Goal: Task Accomplishment & Management: Use online tool/utility

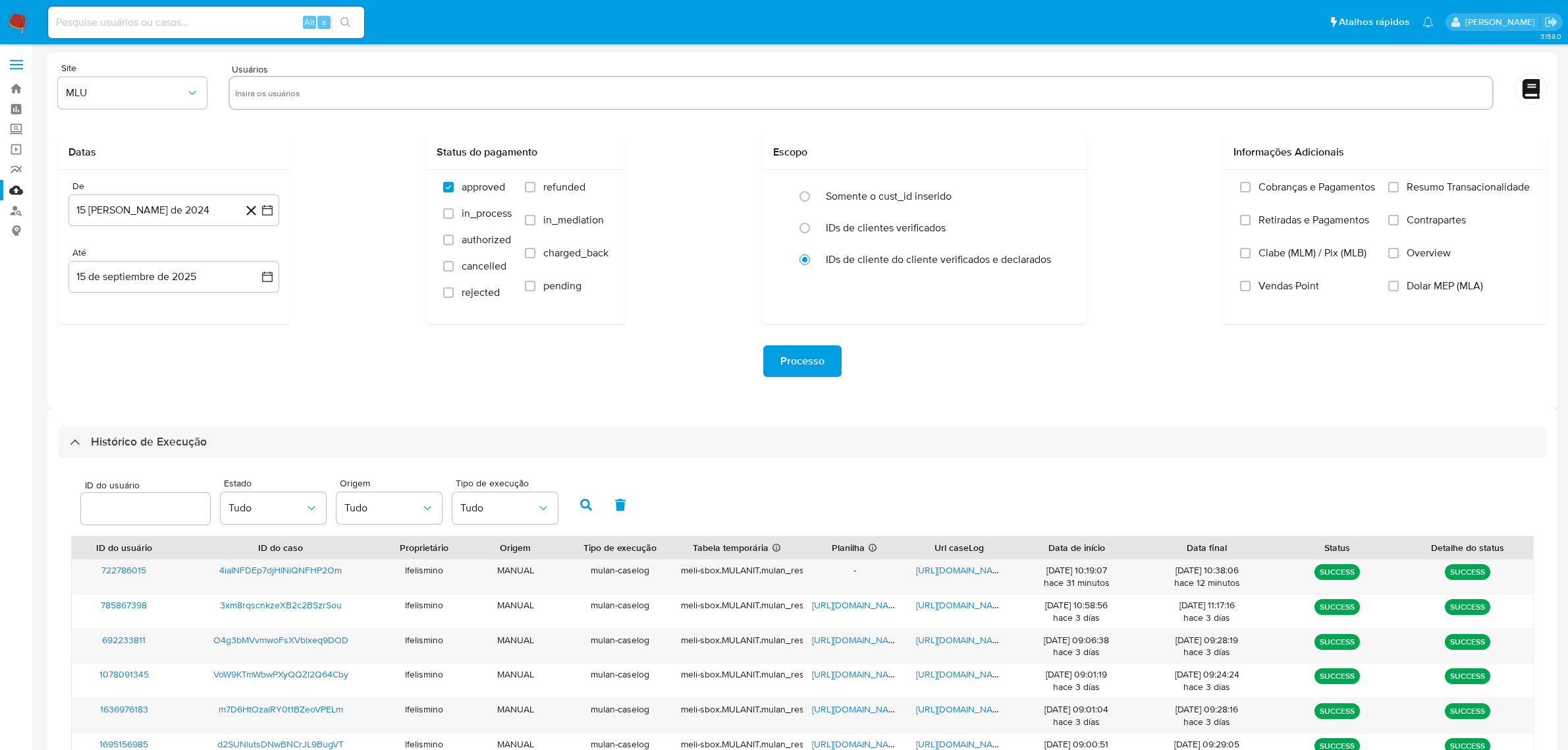
select select "10"
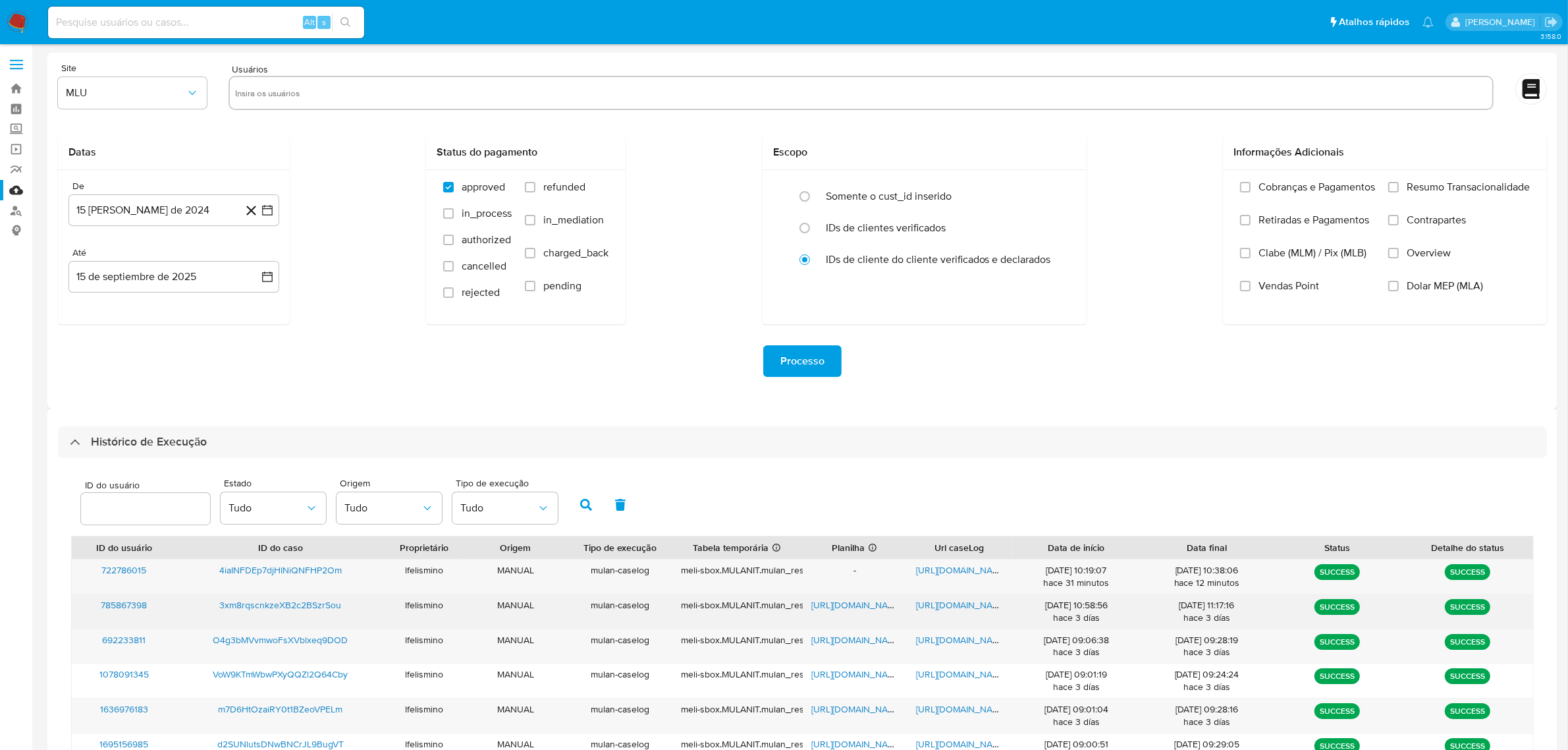
click at [966, 604] on span "[URL][DOMAIN_NAME]" at bounding box center [961, 604] width 91 height 13
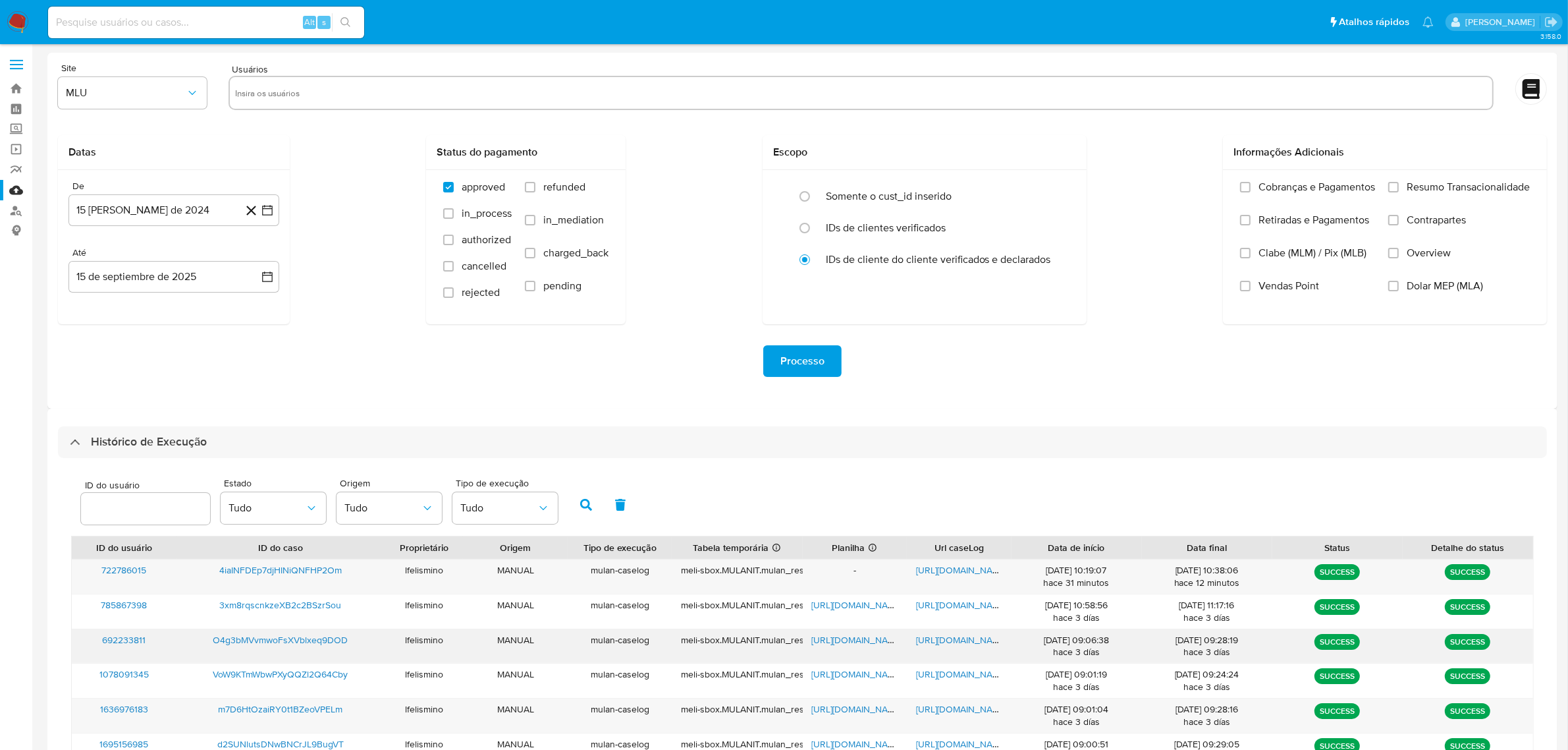
click at [973, 643] on span "[URL][DOMAIN_NAME]" at bounding box center [961, 639] width 91 height 13
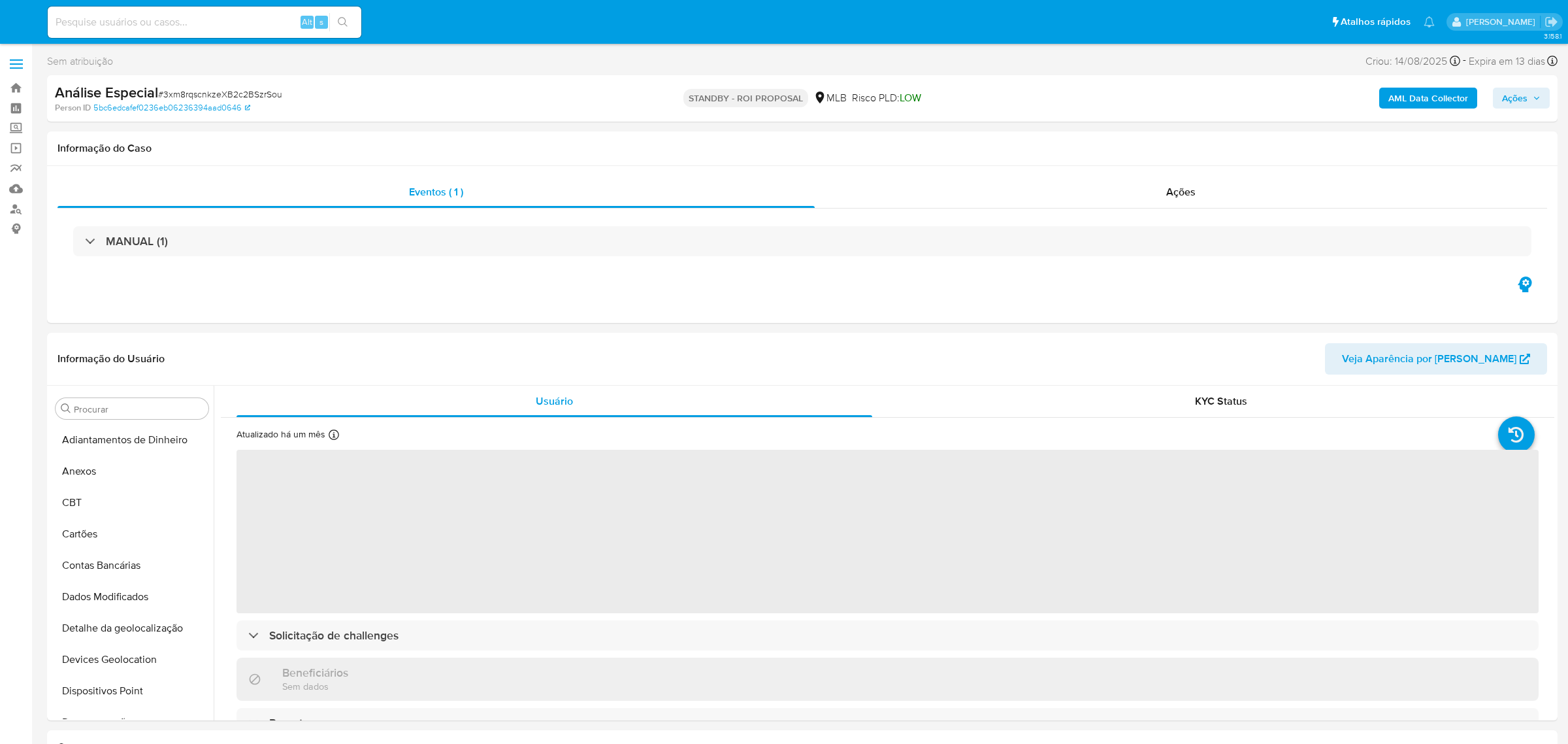
select select "10"
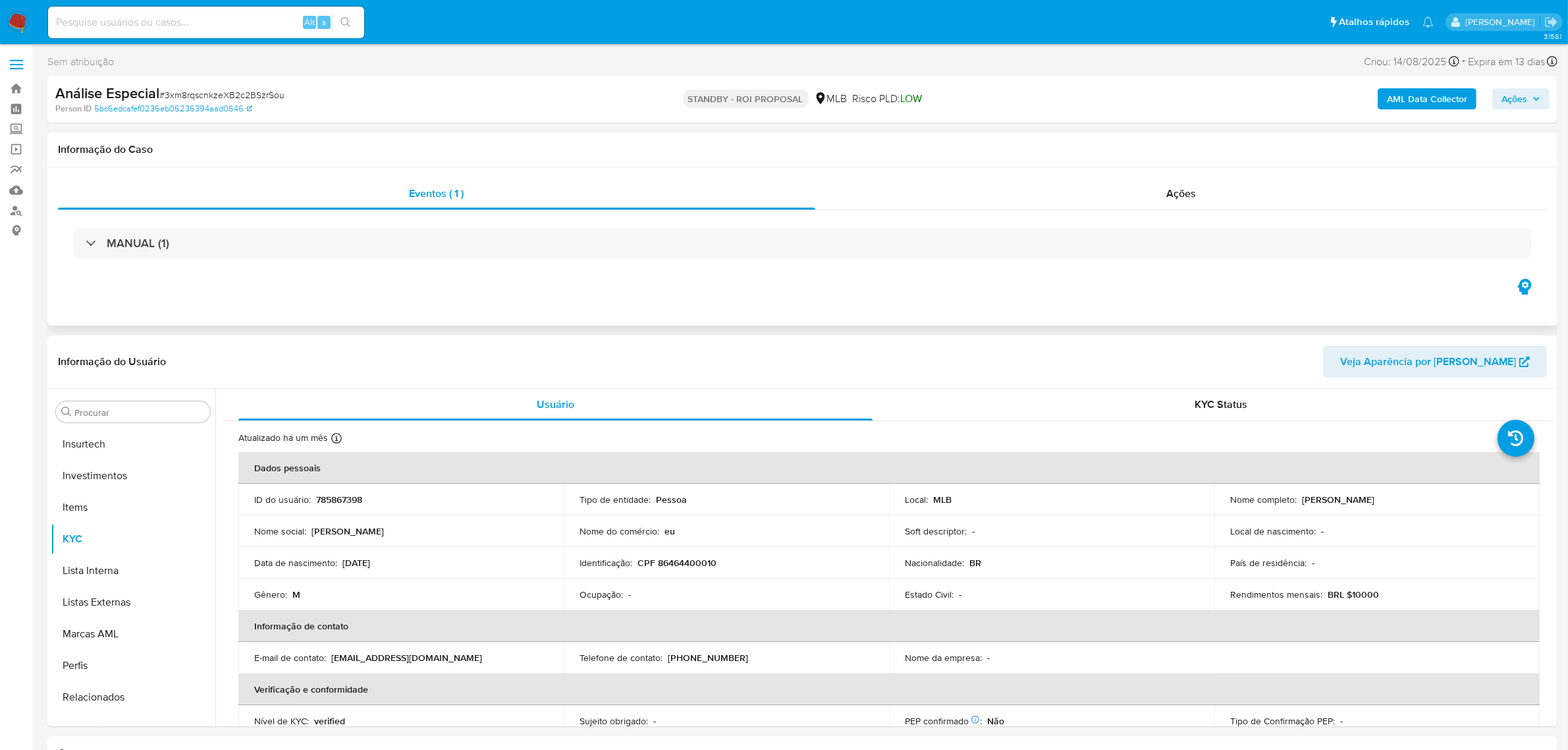
scroll to position [619, 0]
click at [209, 18] on input at bounding box center [206, 22] width 316 height 17
paste input "O4g3bMVvmwoFsXVblxeq9DOD"
type input "O4g3bMVvmwoFsXVblxeq9DOD"
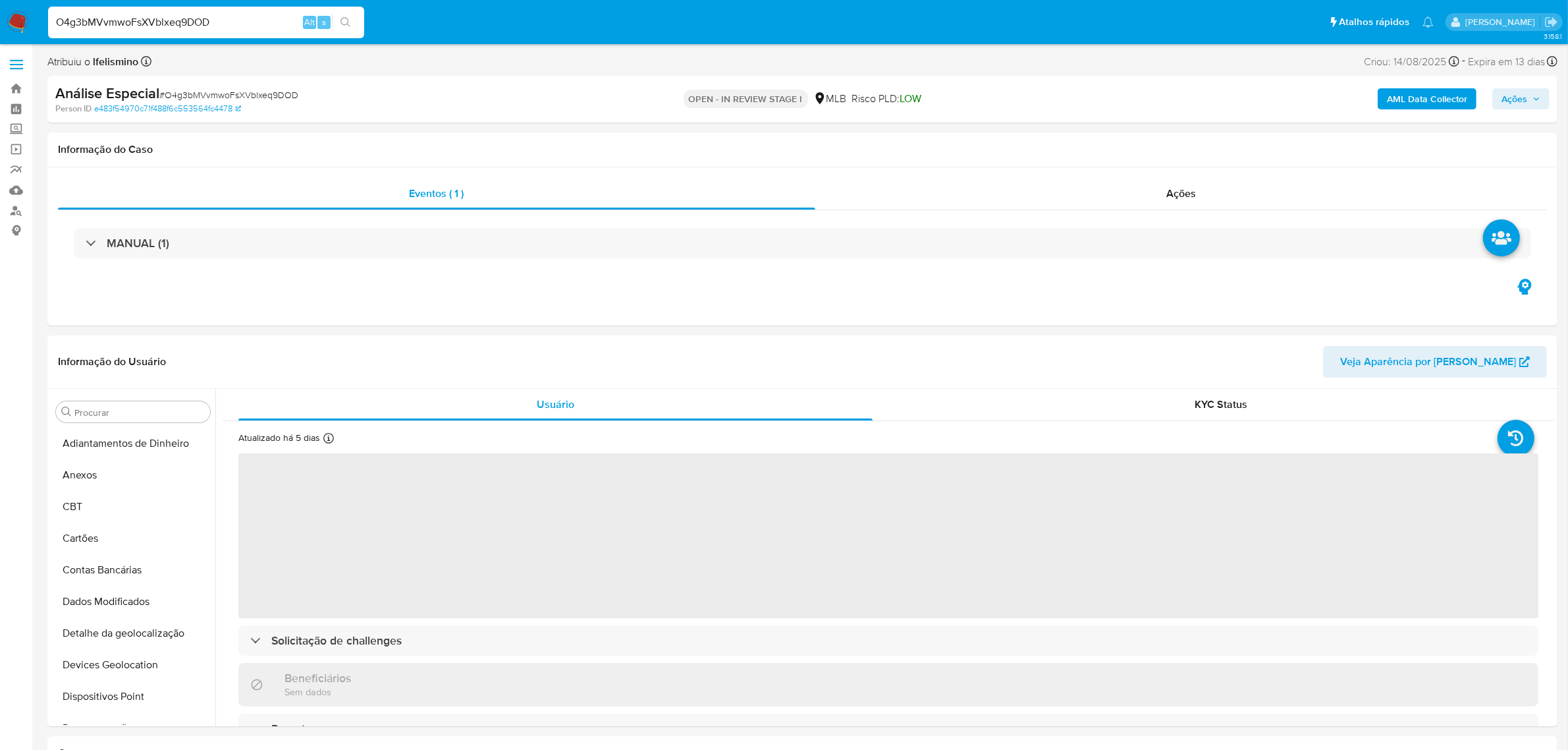
select select "10"
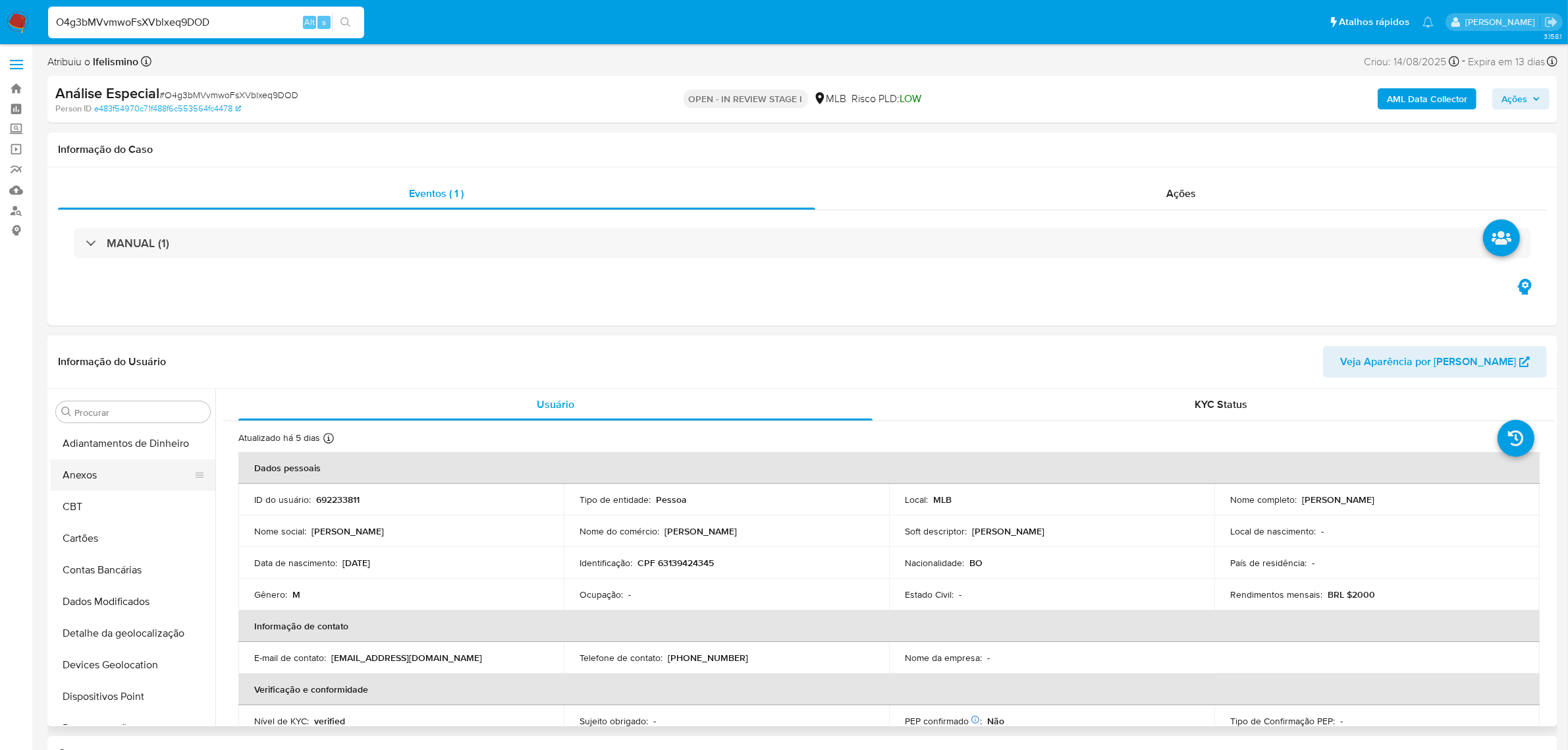
drag, startPoint x: 124, startPoint y: 477, endPoint x: 133, endPoint y: 473, distance: 9.8
click at [124, 477] on button "Anexos" at bounding box center [128, 475] width 154 height 32
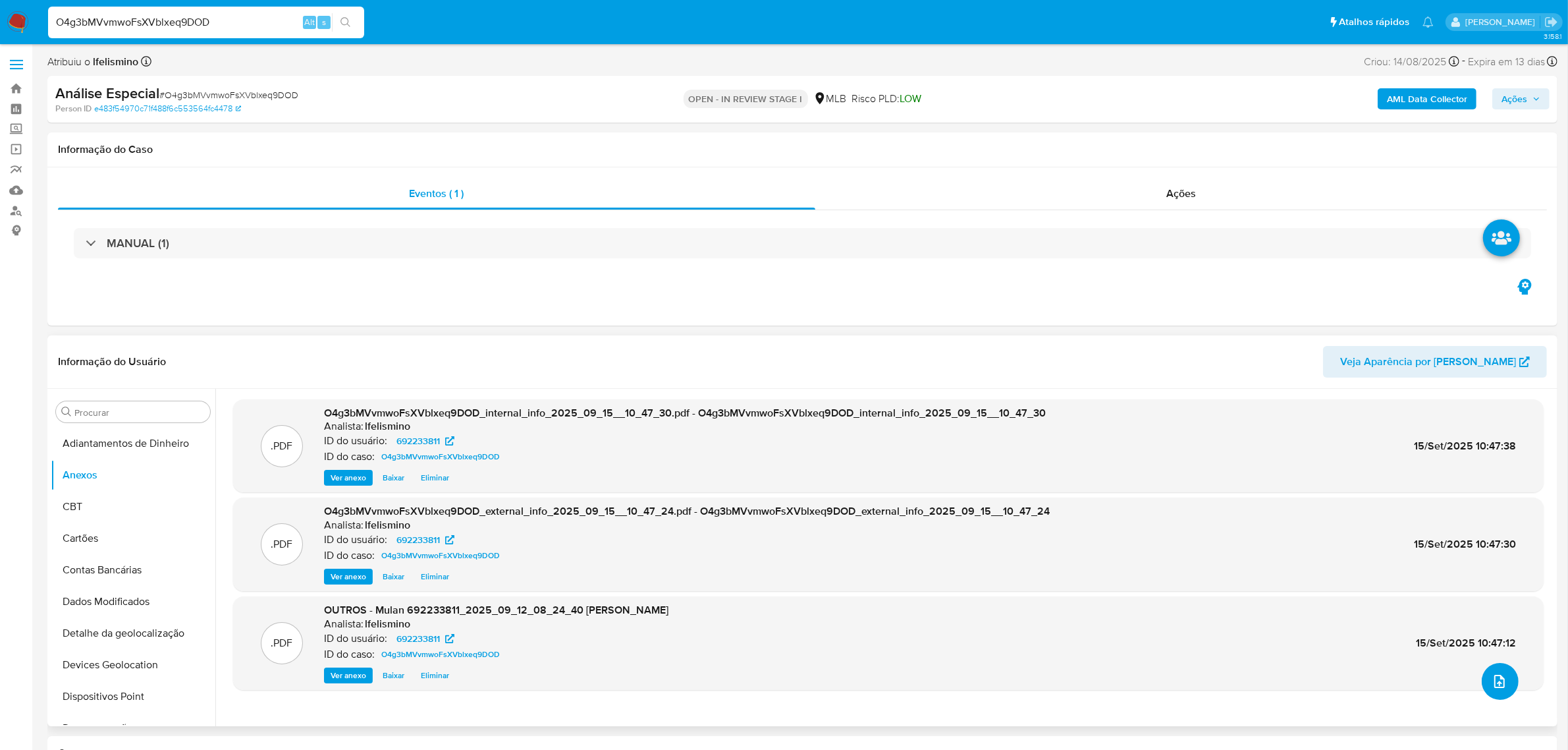
click at [1510, 679] on button "upload-file" at bounding box center [1499, 680] width 37 height 37
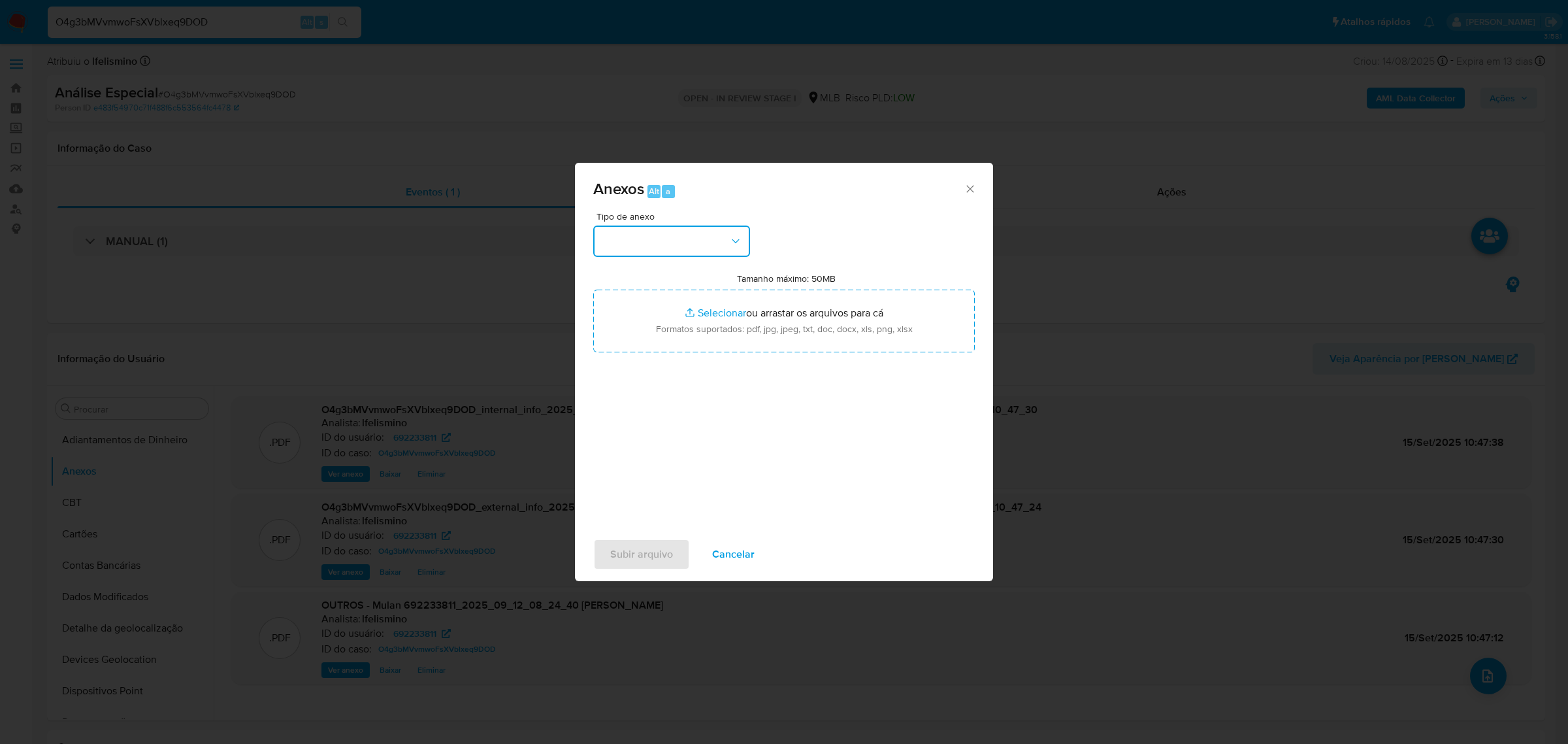
drag, startPoint x: 673, startPoint y: 240, endPoint x: 676, endPoint y: 252, distance: 12.4
click at [673, 240] on button "button" at bounding box center [671, 241] width 157 height 32
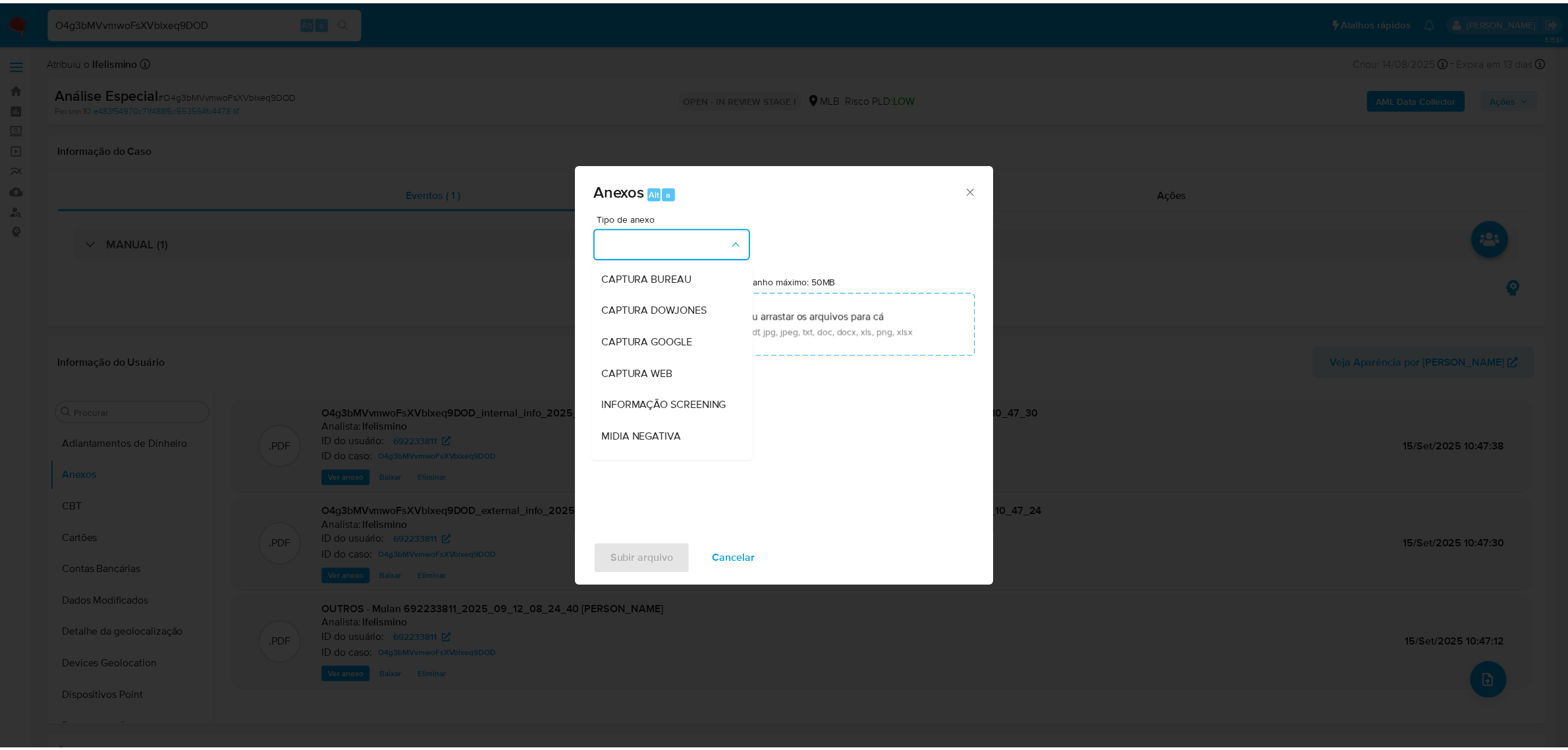
scroll to position [202, 0]
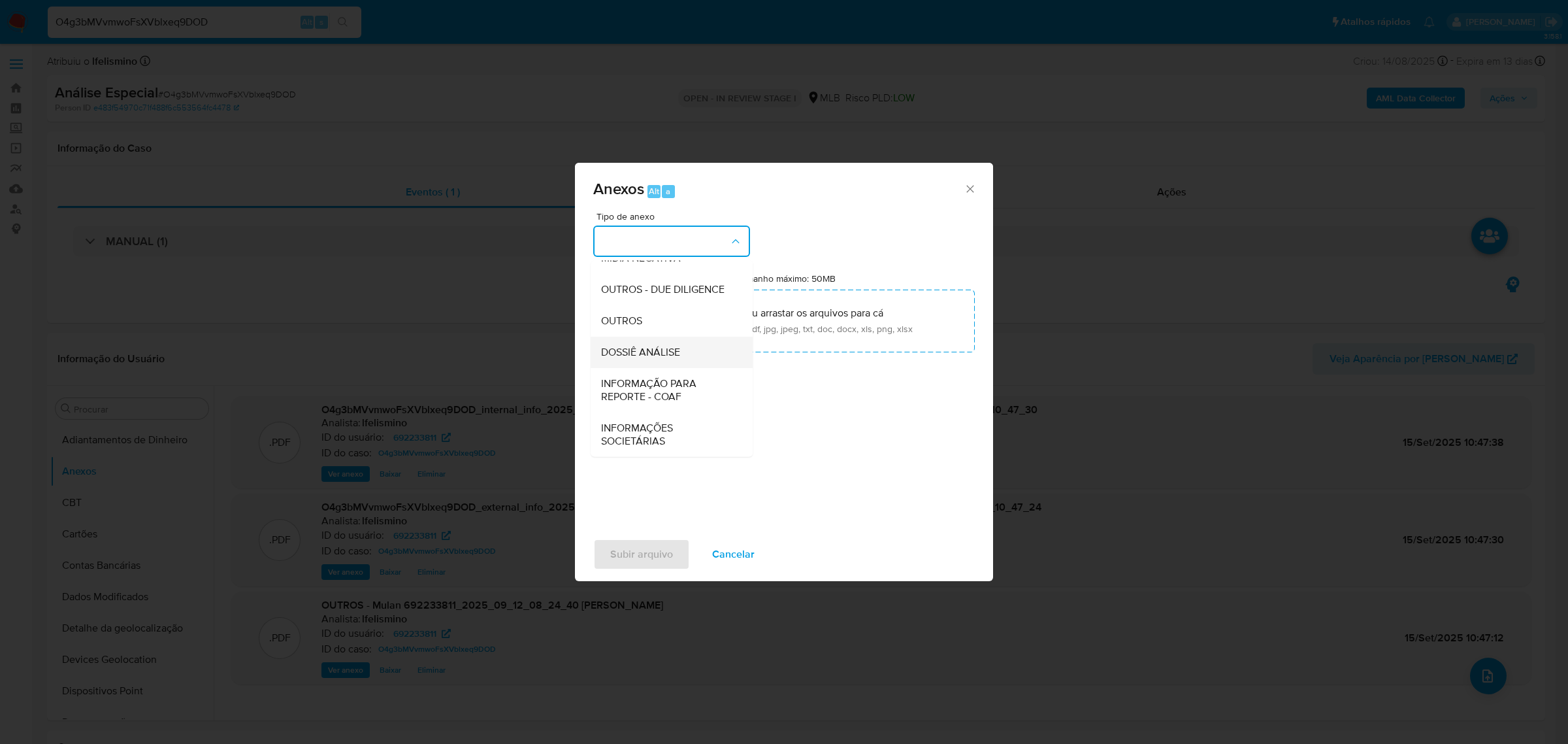
click at [670, 357] on span "DOSSIÊ ANÁLISE" at bounding box center [640, 352] width 79 height 13
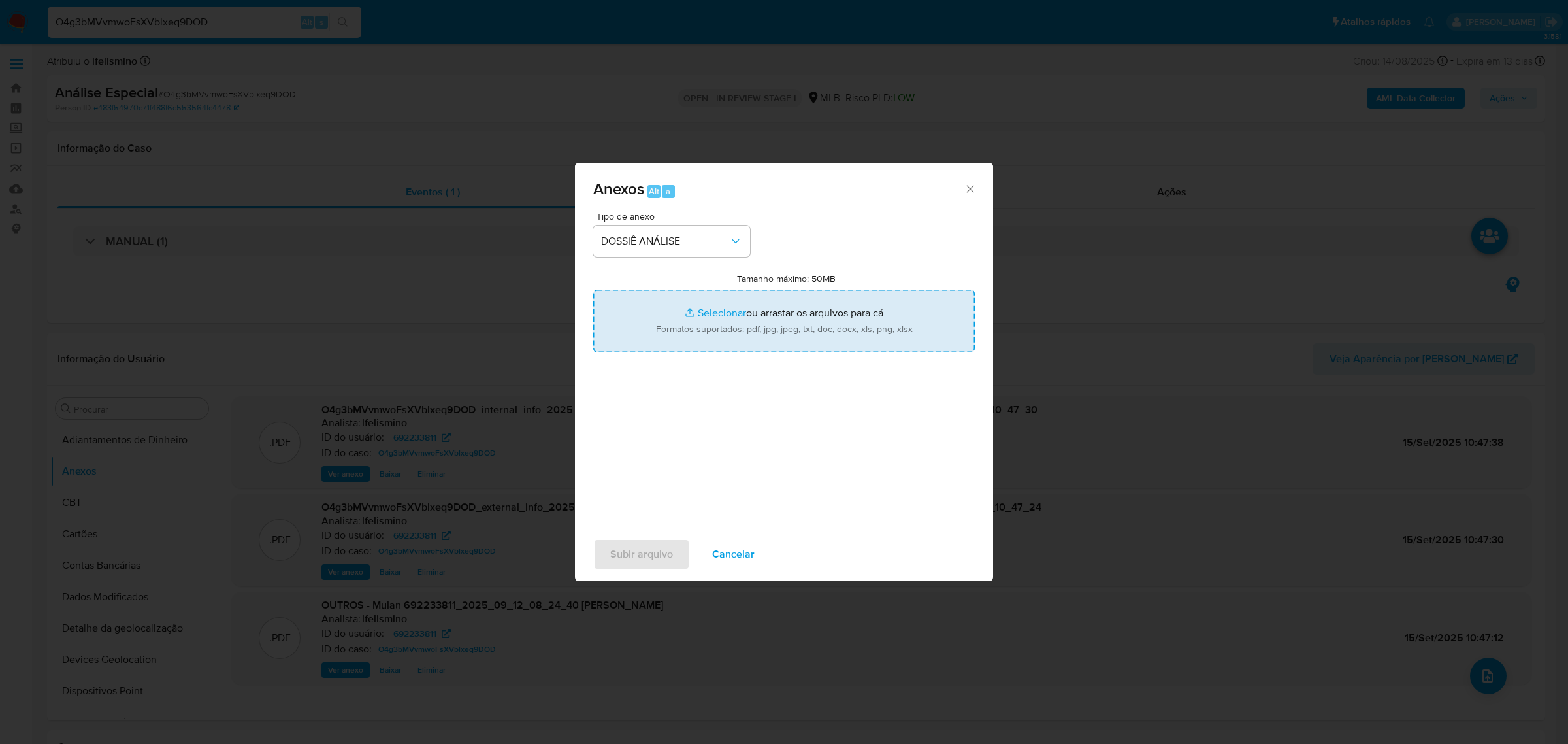
type input "C:\fakepath\SAR - CPF 63139424345 - ROBERTO PEINADO.pdf"
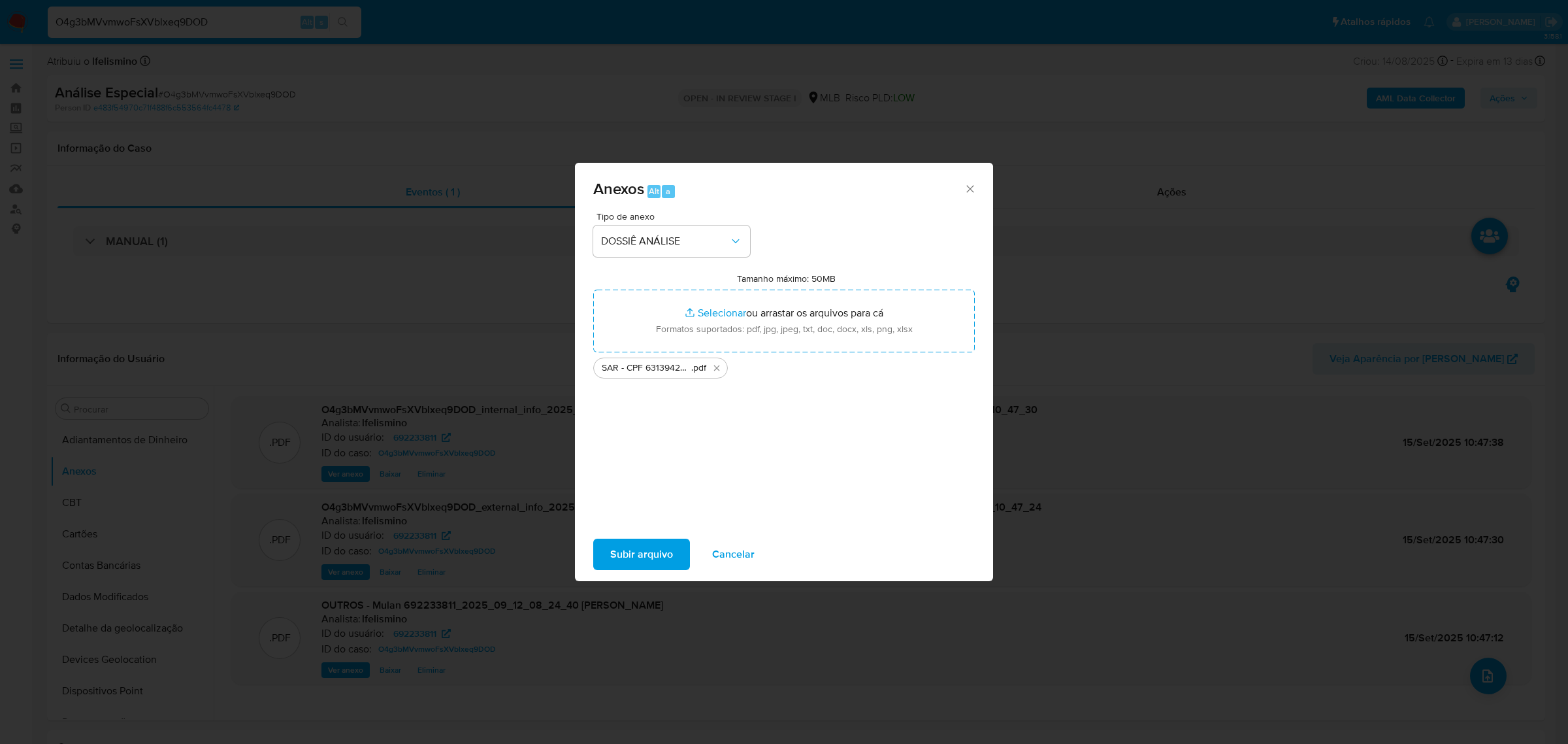
click at [644, 560] on span "Subir arquivo" at bounding box center [641, 554] width 63 height 28
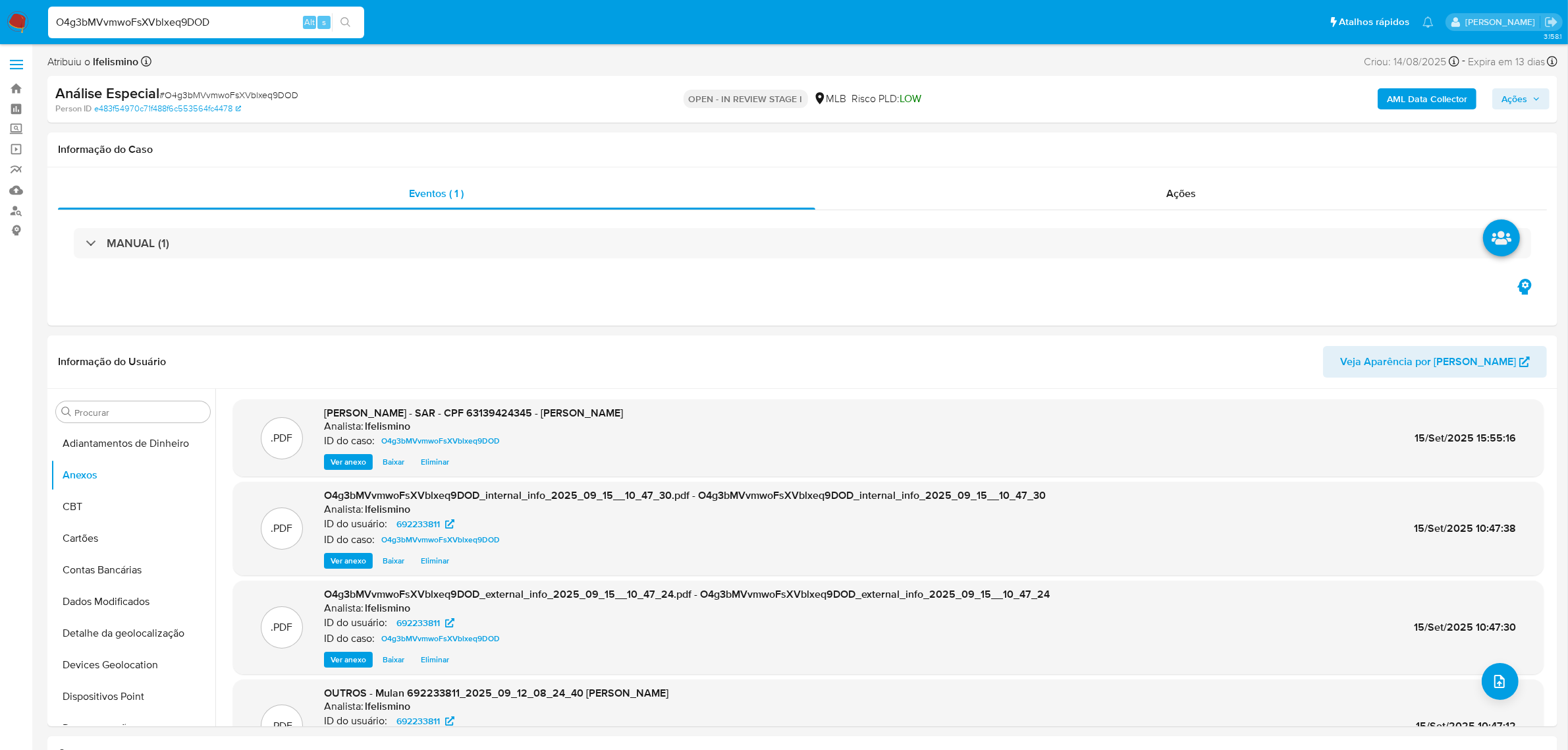
drag, startPoint x: 1530, startPoint y: 100, endPoint x: 1517, endPoint y: 104, distance: 13.6
click at [1530, 99] on span "Ações" at bounding box center [1520, 98] width 38 height 19
click at [1147, 155] on div "Resolução do caso Alt r" at bounding box center [1153, 141] width 120 height 34
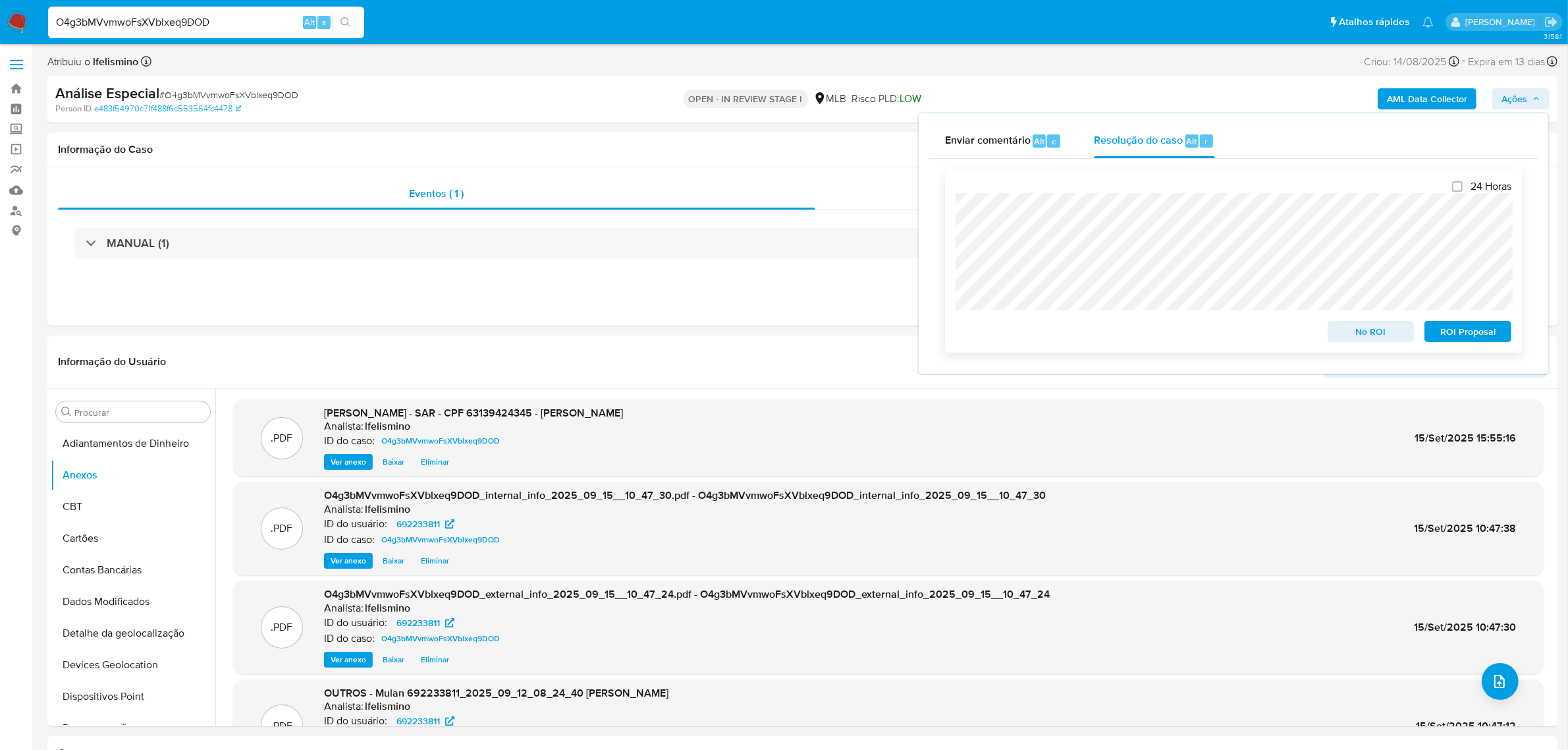
click at [1465, 352] on div "24 Horas No ROI ROI Proposal" at bounding box center [1232, 261] width 577 height 183
drag, startPoint x: 1473, startPoint y: 337, endPoint x: 1460, endPoint y: 329, distance: 15.3
click at [1473, 337] on span "ROI Proposal" at bounding box center [1467, 331] width 69 height 19
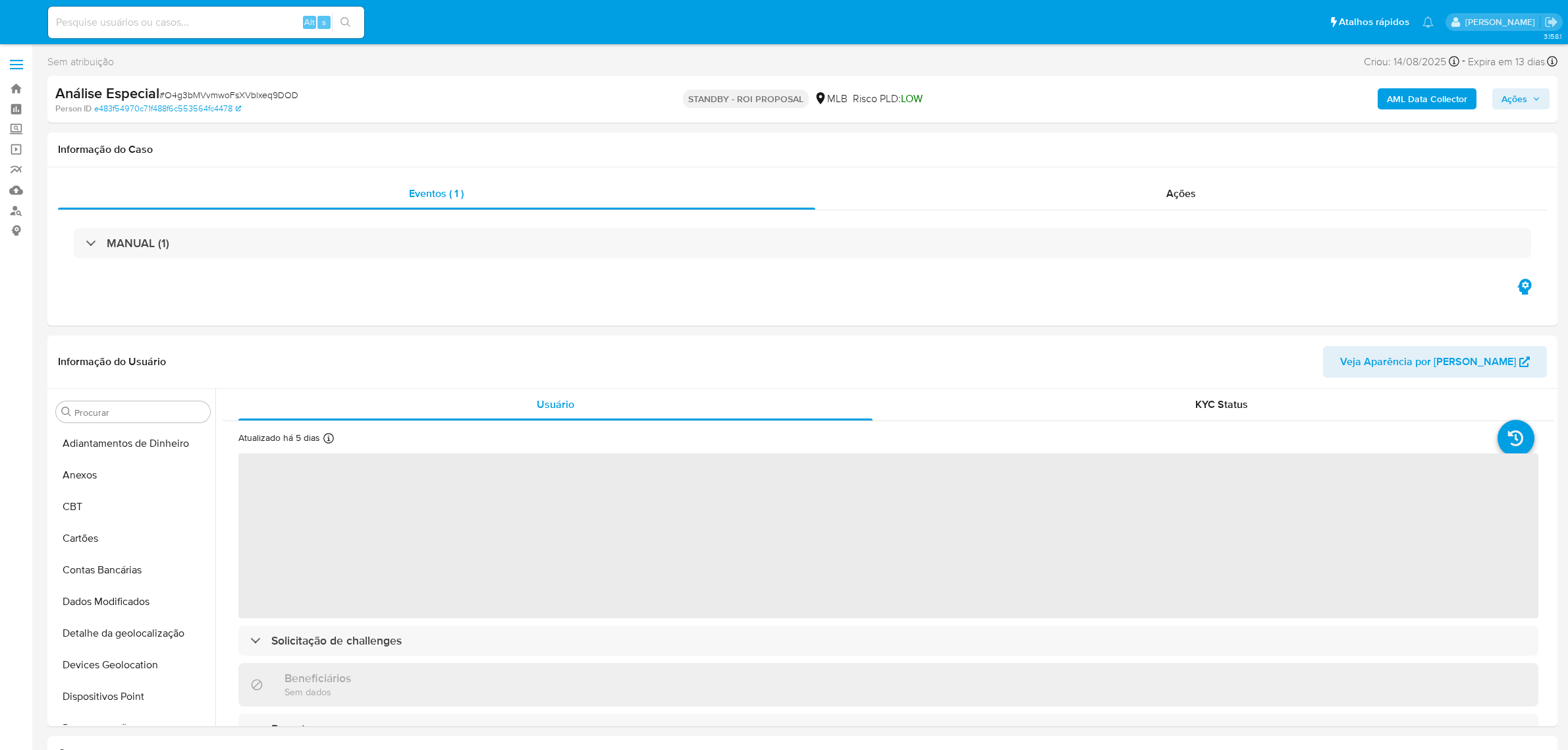
select select "10"
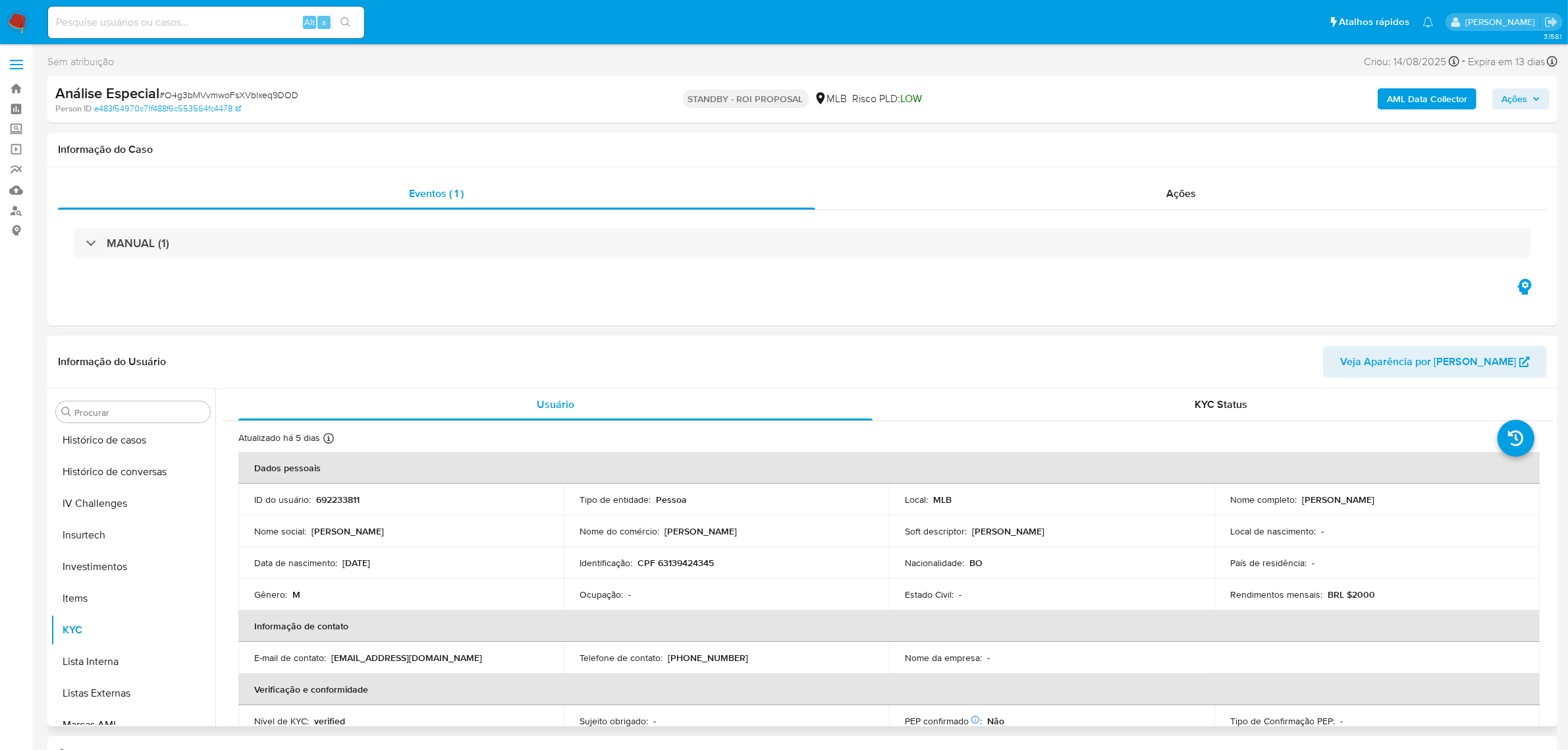
scroll to position [373, 0]
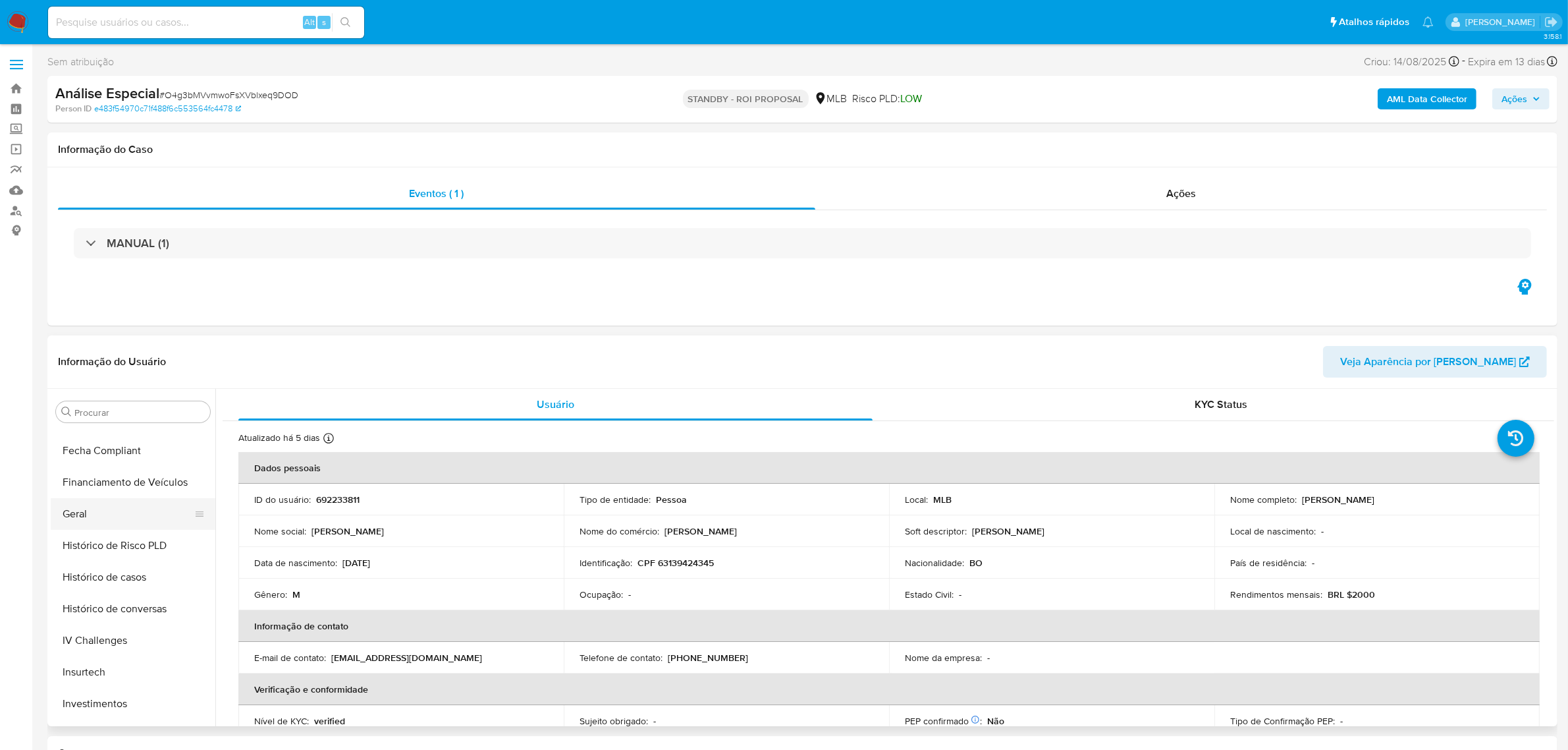
click at [113, 513] on button "Geral" at bounding box center [128, 513] width 154 height 32
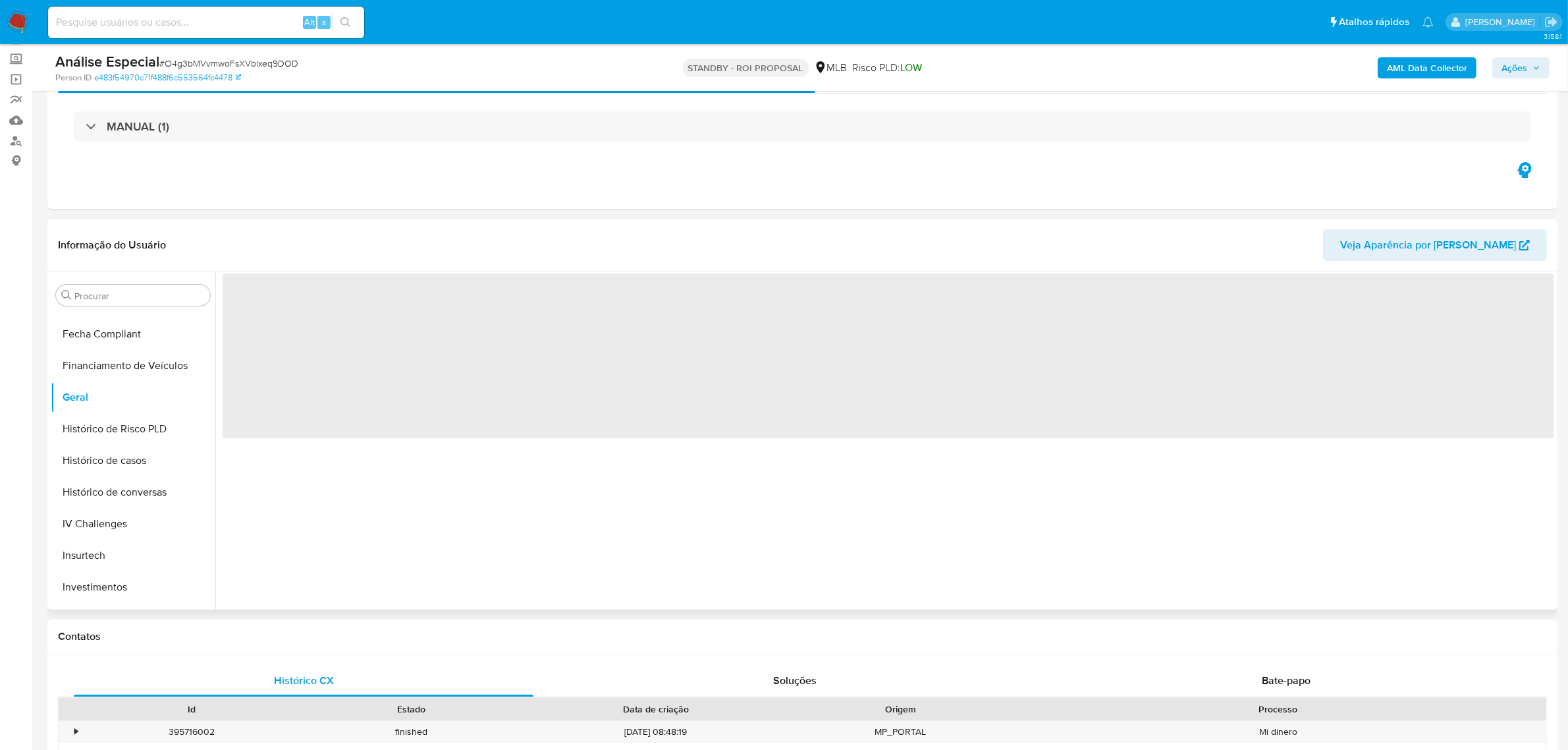
scroll to position [165, 0]
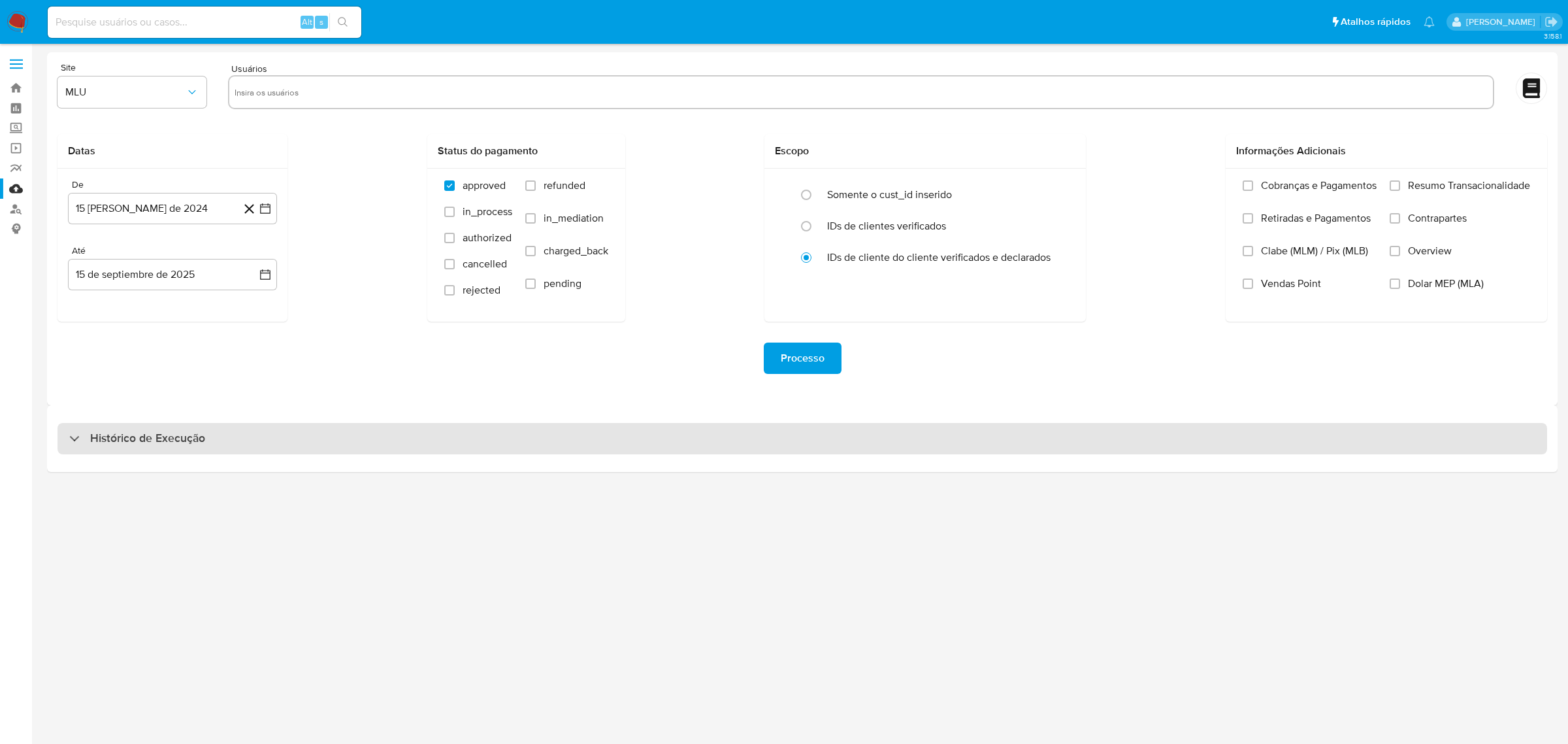
click at [642, 445] on div "Histórico de Execução" at bounding box center [802, 439] width 1489 height 32
select select "10"
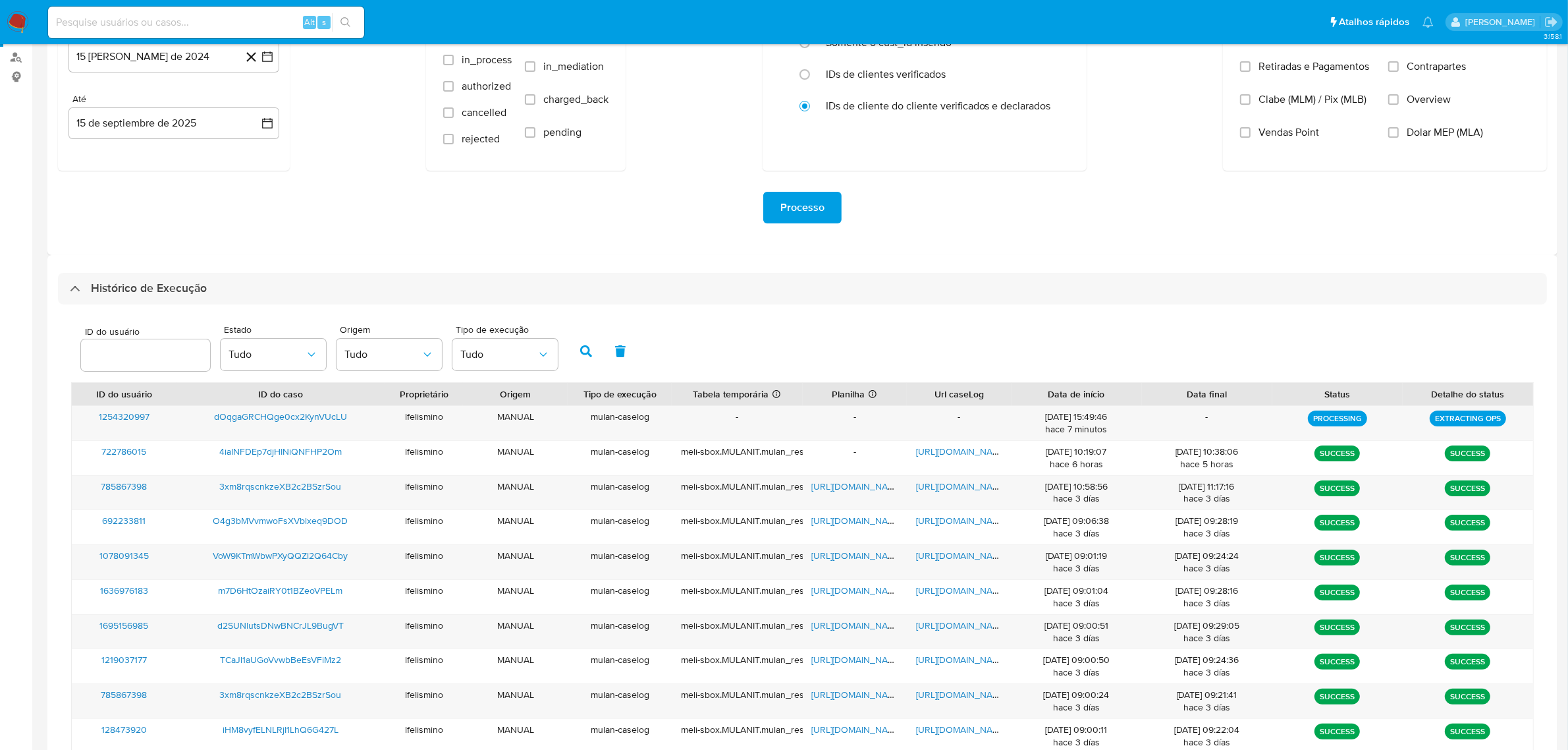
scroll to position [156, 0]
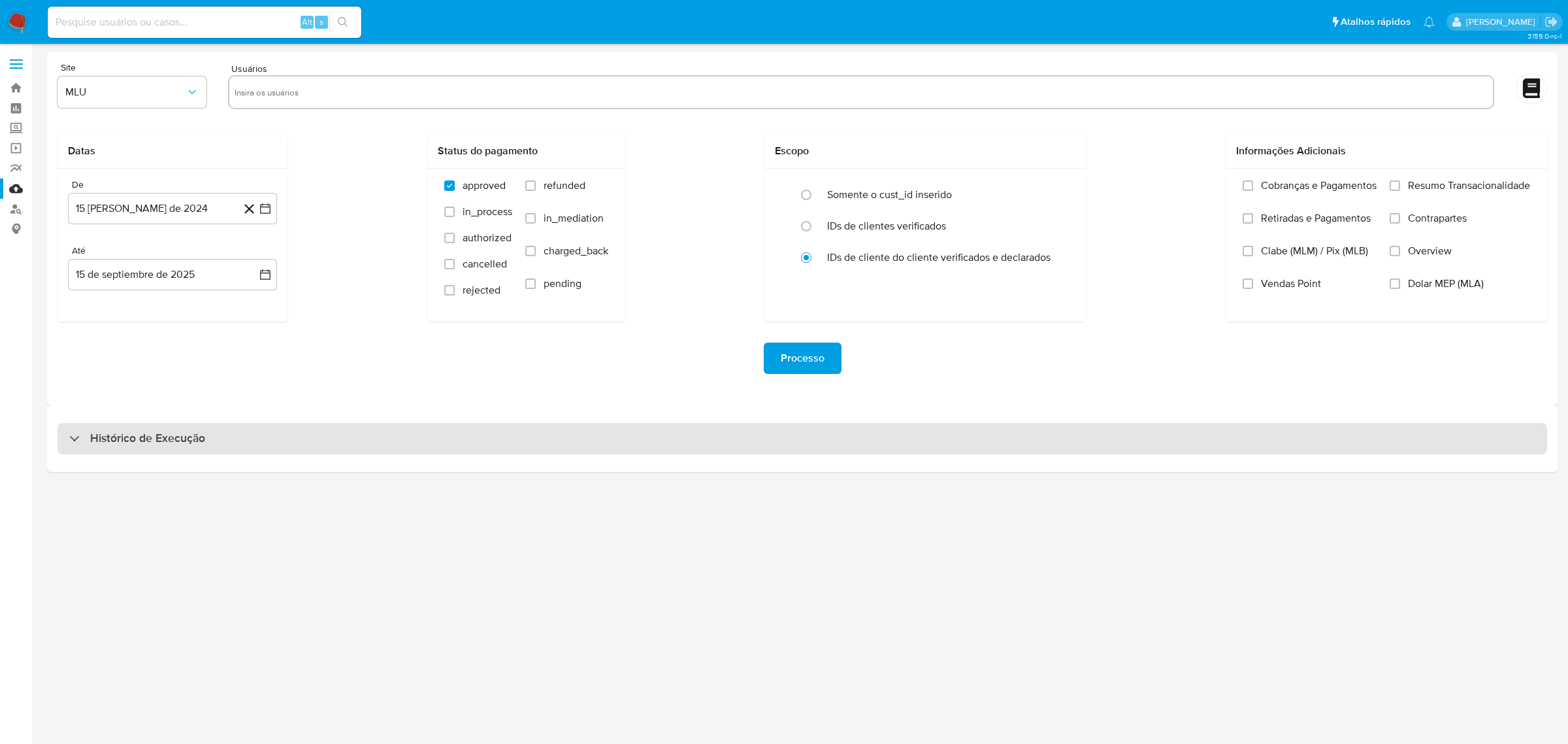
click at [266, 449] on div "Histórico de Execução" at bounding box center [802, 439] width 1489 height 32
select select "10"
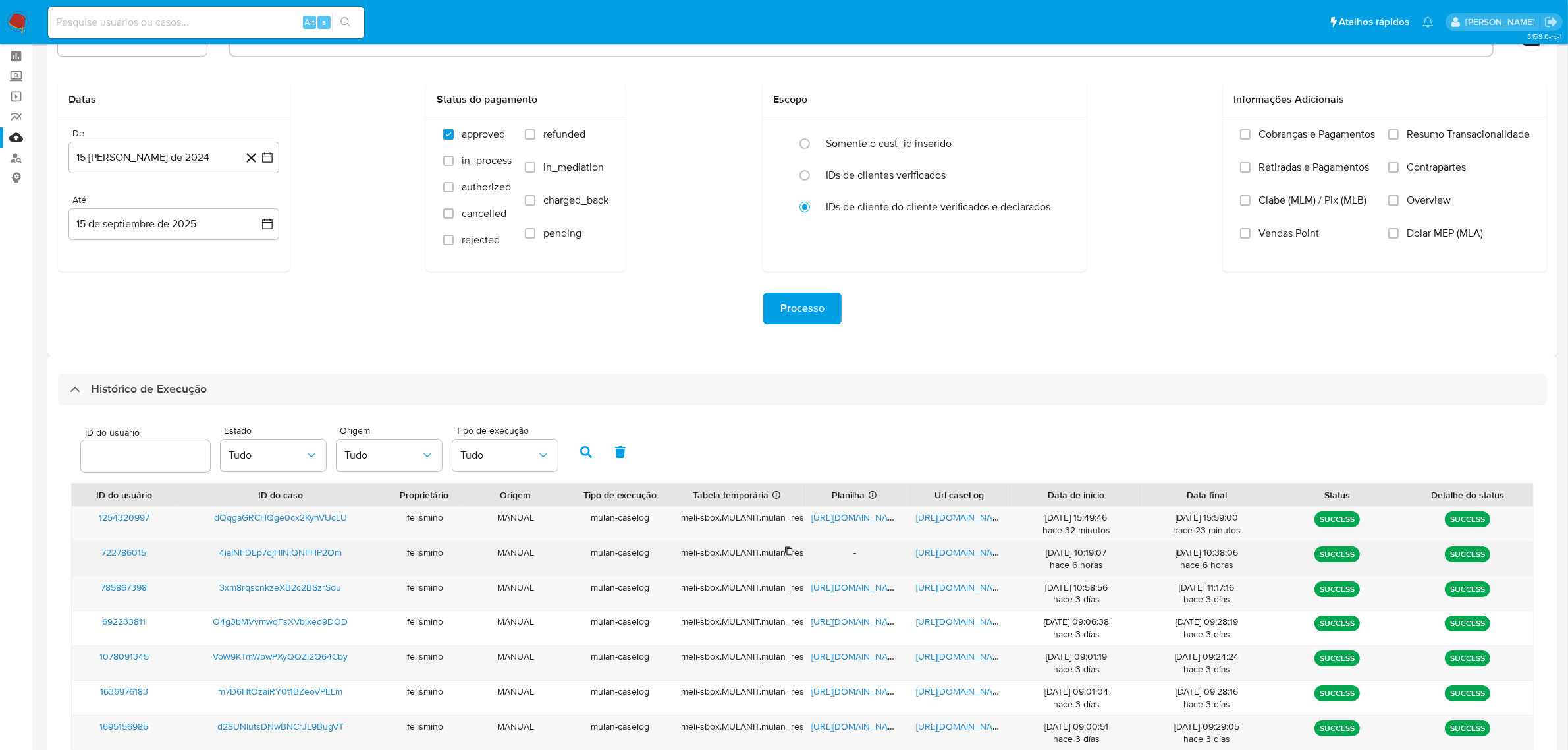
scroll to position [83, 0]
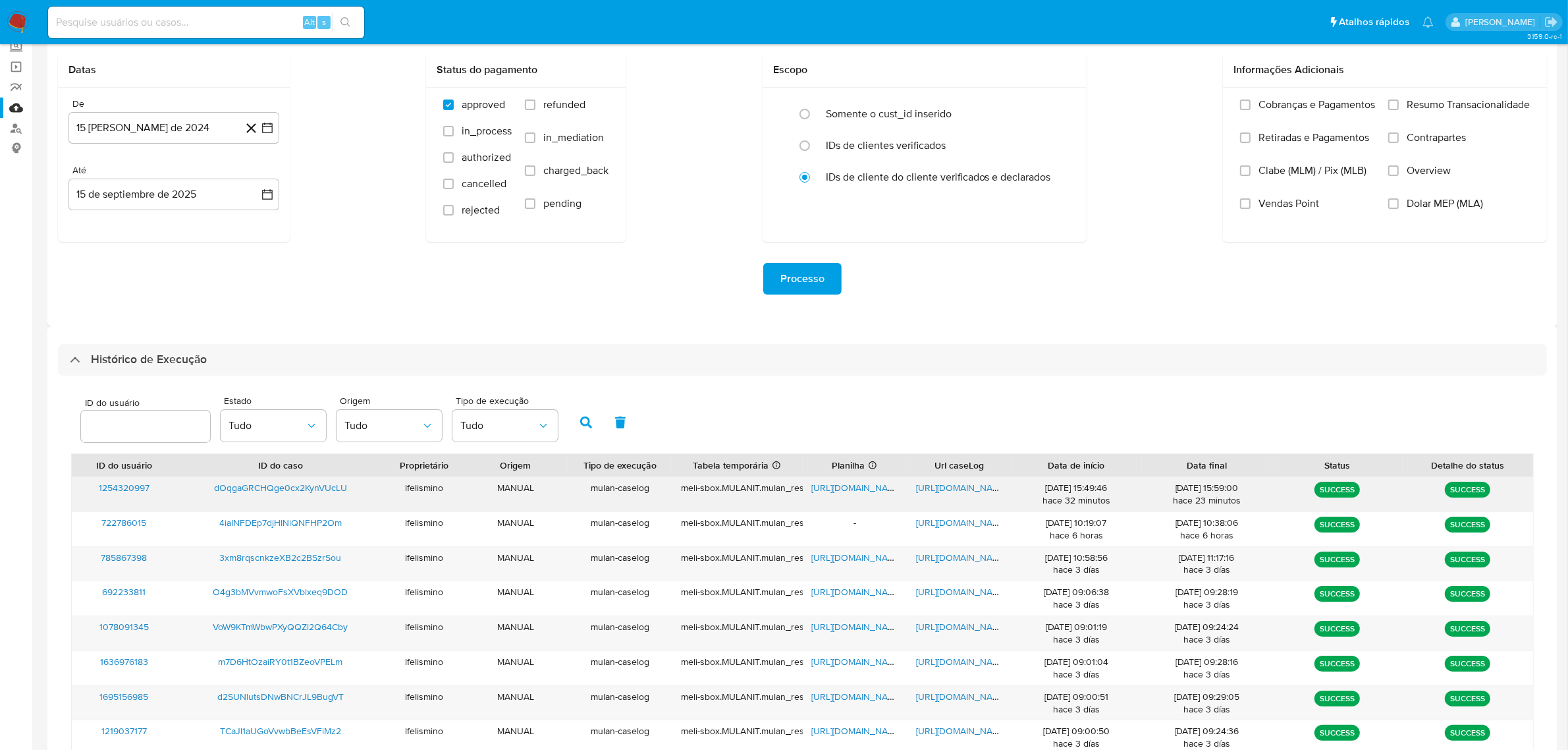
click at [973, 493] on span "https://docs.google.com/document/d/1XwG5m9sDF2Jvzqf6rMwidNkWDTQBofDTPaDZuTplyoE…" at bounding box center [961, 487] width 91 height 13
click at [844, 490] on span "https://docs.google.com/spreadsheets/d/1ndXoweHV0s8QCjIthk0ICw3am9Wm9zl6480ACCn…" at bounding box center [857, 487] width 91 height 13
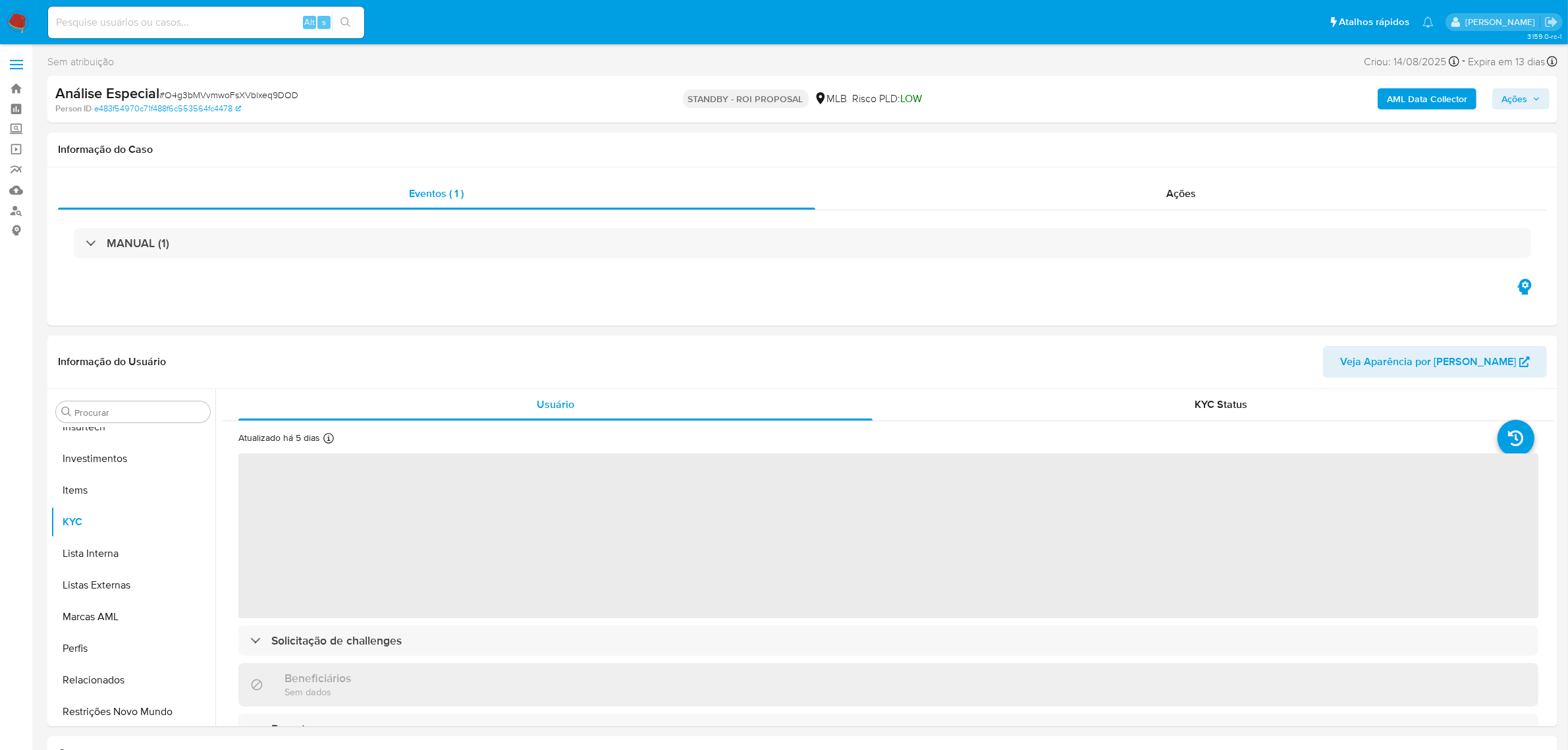
scroll to position [619, 0]
select select "10"
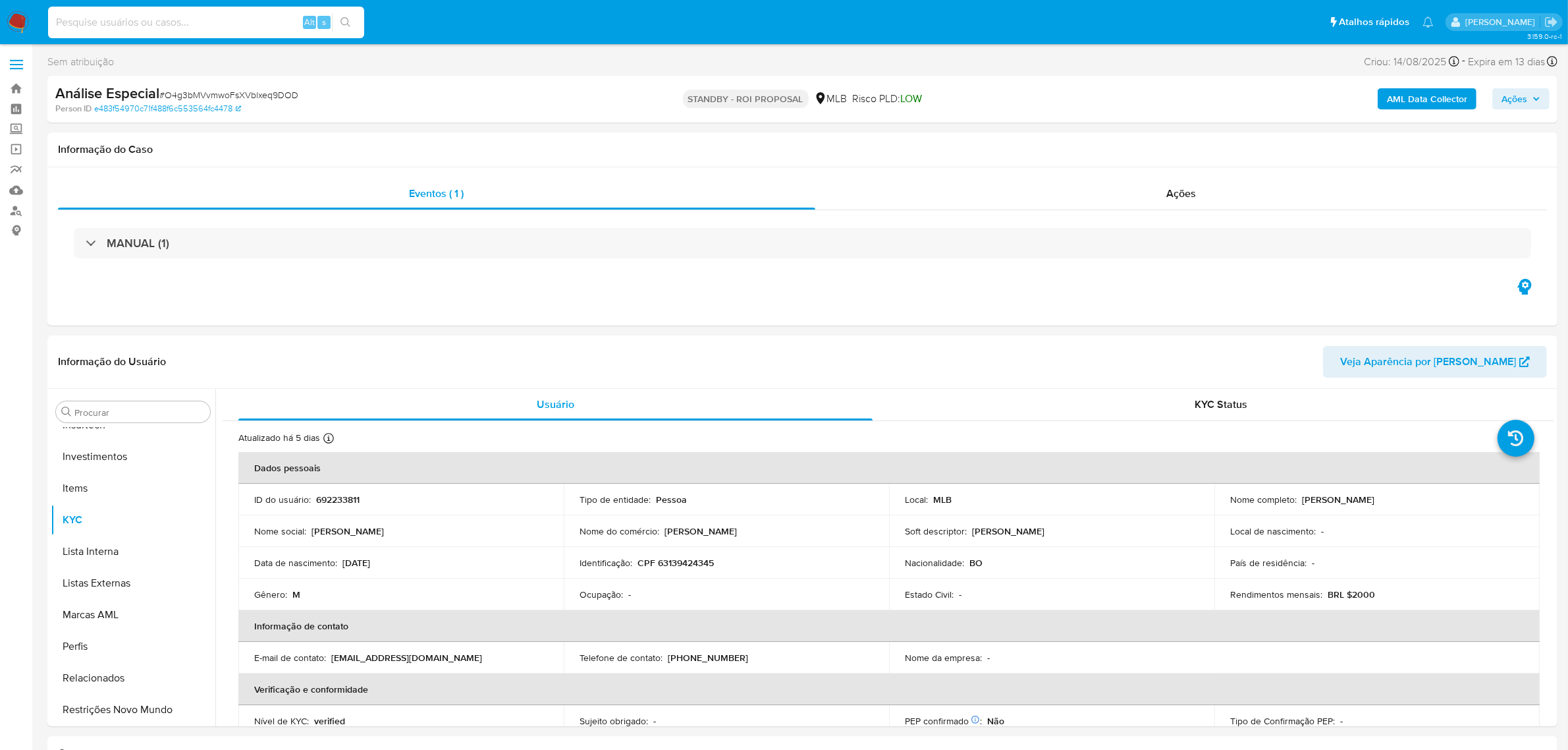
paste input "dOqgaGRCHQge0cx2KynVUcLU"
type input "dOqgaGRCHQge0cx2KynVUcLU"
click at [340, 20] on icon "search-icon" at bounding box center [345, 22] width 11 height 11
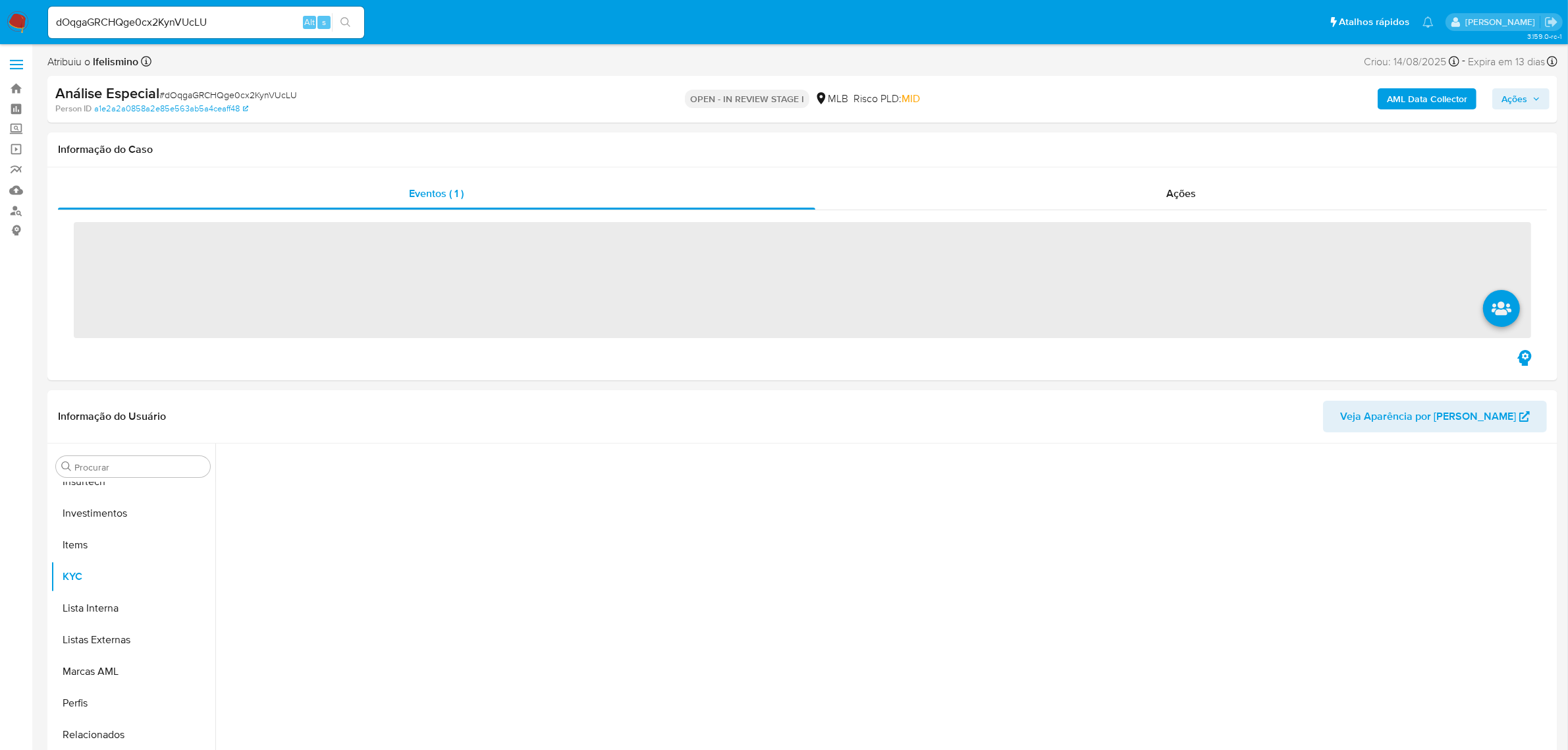
scroll to position [619, 0]
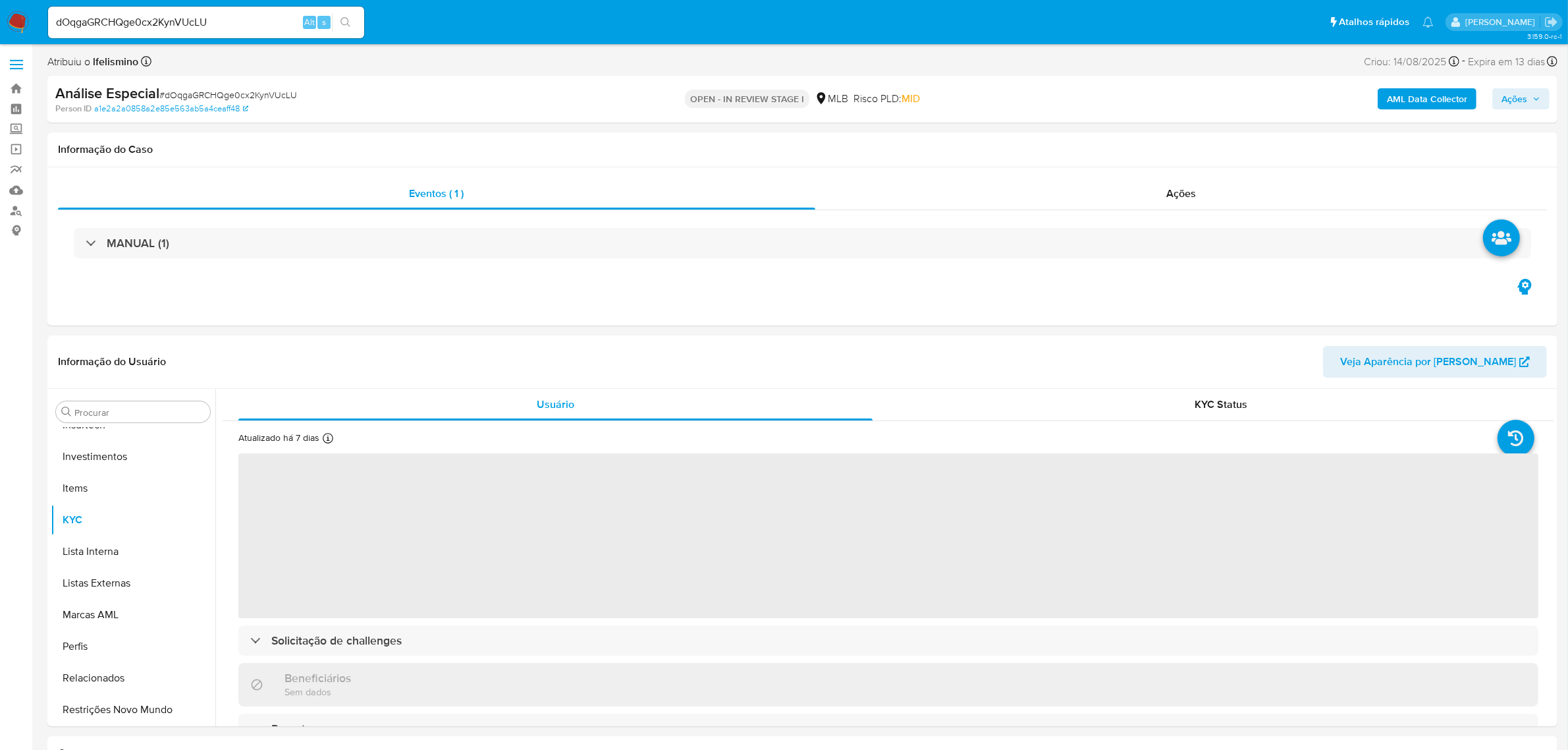
select select "10"
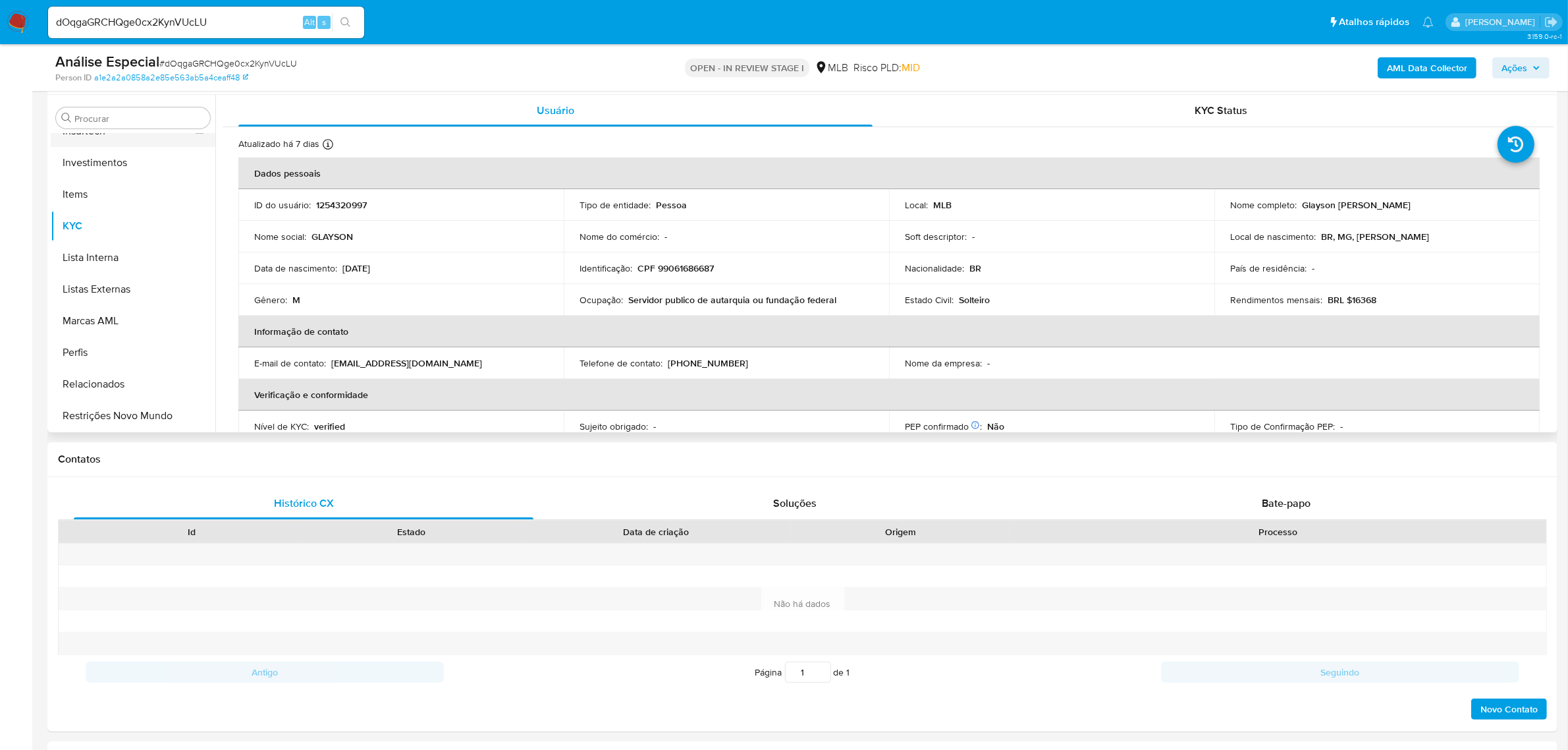
scroll to position [454, 0]
click at [99, 147] on button "Geral" at bounding box center [128, 138] width 154 height 32
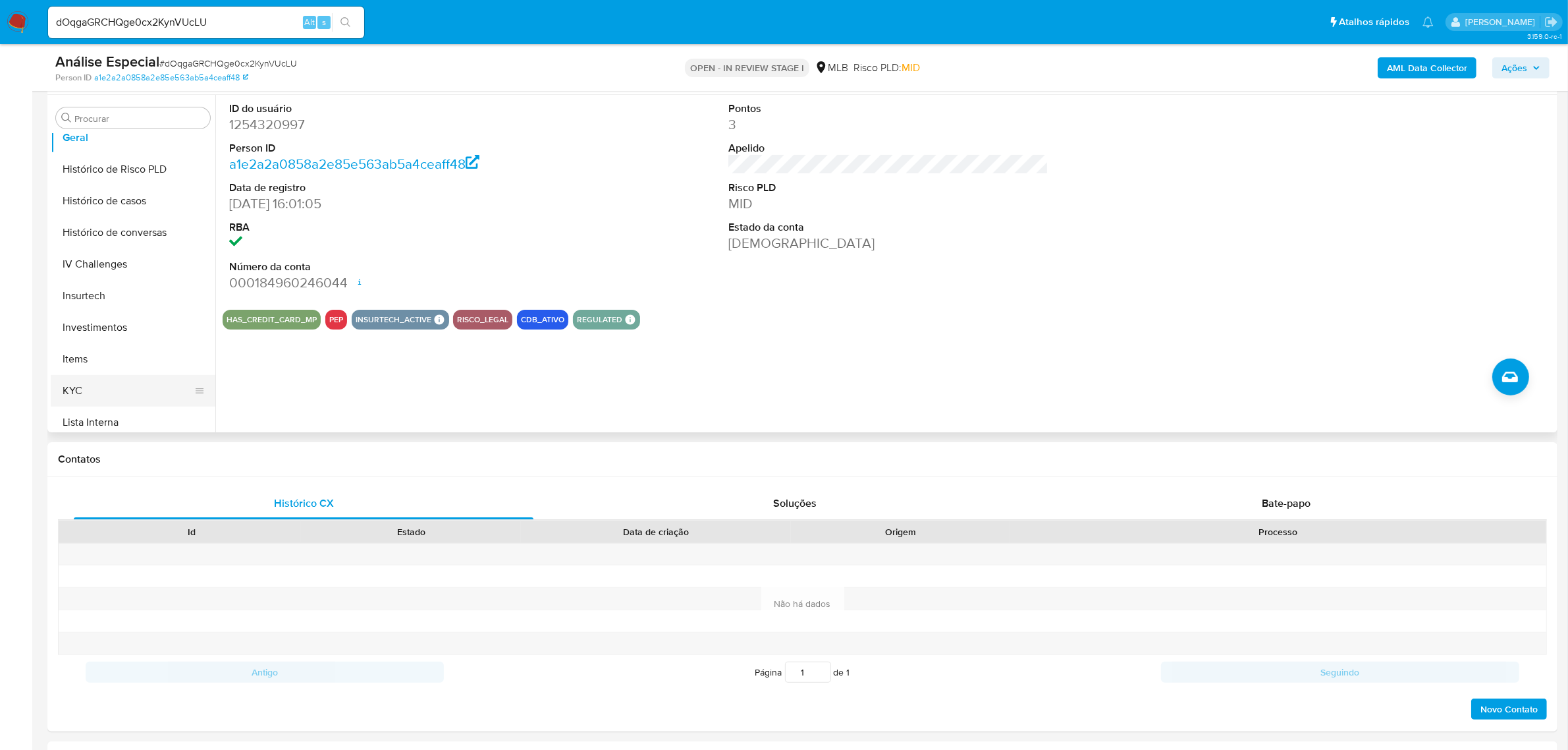
click at [81, 399] on button "KYC" at bounding box center [128, 391] width 154 height 32
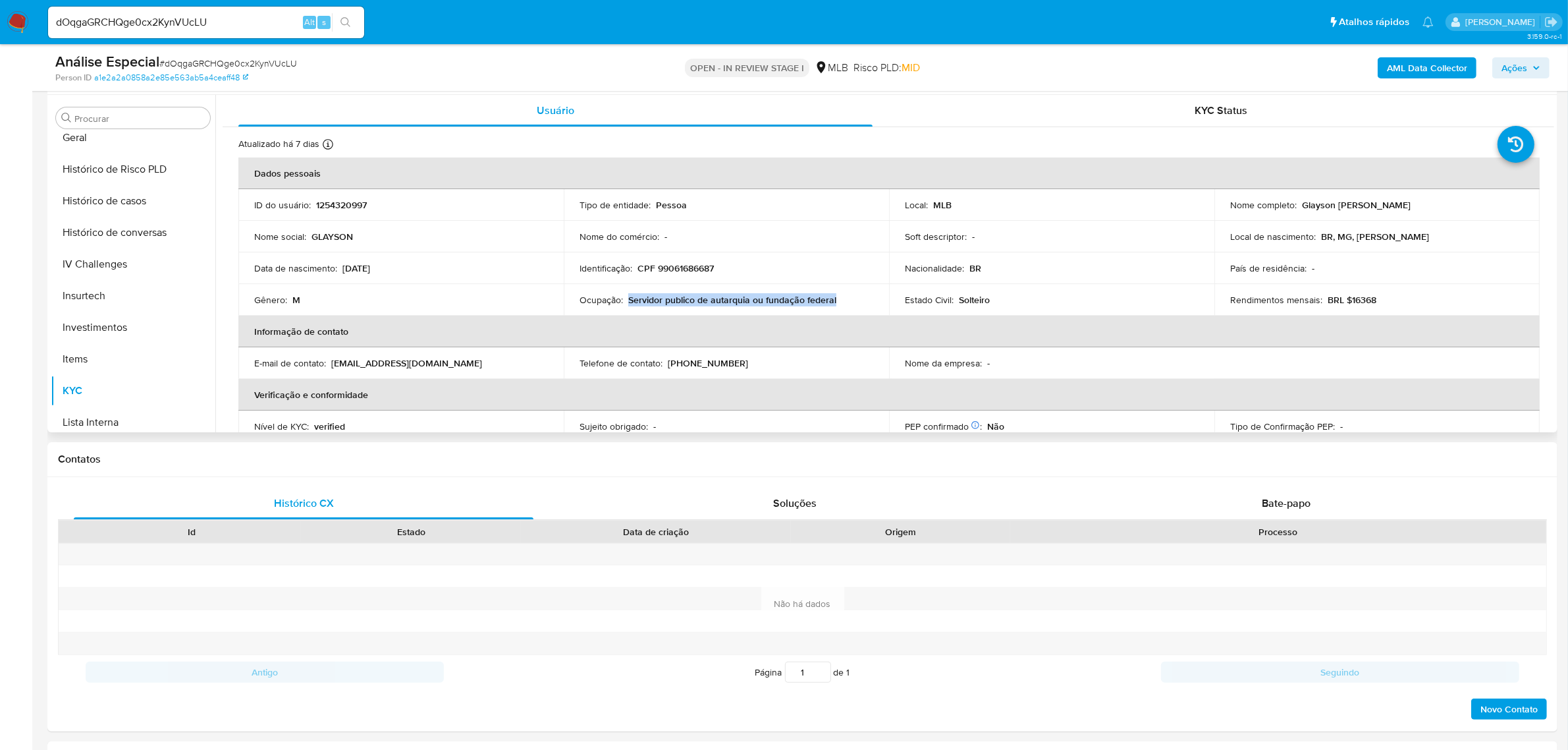
drag, startPoint x: 840, startPoint y: 305, endPoint x: 626, endPoint y: 304, distance: 214.0
click at [626, 304] on div "Ocupação : Servidor publico de autarquia ou fundação federal" at bounding box center [726, 300] width 294 height 11
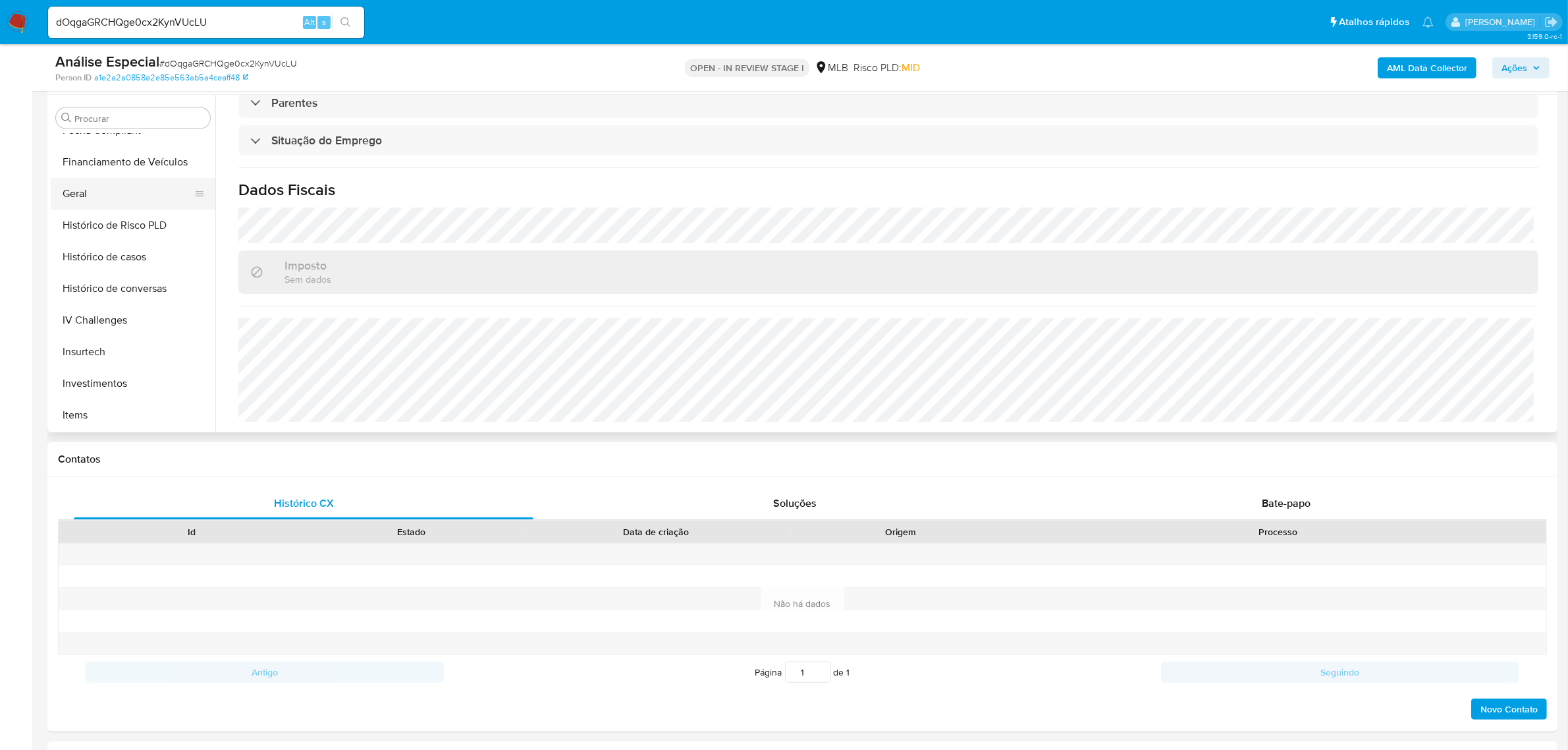
scroll to position [373, 0]
click at [89, 206] on button "Geral" at bounding box center [128, 219] width 154 height 32
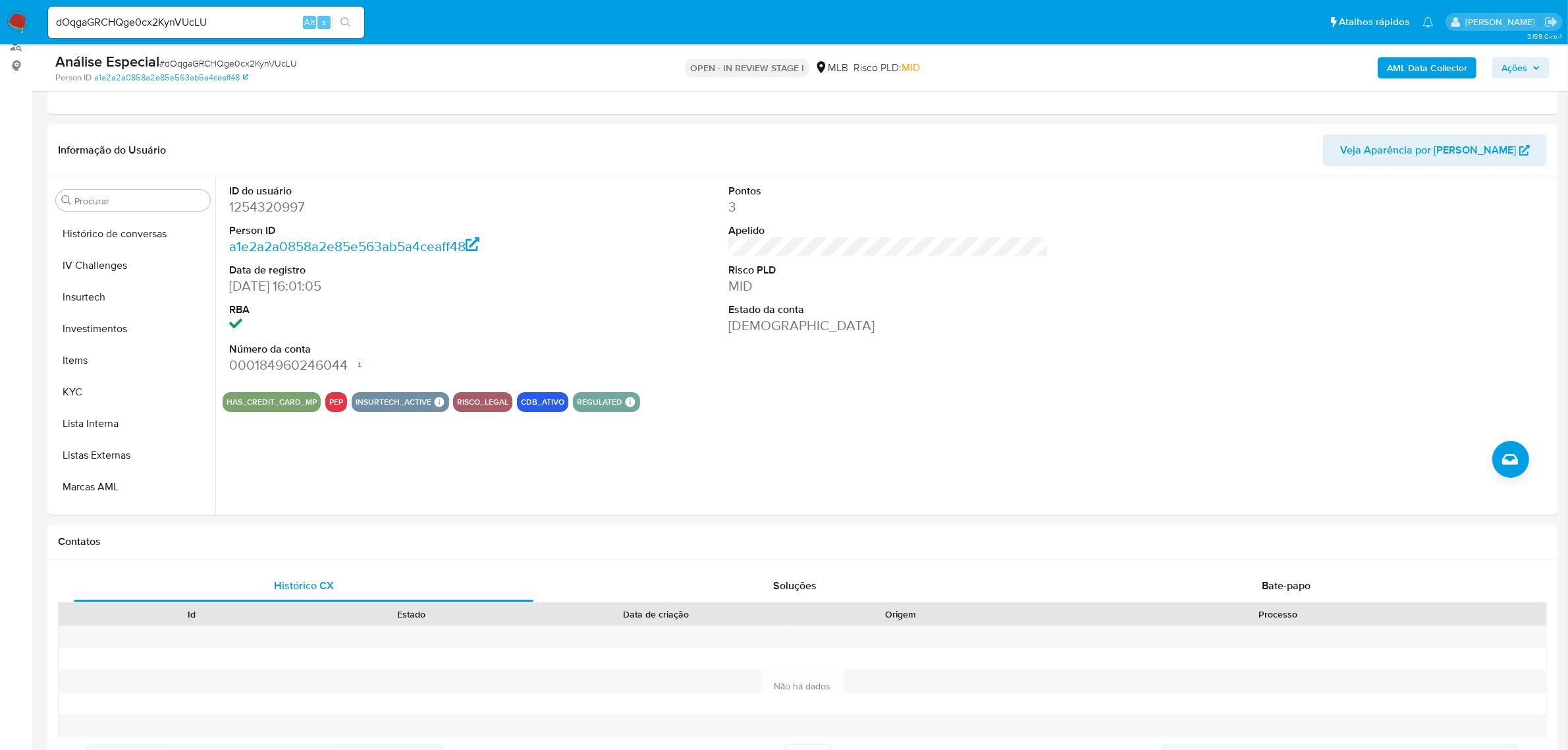
scroll to position [537, 0]
drag, startPoint x: 70, startPoint y: 386, endPoint x: 14, endPoint y: 389, distance: 56.1
click at [71, 386] on button "KYC" at bounding box center [133, 391] width 164 height 32
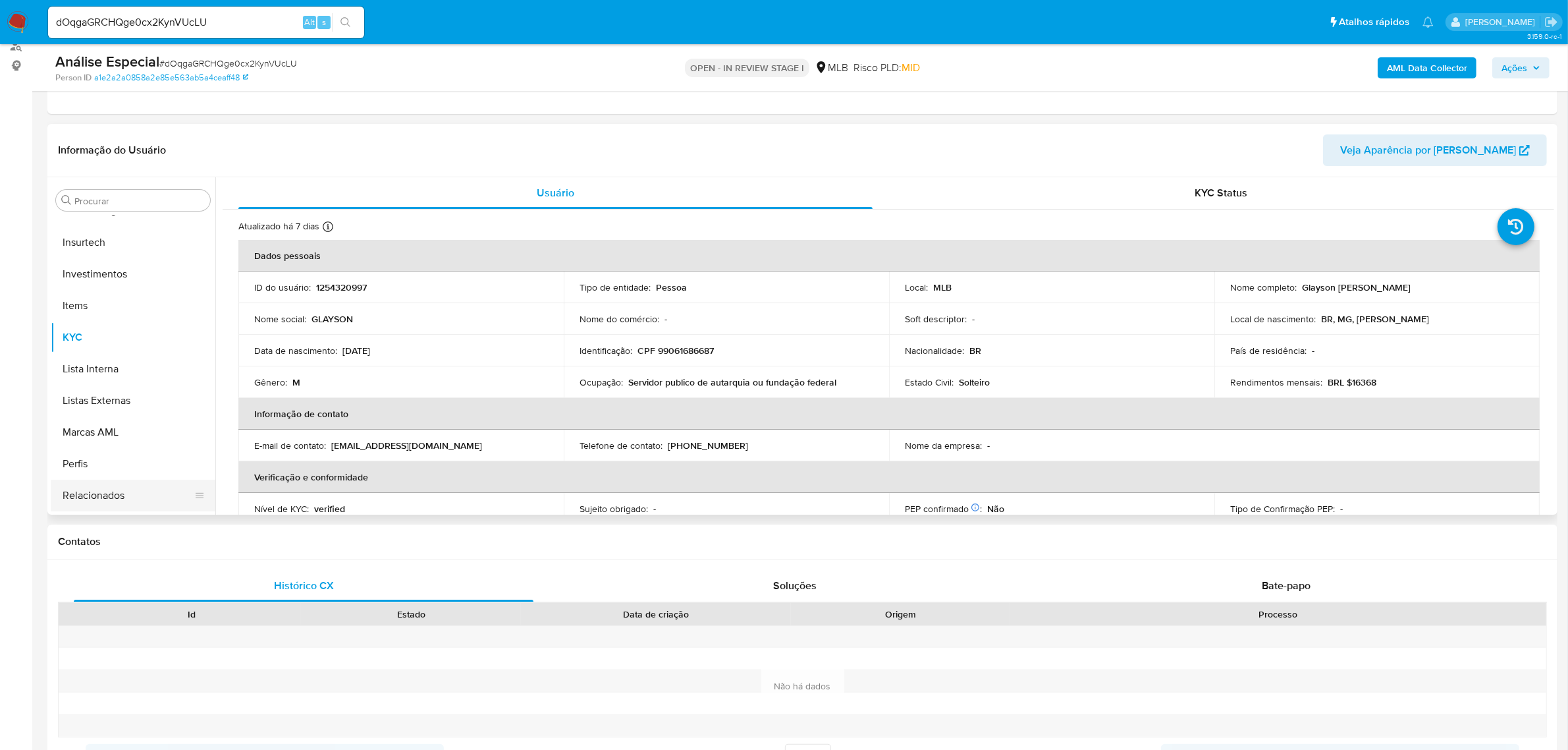
scroll to position [619, 0]
click at [107, 485] on button "Restrições Novo Mundo" at bounding box center [133, 498] width 164 height 32
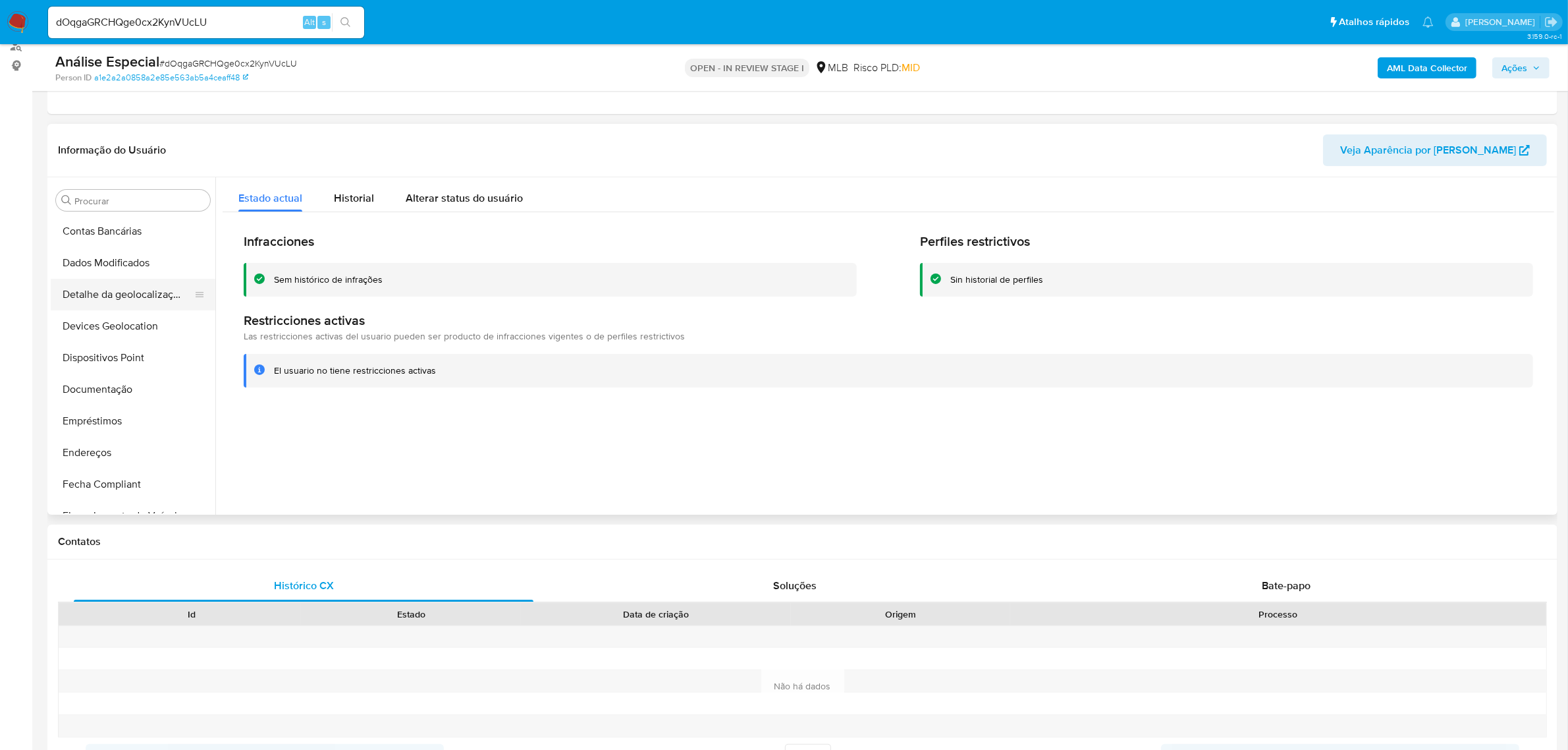
scroll to position [125, 0]
drag, startPoint x: 104, startPoint y: 396, endPoint x: 92, endPoint y: 396, distance: 12.0
click at [104, 397] on button "Documentação" at bounding box center [128, 391] width 154 height 32
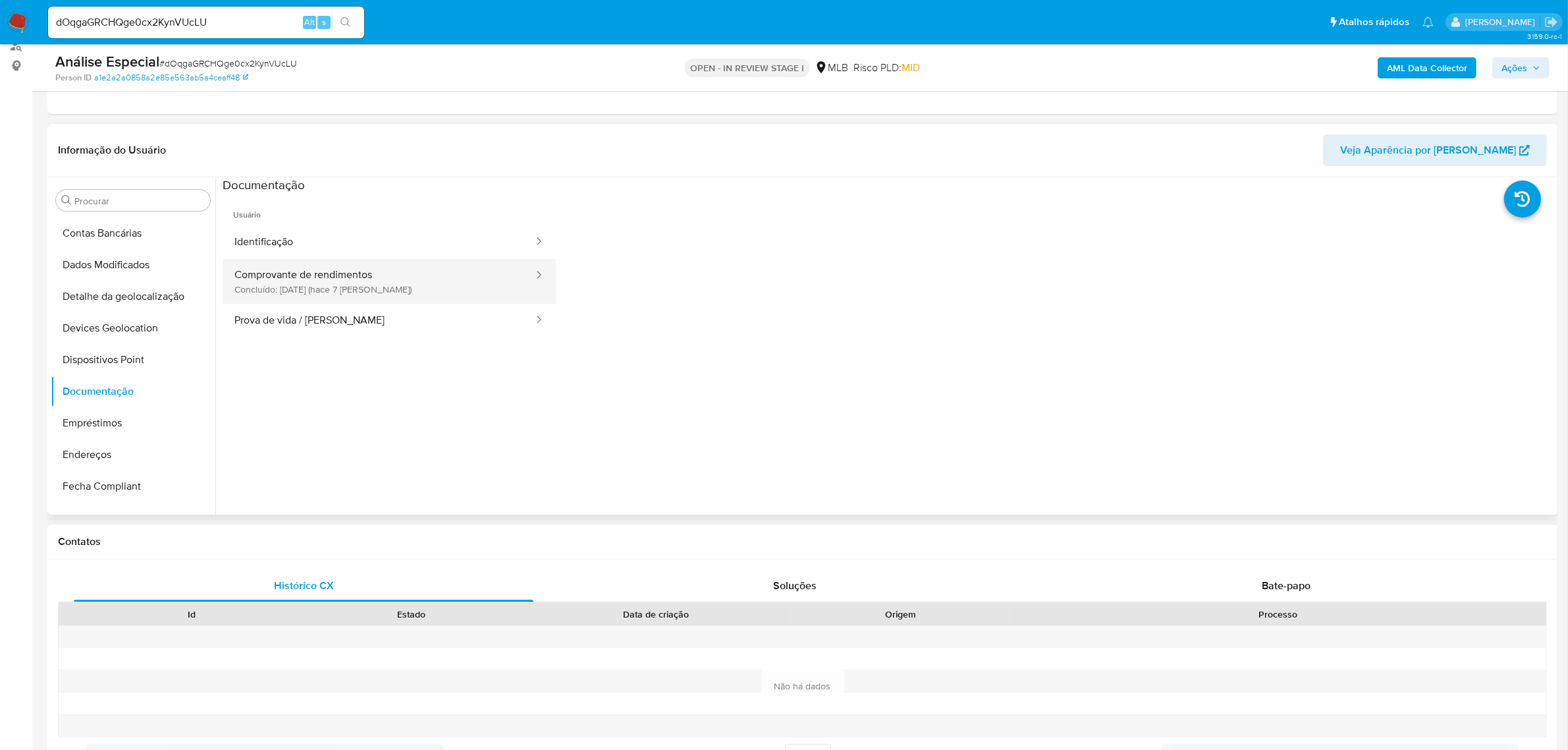
click at [369, 267] on button "Comprovante de rendimentos Concluído: [DATE] (hace 7 [PERSON_NAME])" at bounding box center [378, 281] width 312 height 45
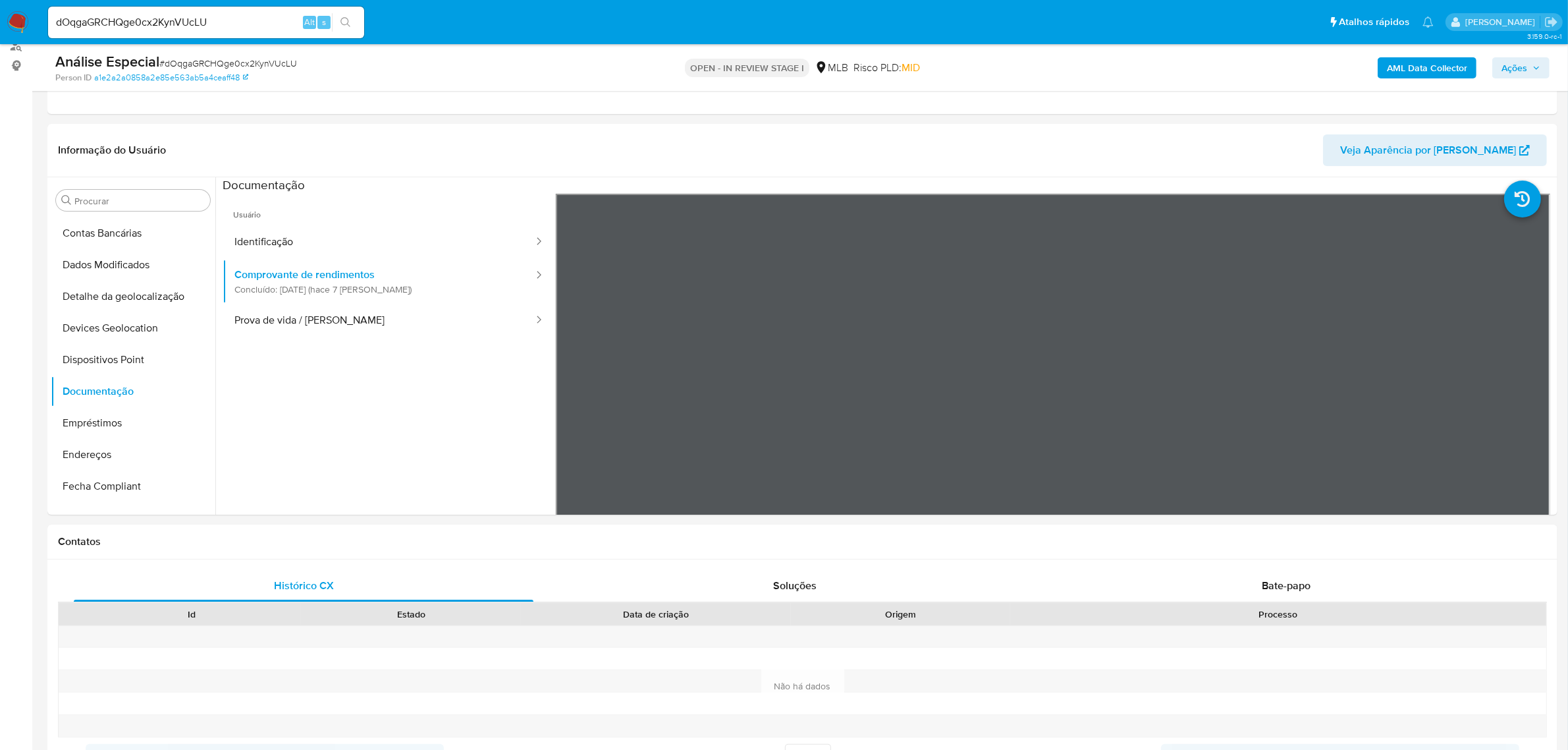
click at [313, 241] on button "Identificação" at bounding box center [378, 242] width 312 height 34
drag, startPoint x: 136, startPoint y: 446, endPoint x: 21, endPoint y: 440, distance: 115.2
click at [133, 446] on button "Endereços" at bounding box center [133, 454] width 164 height 32
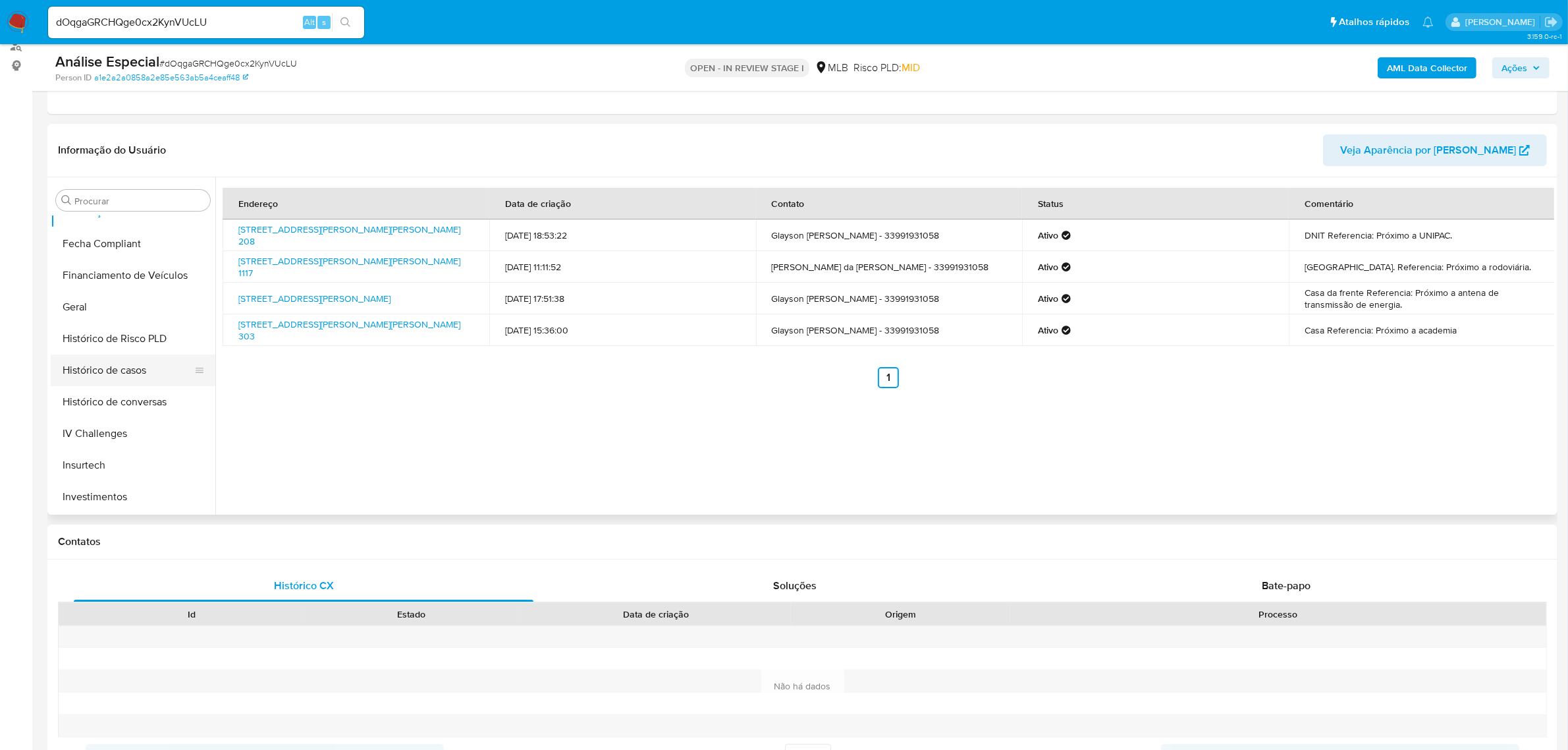
scroll to position [373, 0]
click at [126, 307] on button "Geral" at bounding box center [128, 302] width 154 height 32
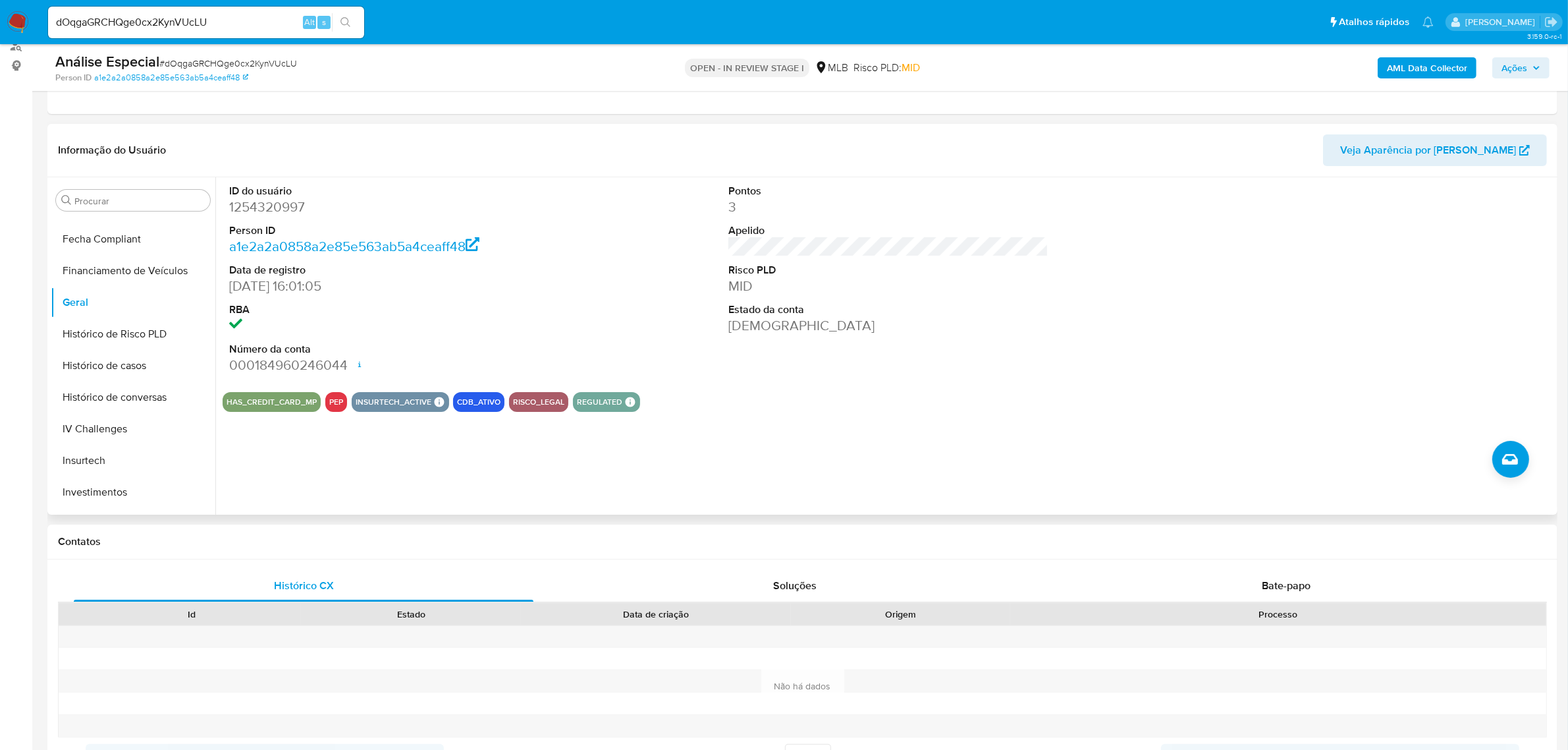
click at [274, 206] on dd "1254320997" at bounding box center [389, 206] width 320 height 19
copy dd "1254320997"
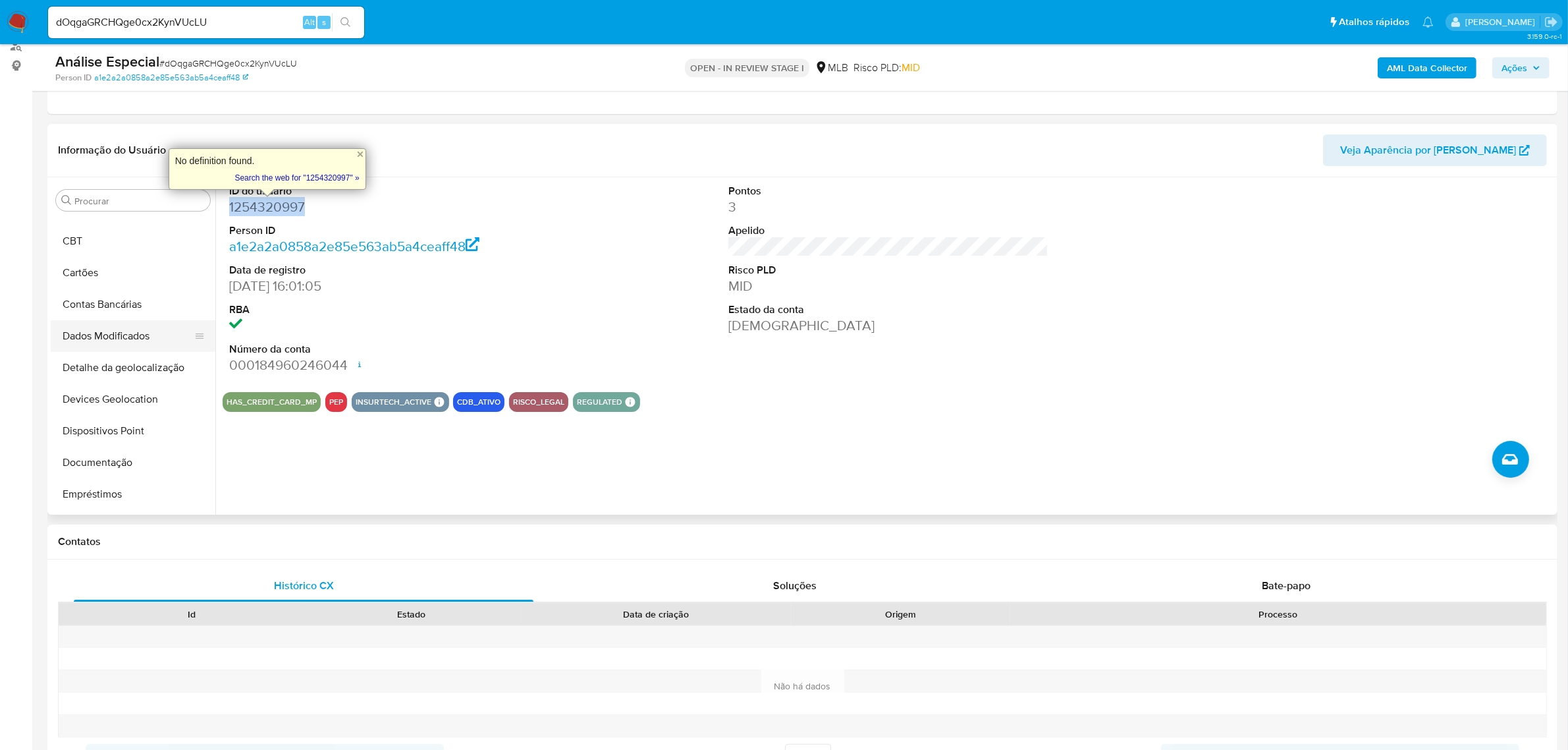
scroll to position [43, 0]
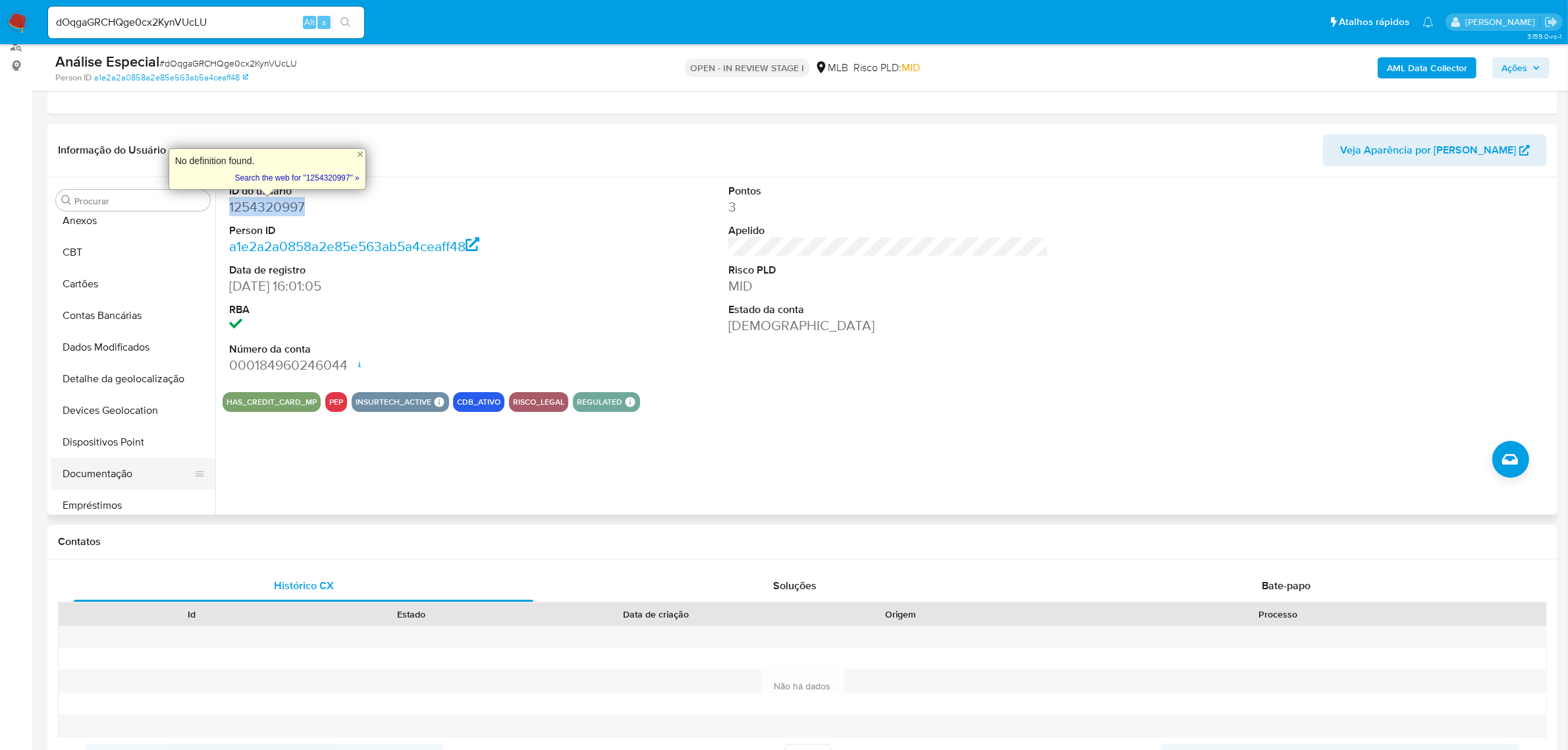
click at [123, 472] on button "Documentação" at bounding box center [128, 473] width 154 height 32
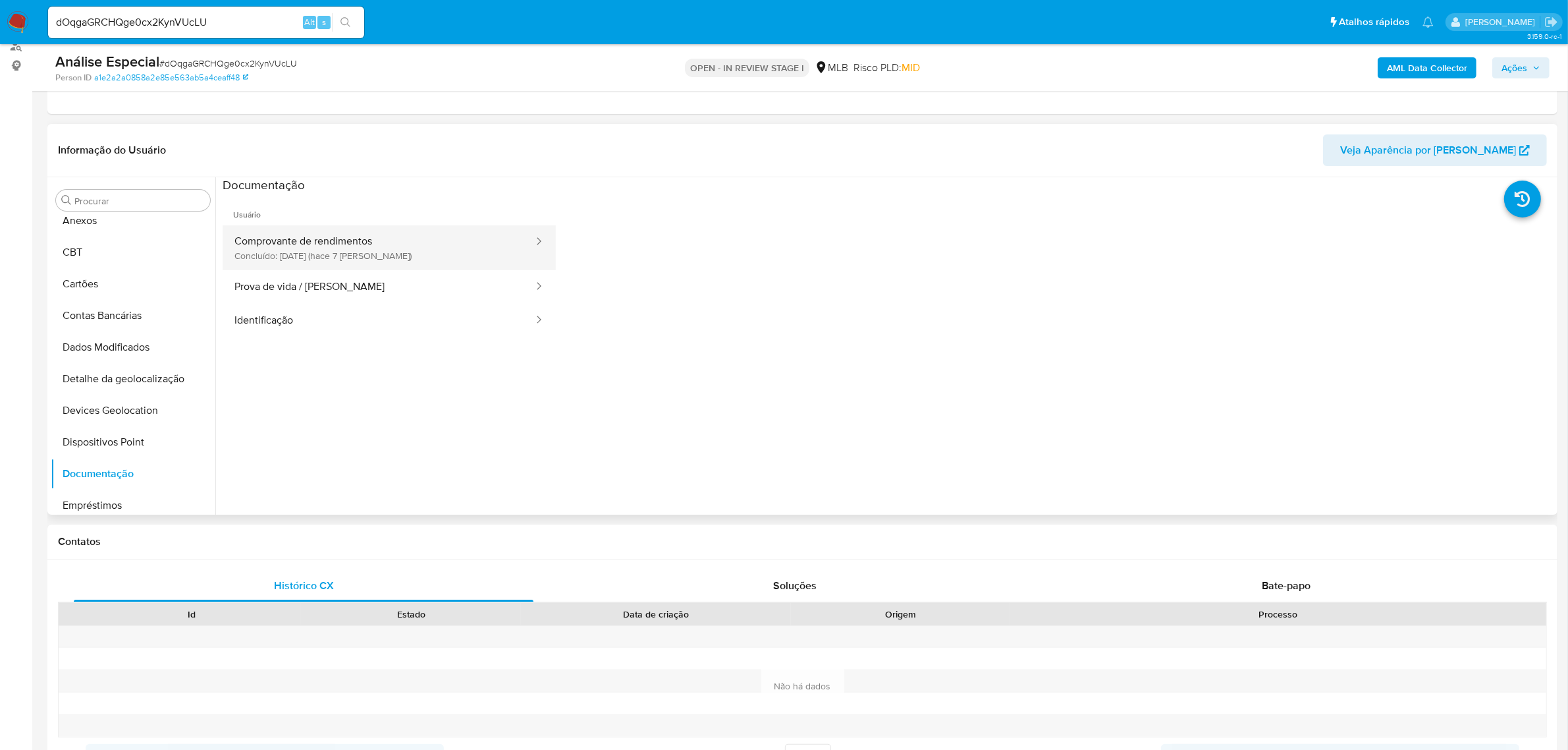
click at [387, 255] on button "Comprovante de rendimentos Concluído: [DATE] (hace 7 [PERSON_NAME])" at bounding box center [378, 247] width 312 height 45
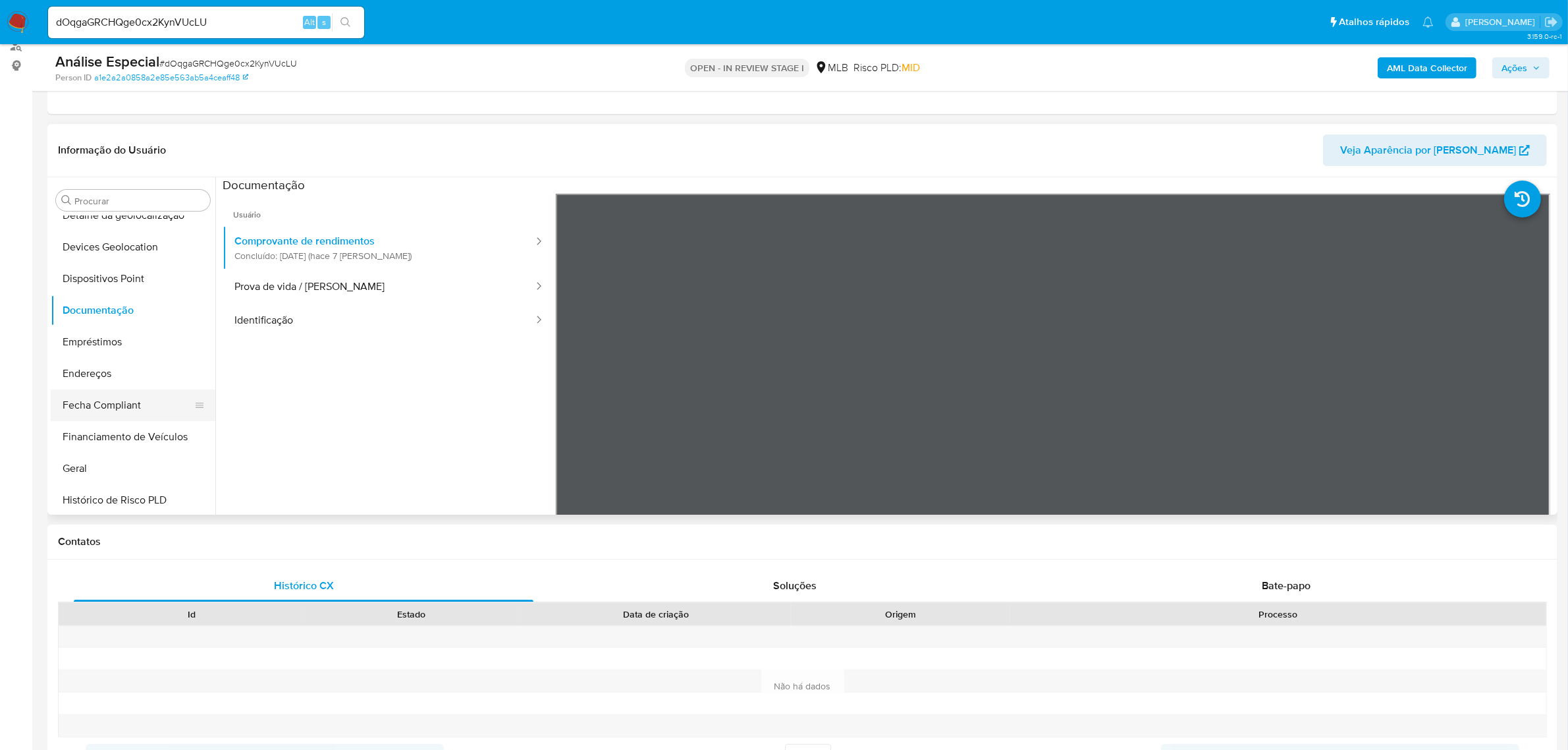
scroll to position [207, 0]
click at [93, 468] on button "Geral" at bounding box center [128, 467] width 154 height 32
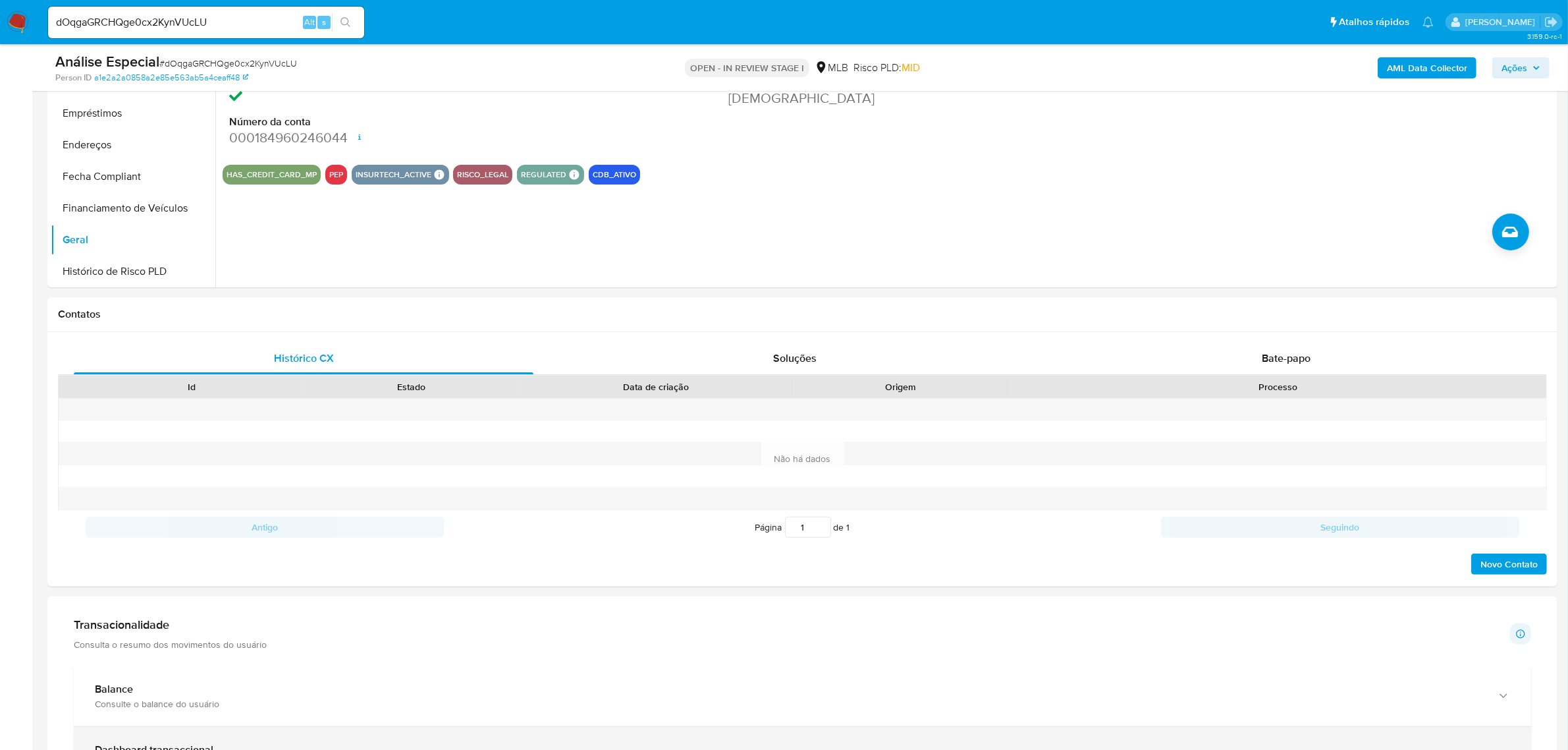
scroll to position [741, 0]
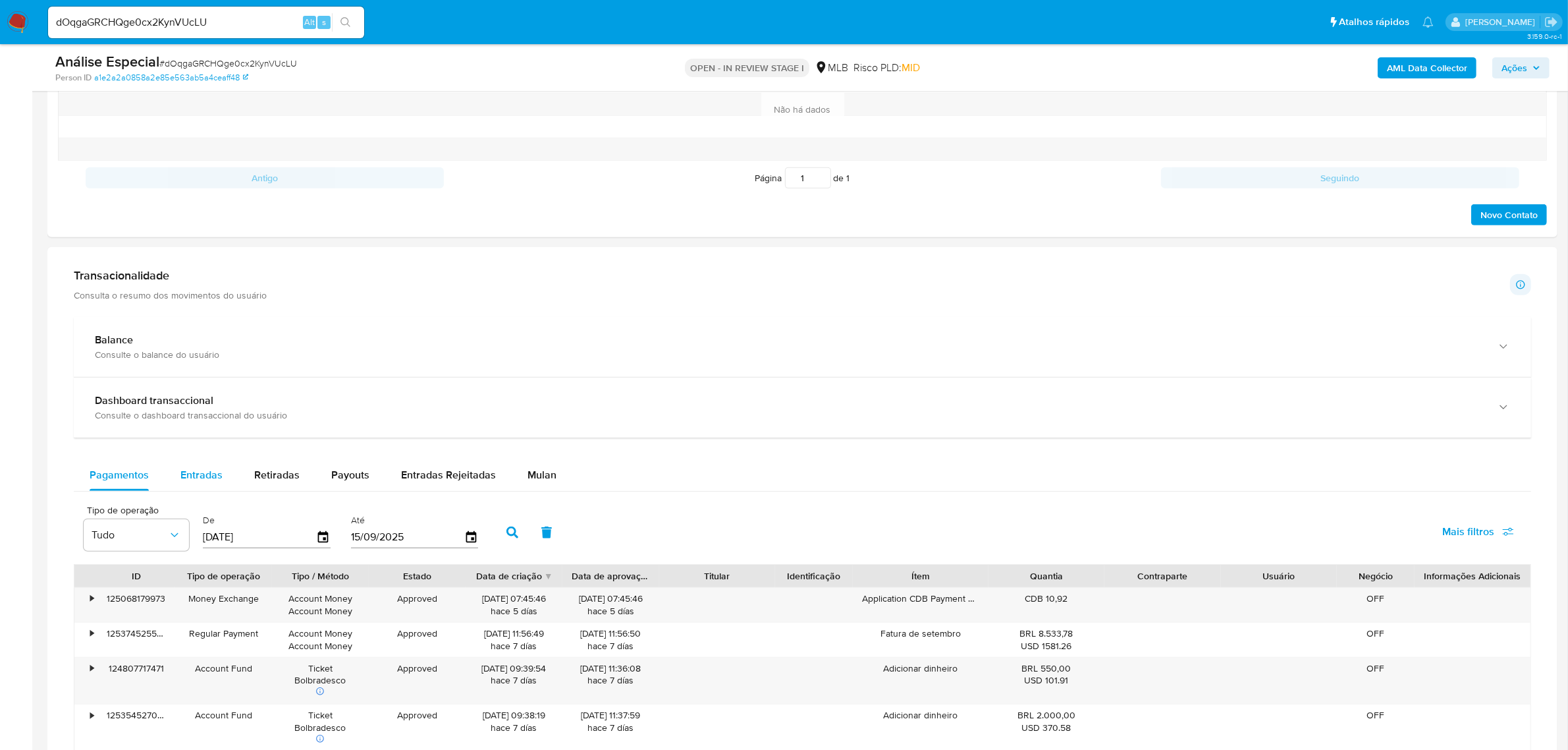
click at [200, 476] on span "Entradas" at bounding box center [201, 474] width 42 height 16
select select "10"
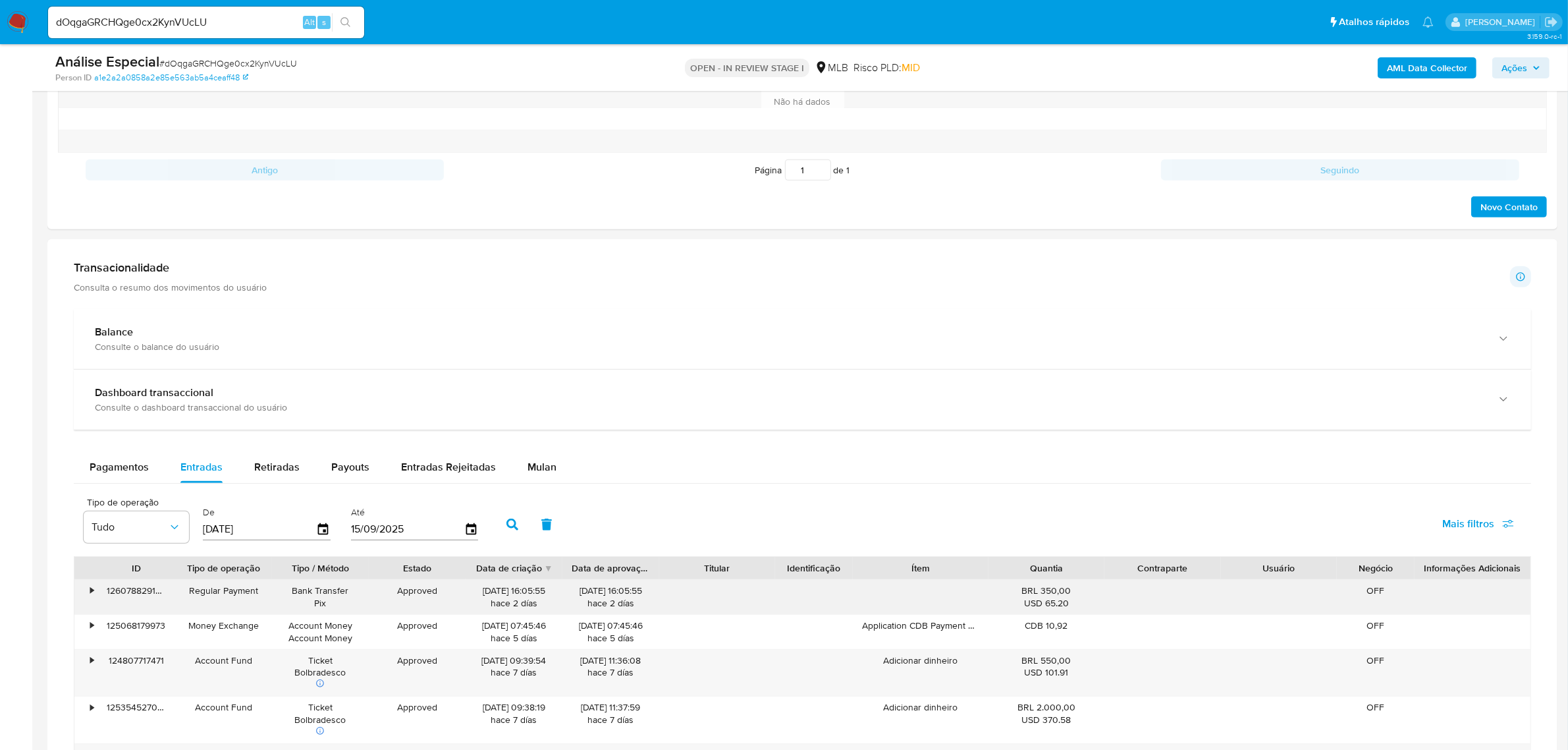
scroll to position [906, 0]
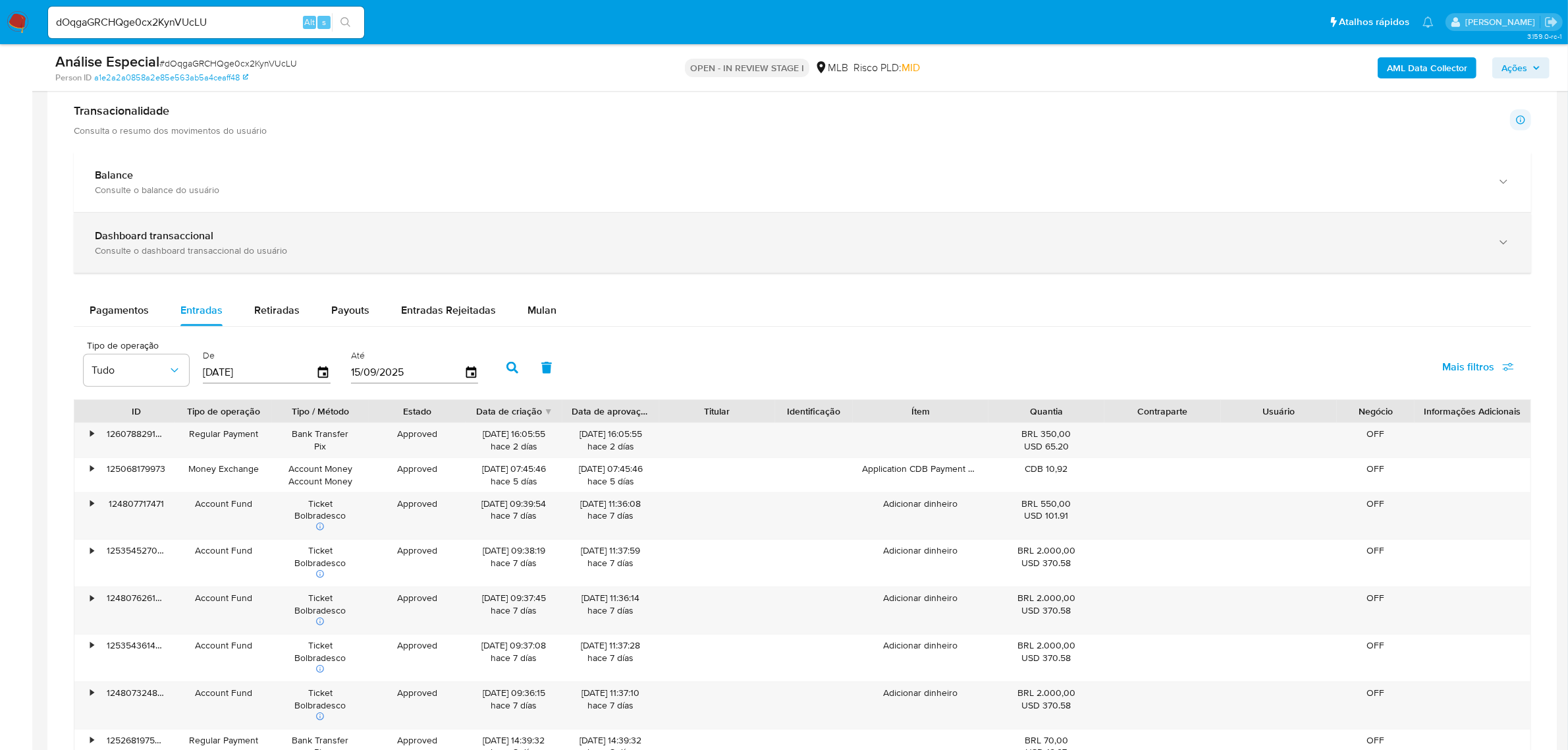
click at [173, 233] on b "Dashboard transaccional" at bounding box center [154, 235] width 119 height 16
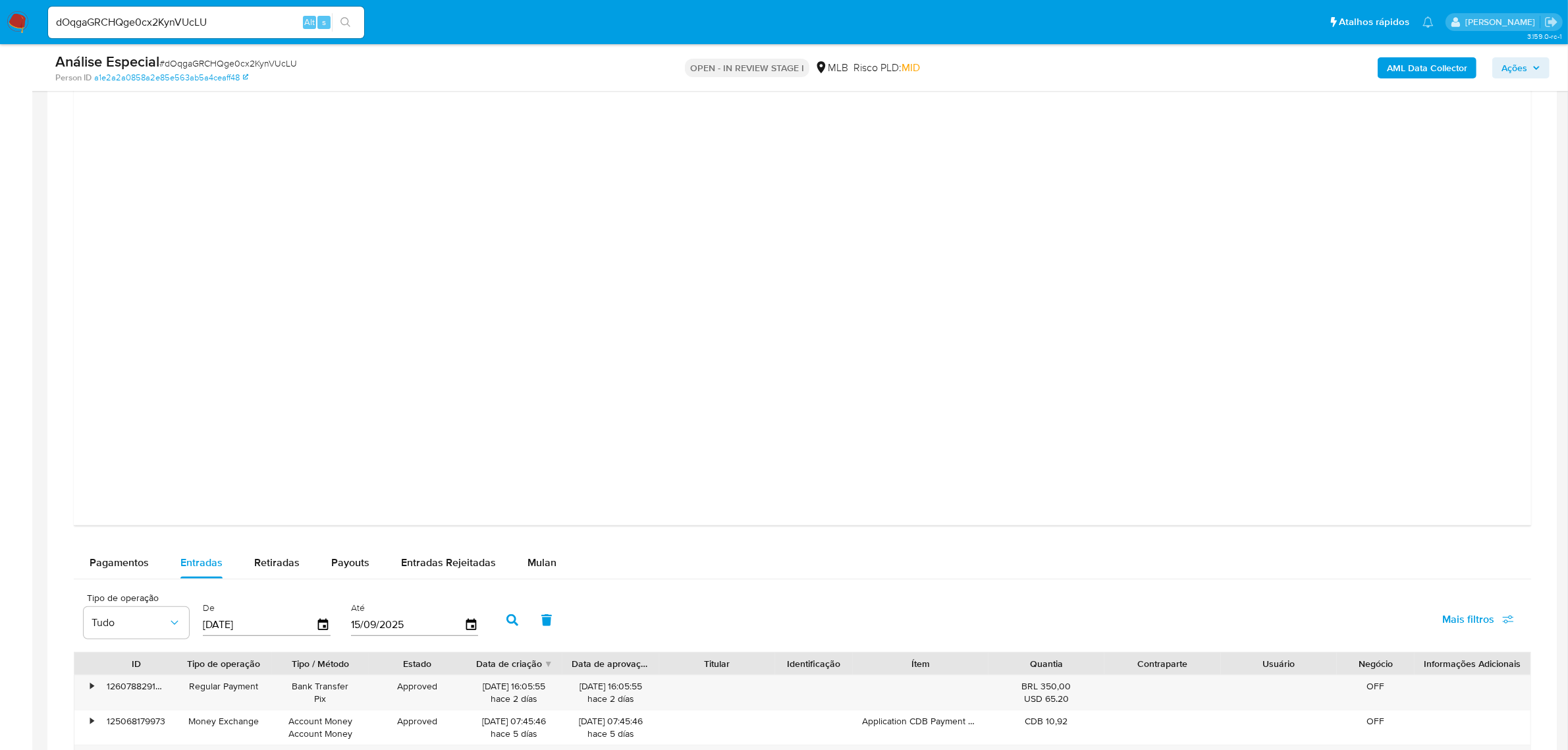
scroll to position [1317, 0]
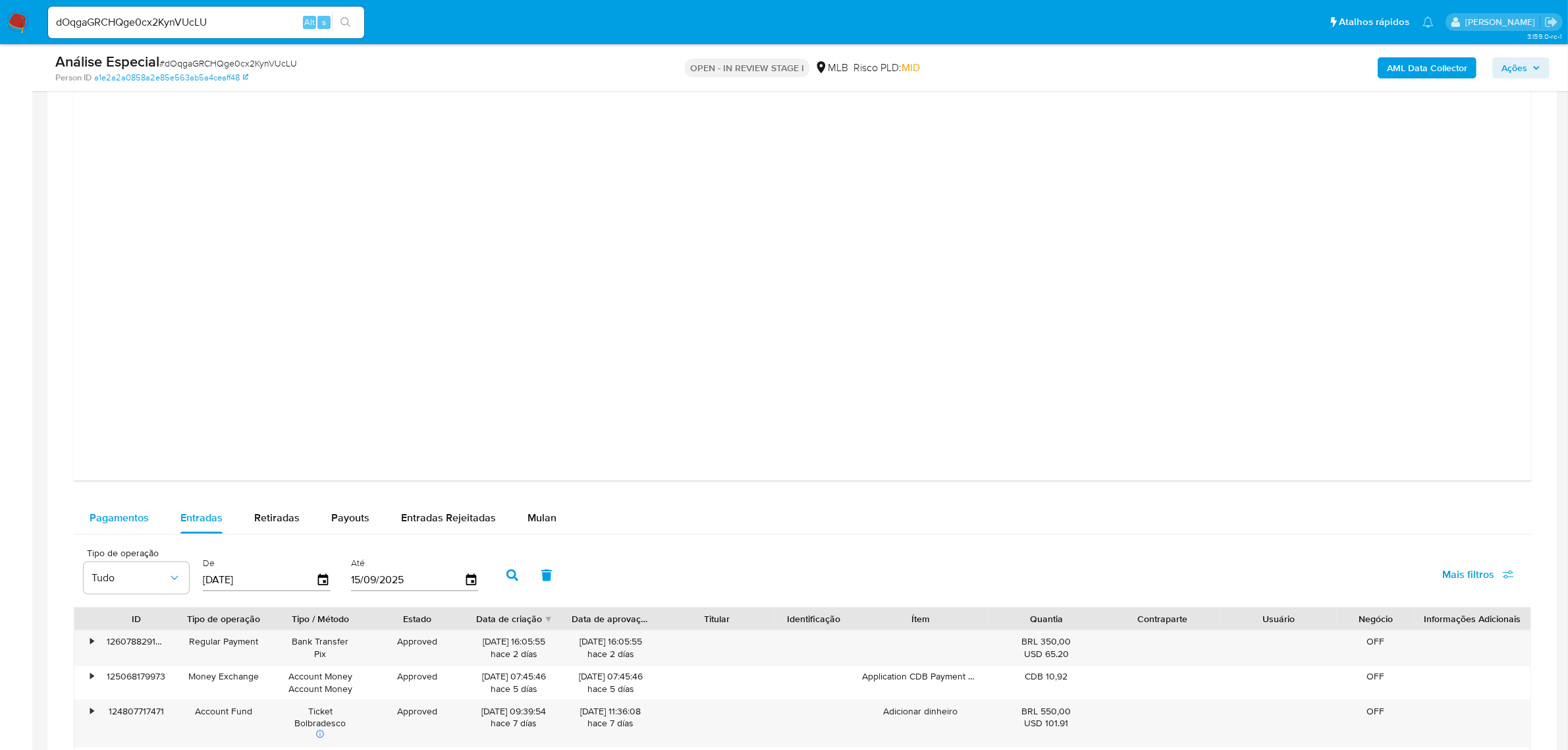
click at [116, 517] on span "Pagamentos" at bounding box center [119, 517] width 59 height 16
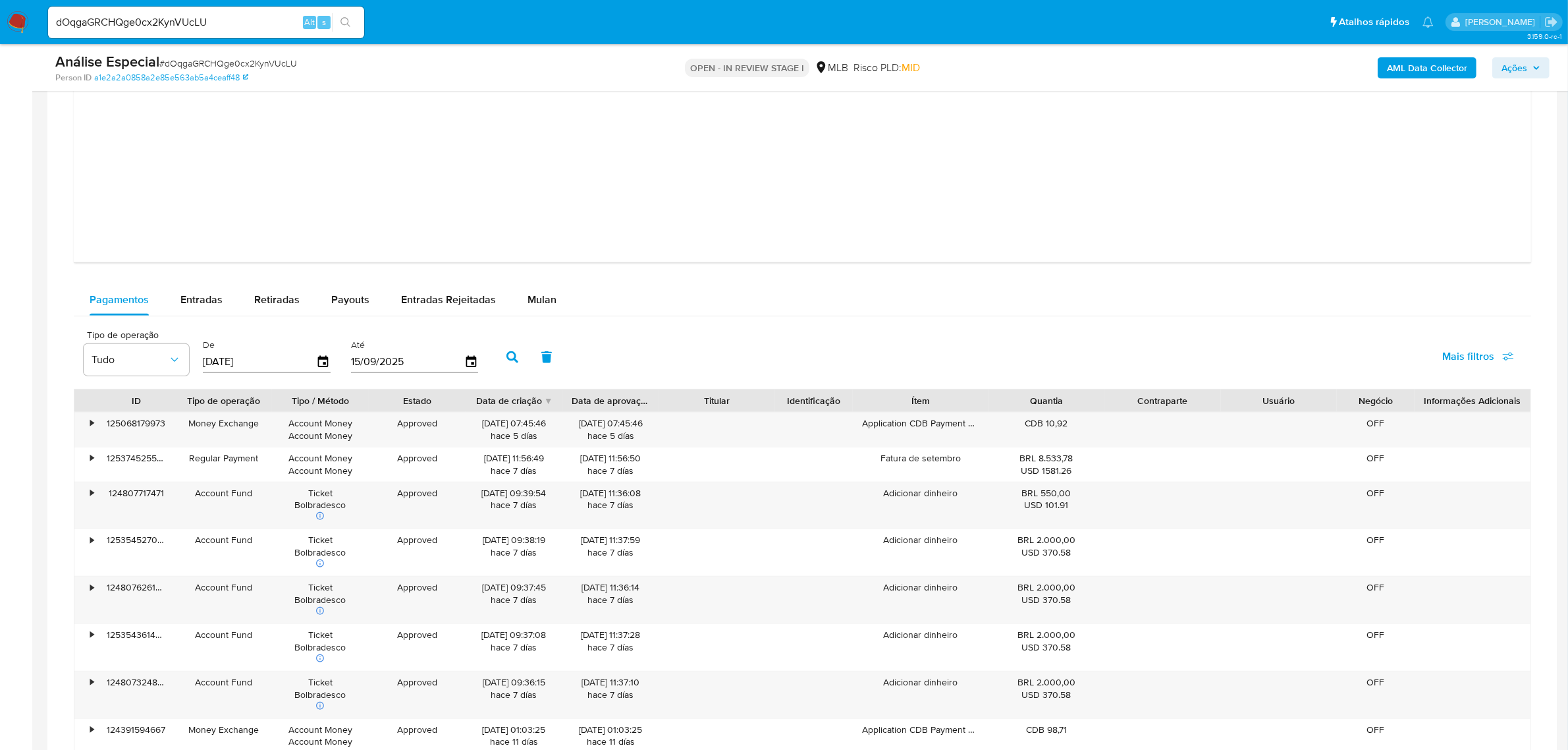
scroll to position [1565, 0]
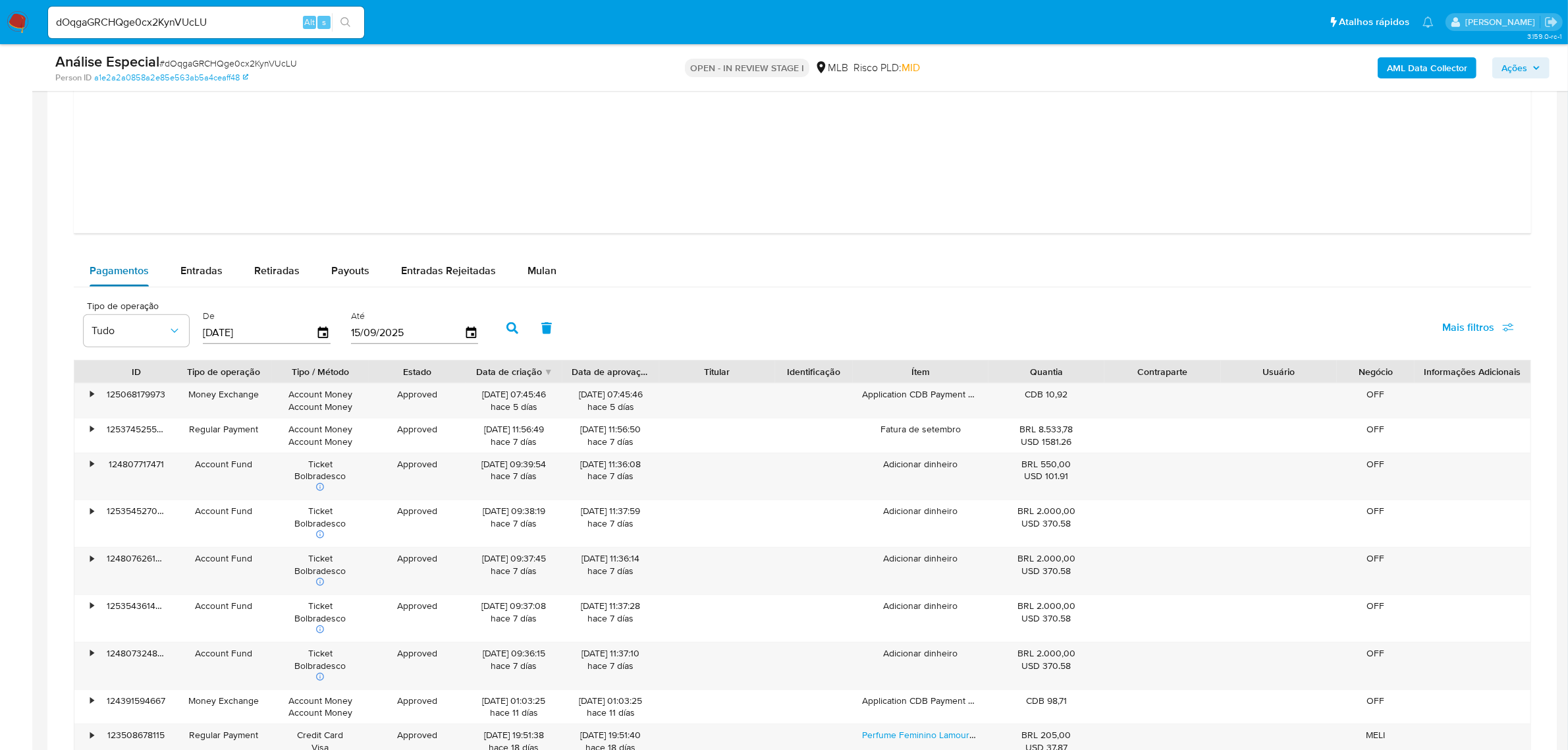
click at [129, 275] on span "Pagamentos" at bounding box center [119, 270] width 59 height 16
click at [180, 268] on span "Entradas" at bounding box center [201, 270] width 42 height 16
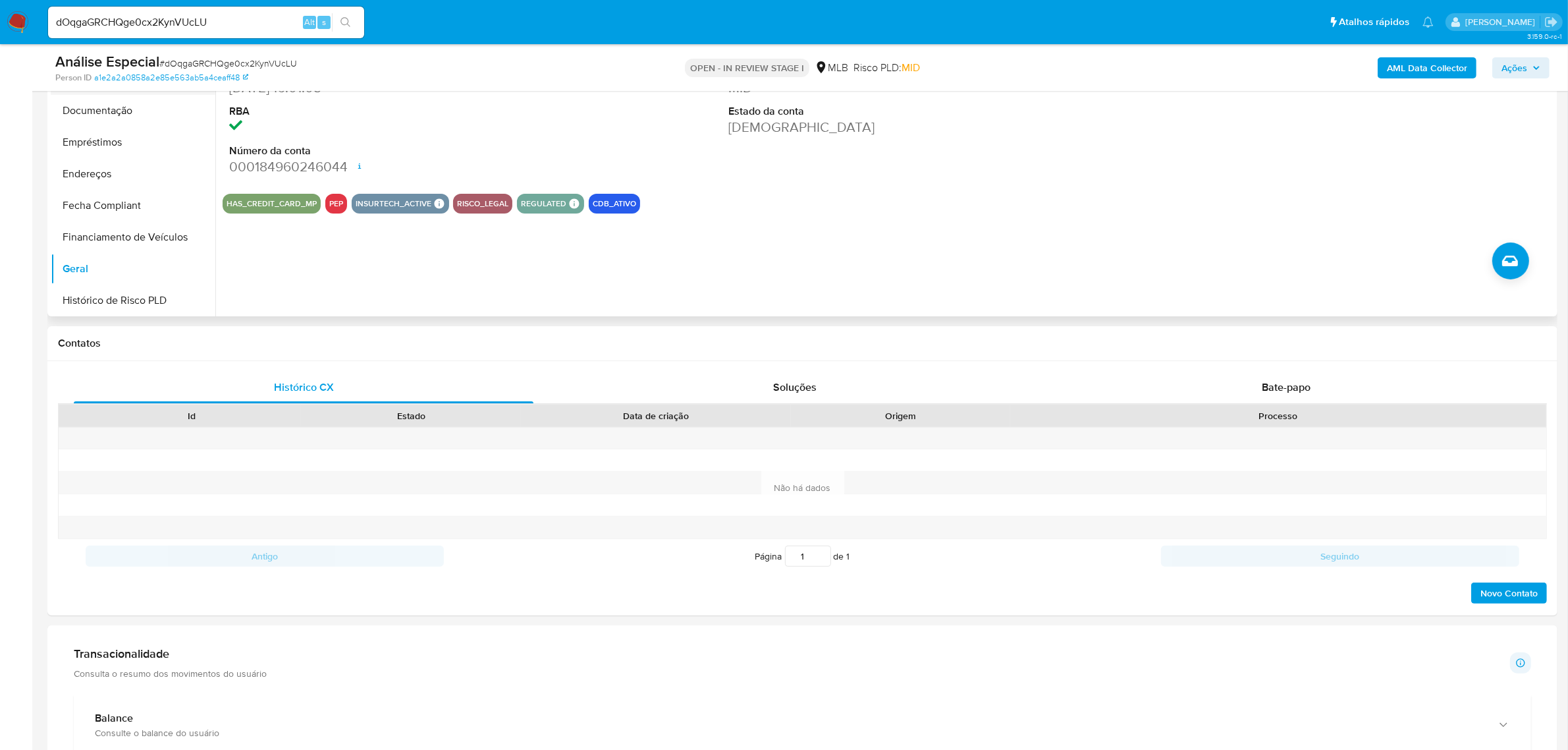
scroll to position [83, 0]
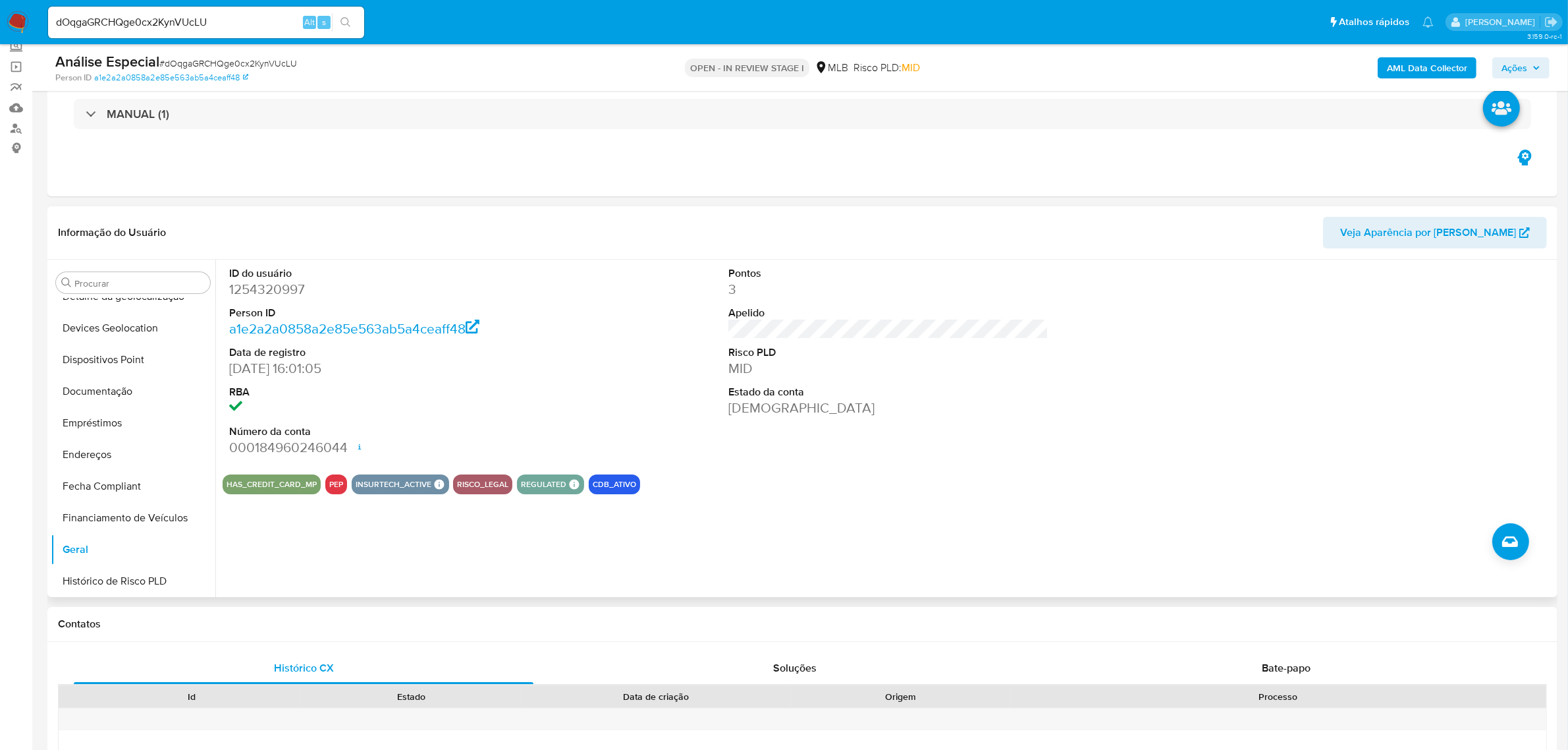
click at [295, 291] on dd "1254320997" at bounding box center [389, 289] width 320 height 19
copy dd "1254320997"
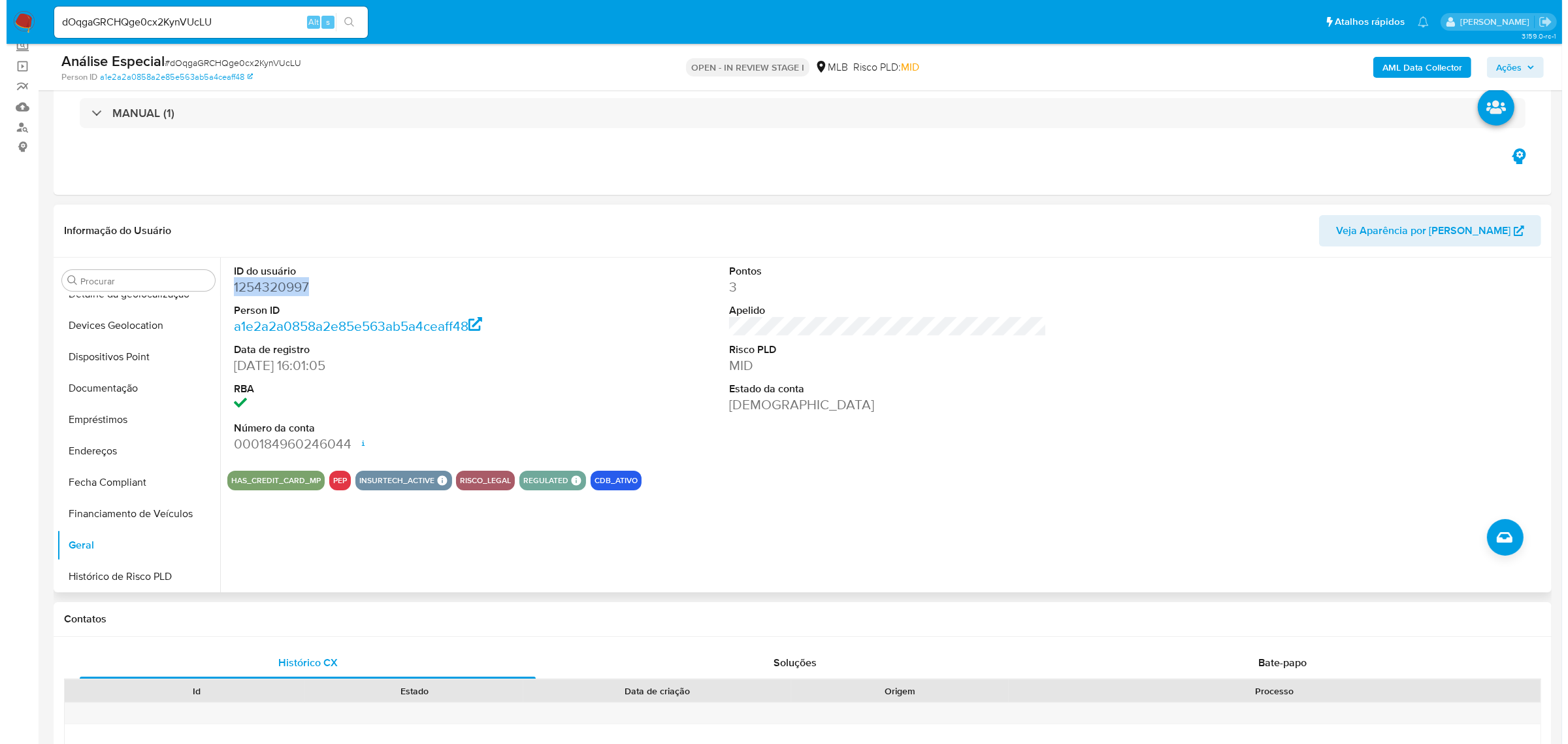
scroll to position [0, 0]
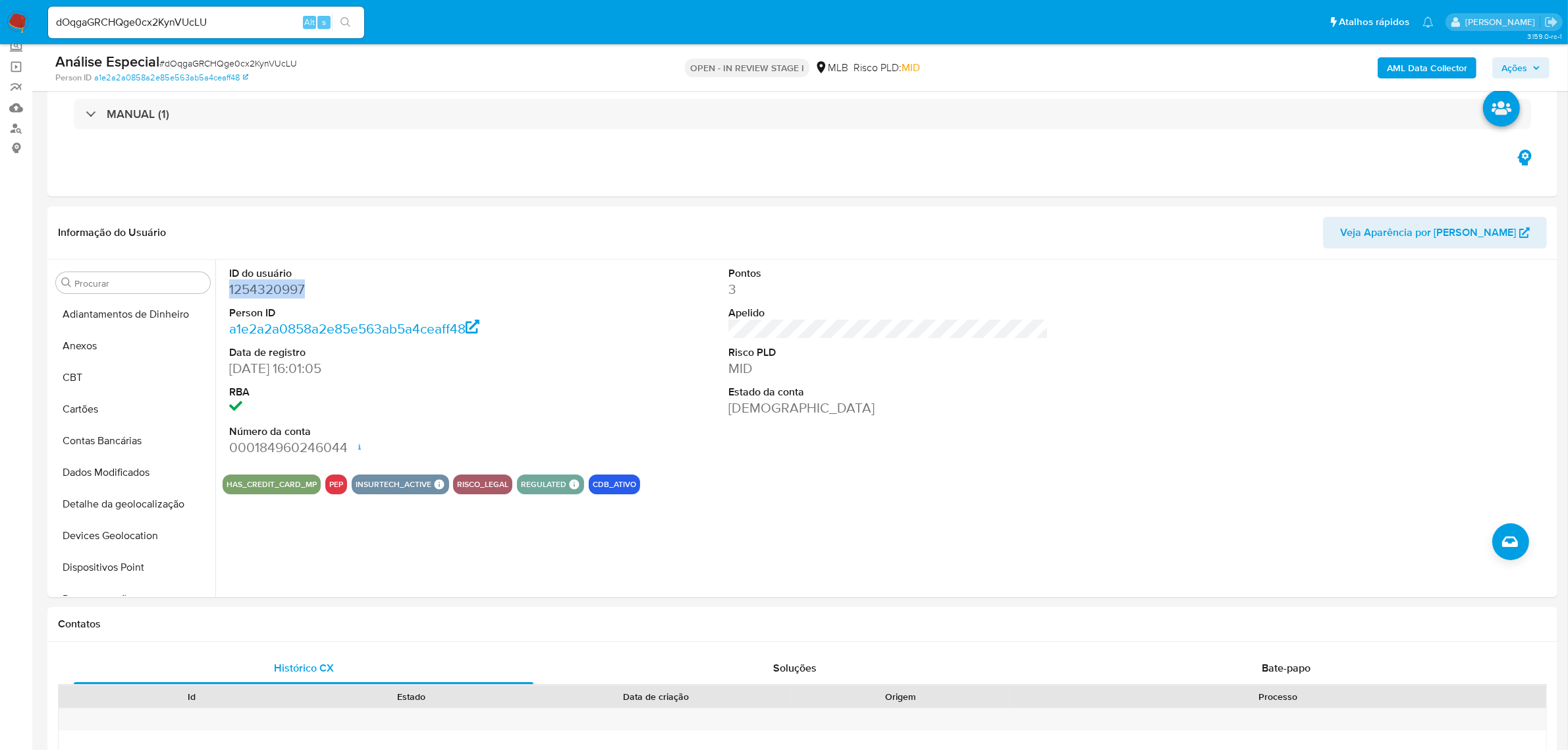
click at [110, 346] on button "Anexos" at bounding box center [133, 346] width 164 height 32
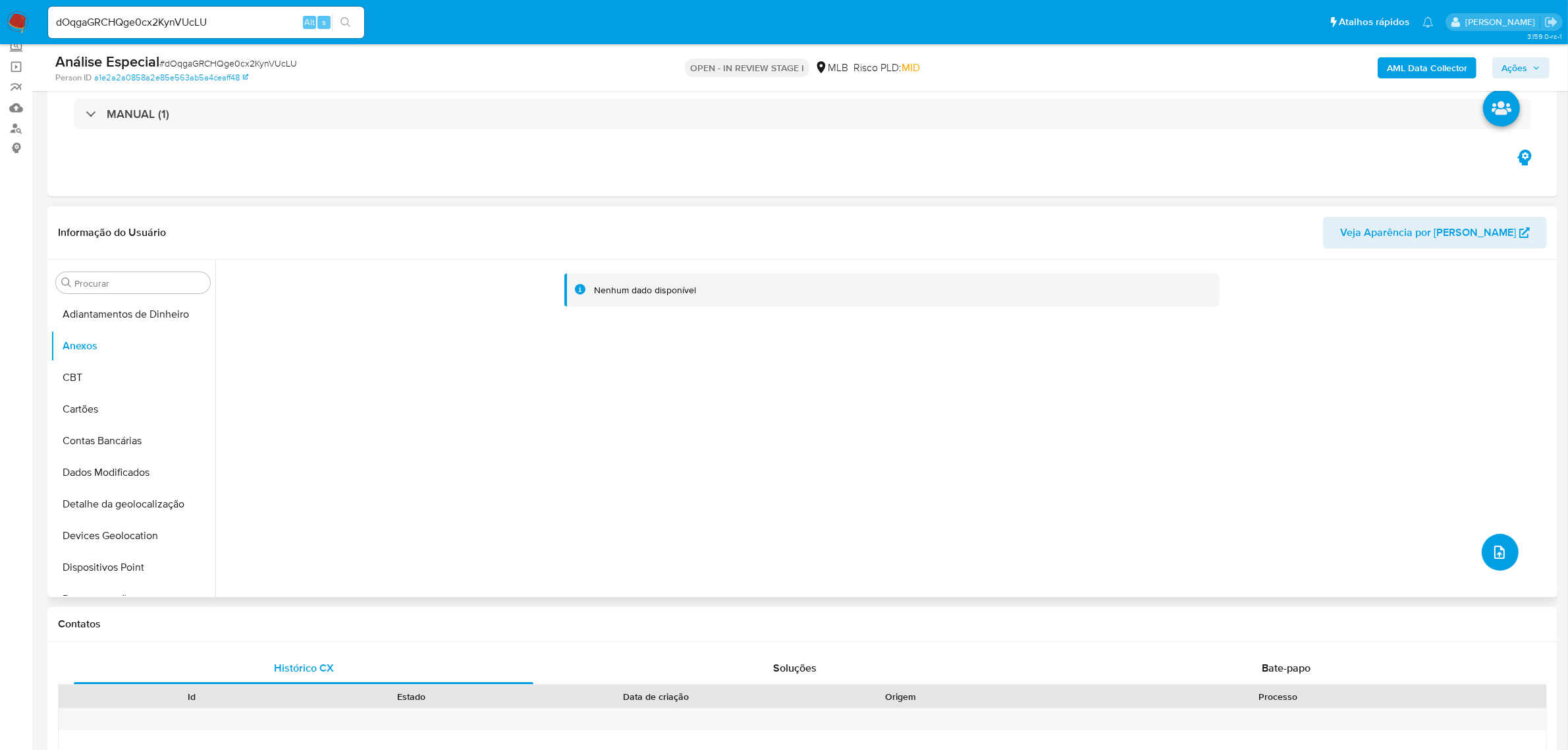
click at [1494, 544] on icon "upload-file" at bounding box center [1498, 552] width 16 height 16
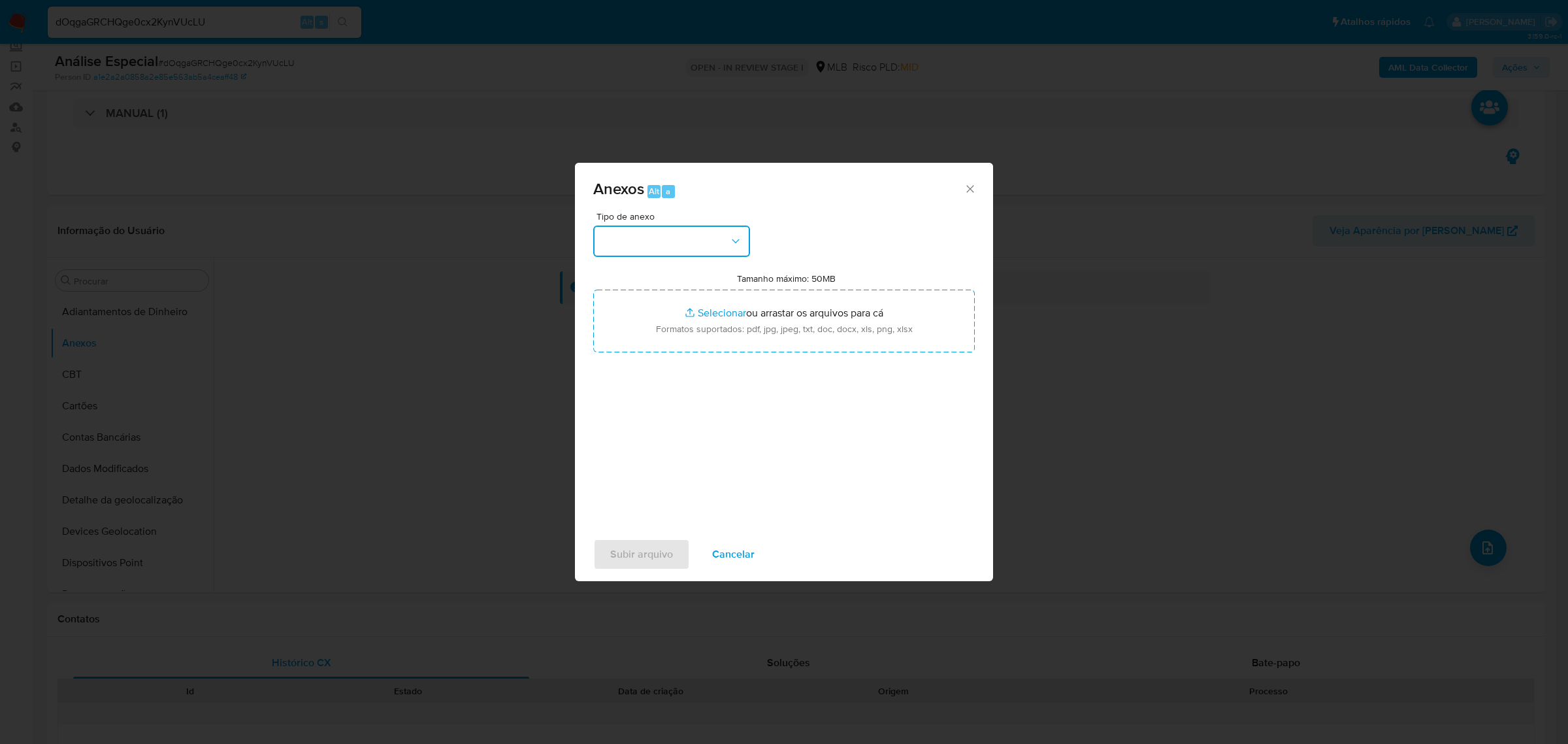
click at [651, 239] on button "button" at bounding box center [671, 241] width 157 height 32
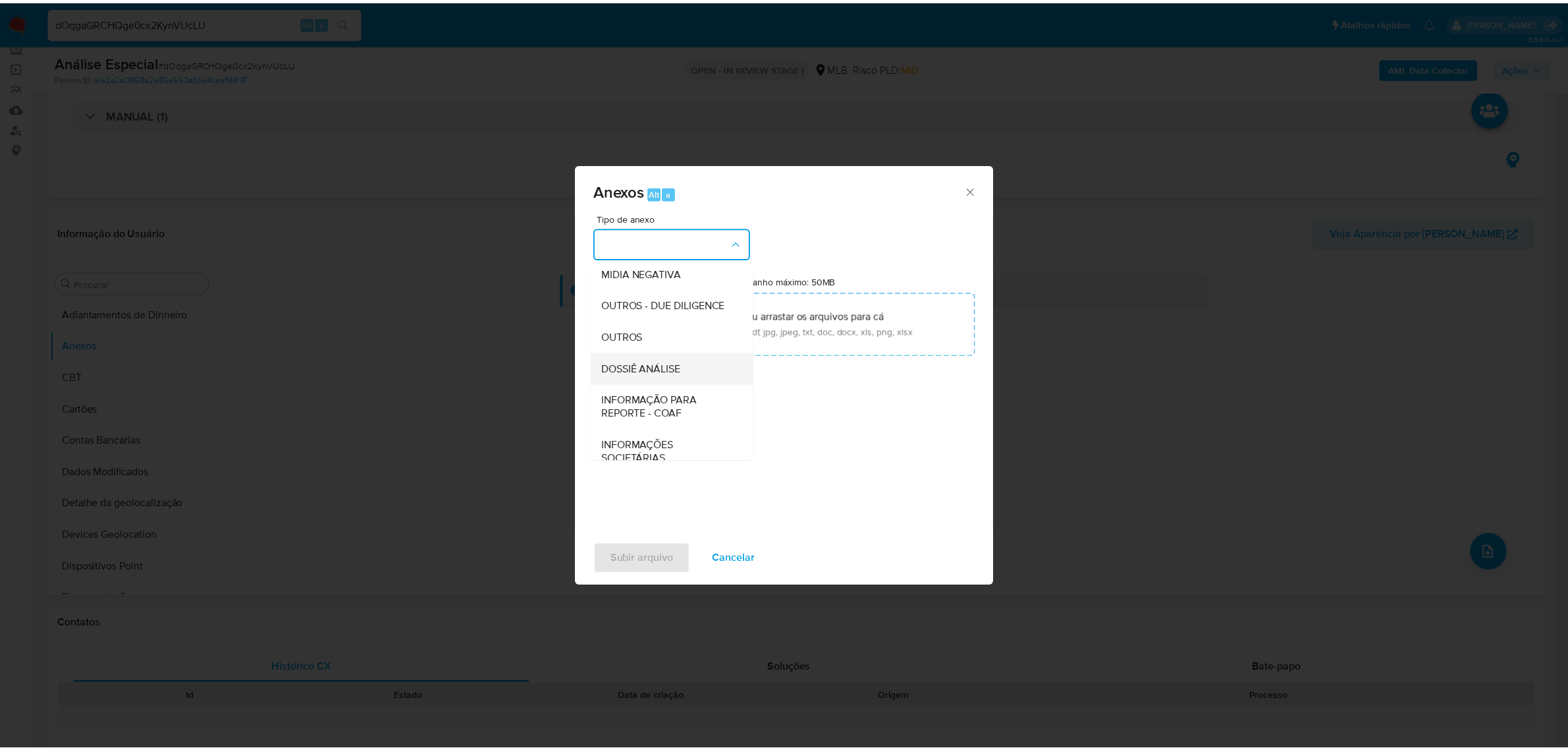
scroll to position [165, 0]
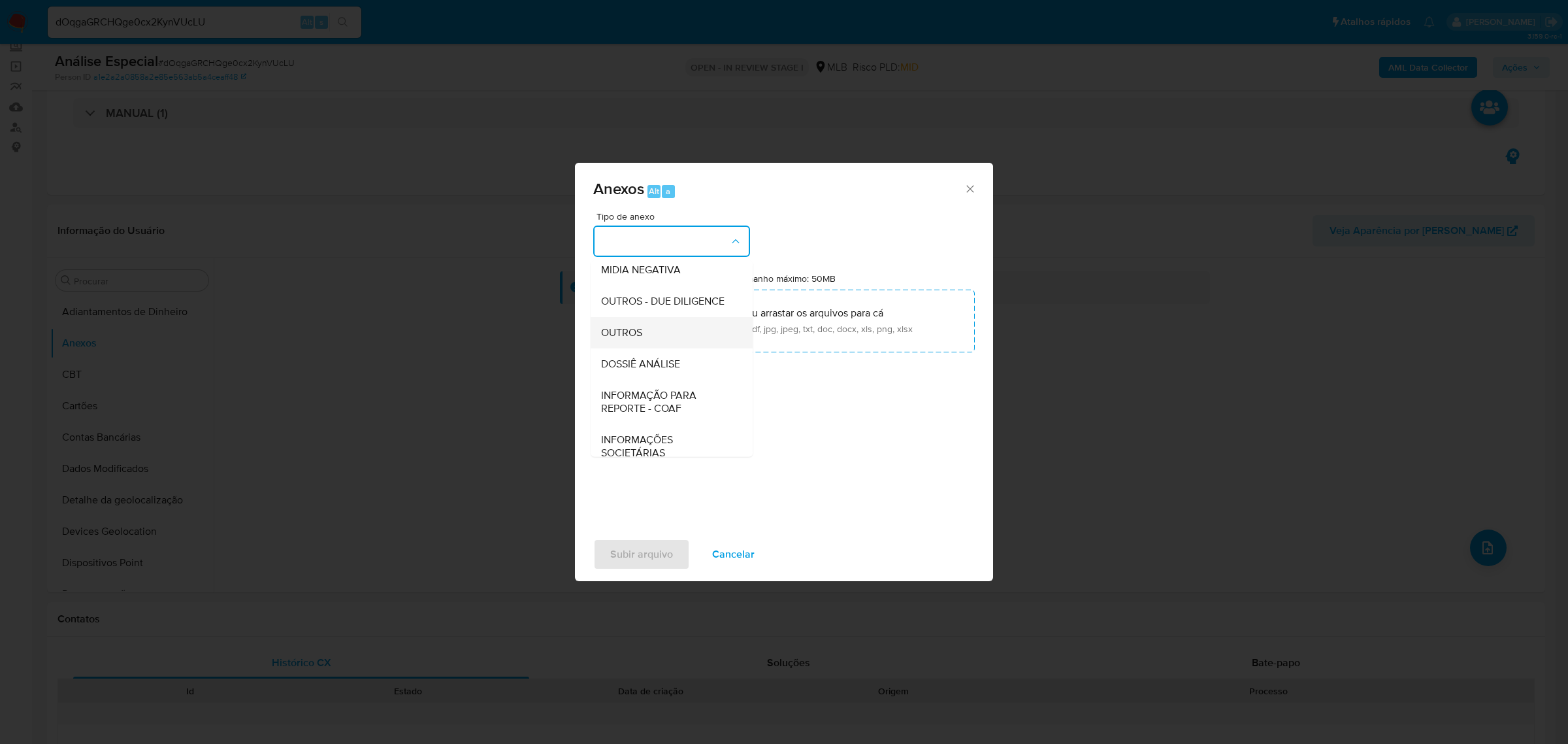
click at [648, 348] on div "OUTROS" at bounding box center [667, 331] width 133 height 32
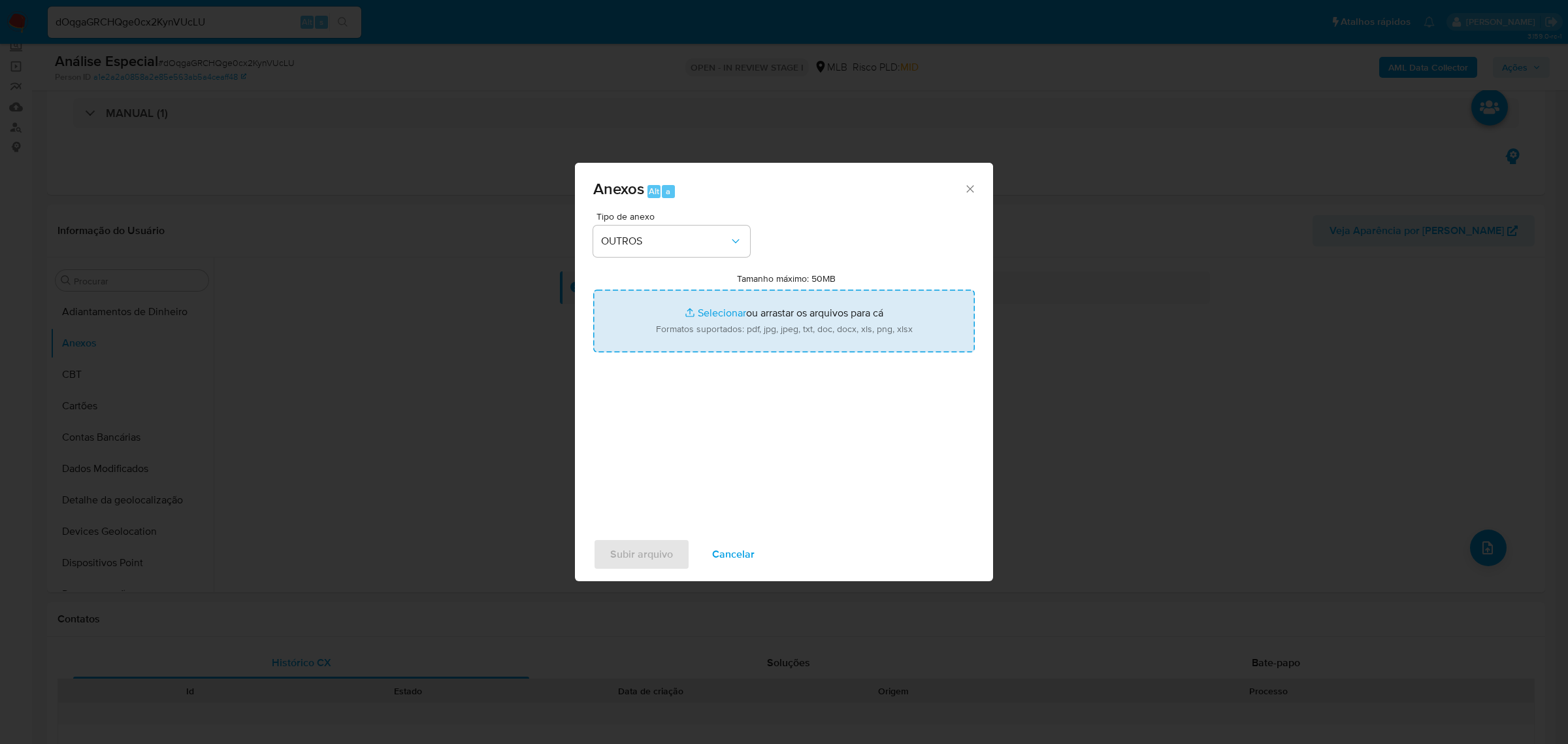
type input "C:\fakepath\Mulan 1254320997_2025_09_15_14_56_57 [PERSON_NAME].pdf"
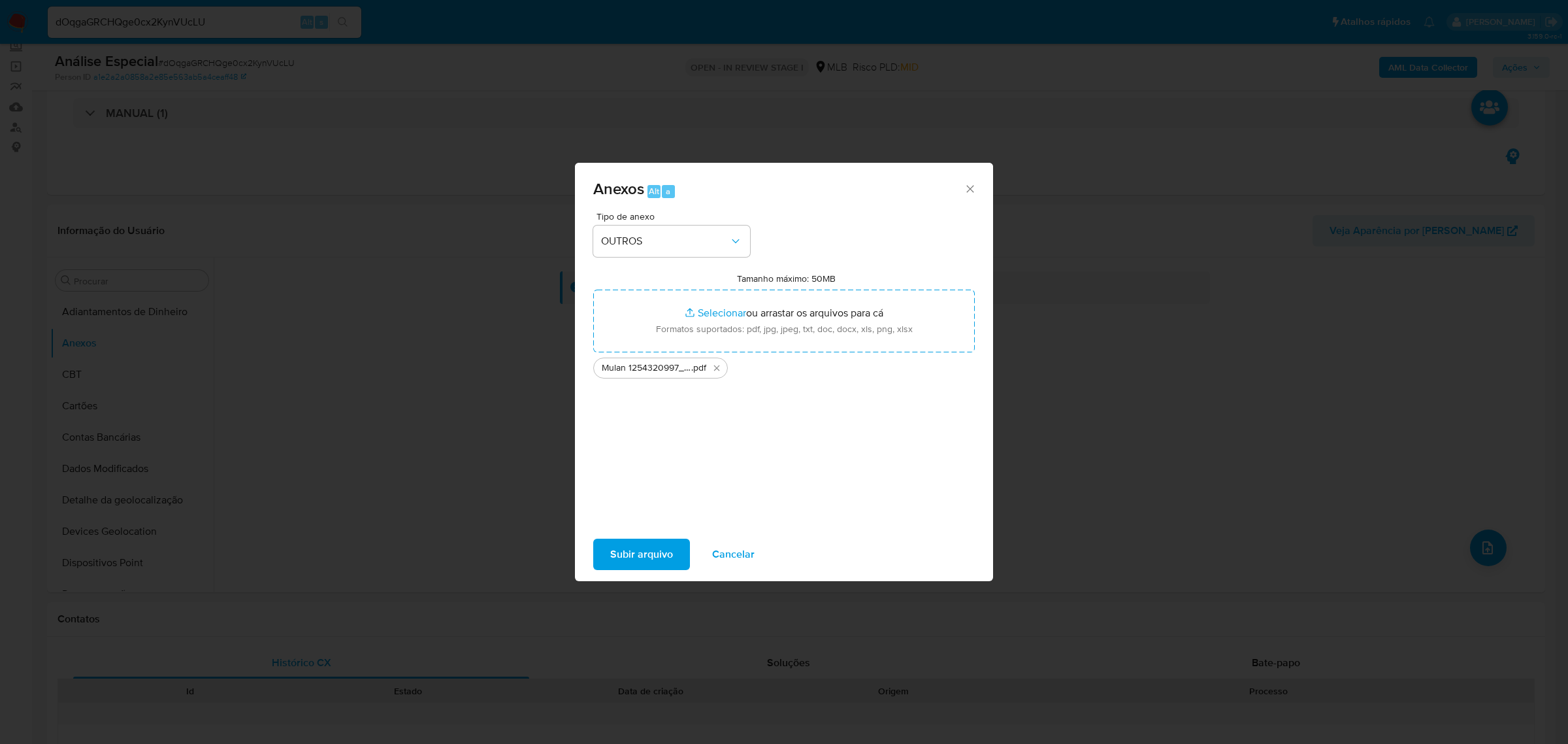
click at [619, 547] on span "Subir arquivo" at bounding box center [641, 554] width 63 height 28
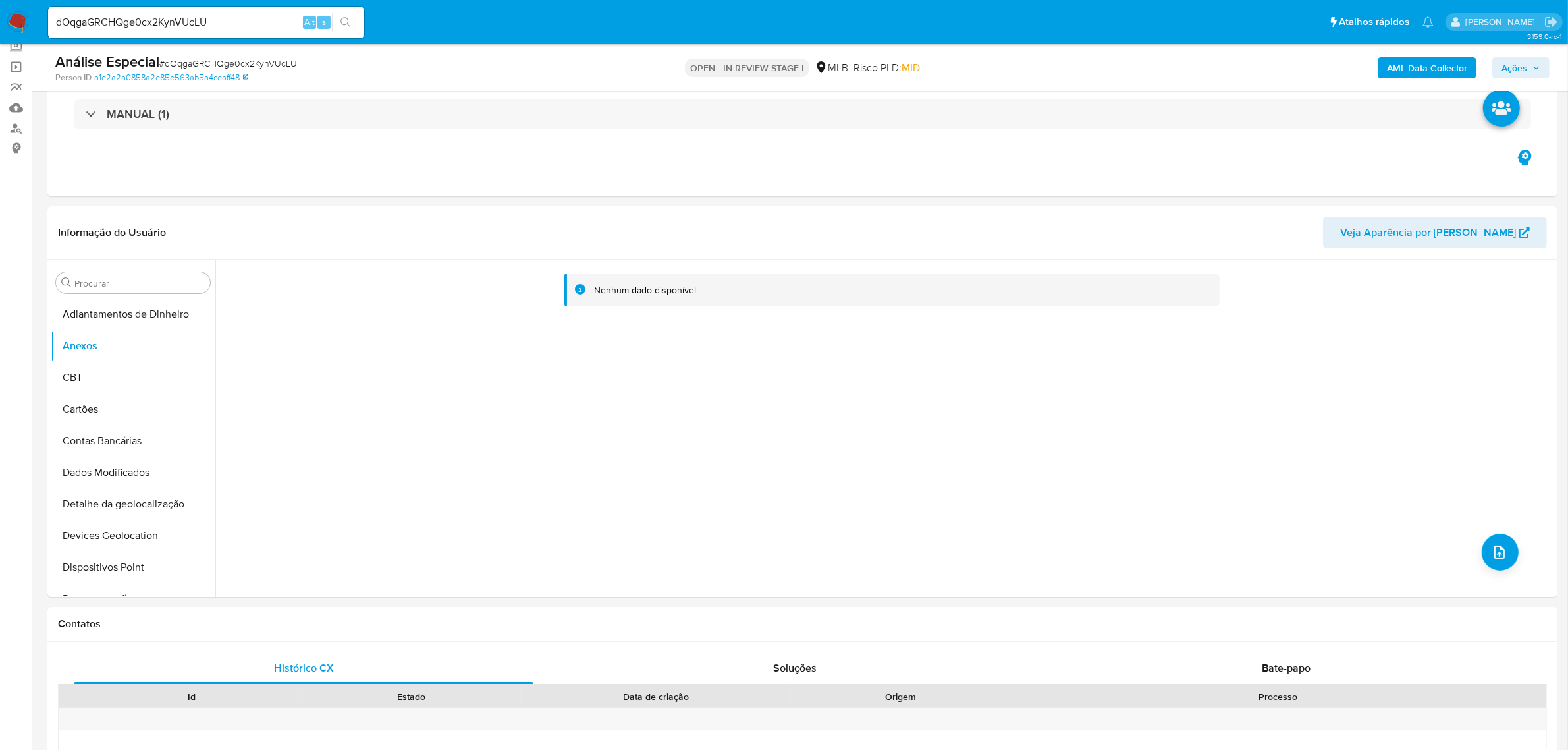
click at [1429, 61] on b "AML Data Collector" at bounding box center [1426, 68] width 80 height 21
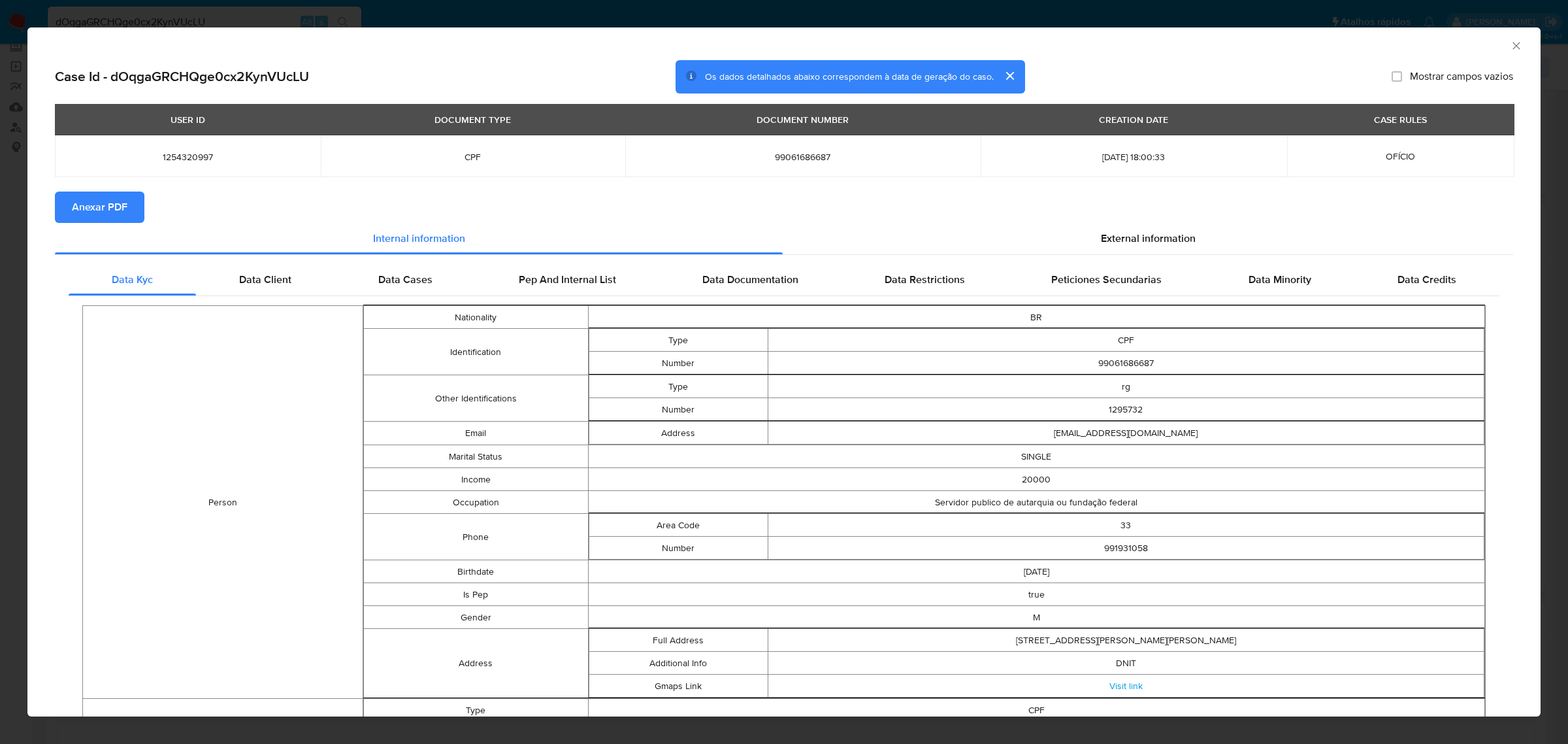
click at [103, 205] on span "Anexar PDF" at bounding box center [99, 206] width 55 height 28
click at [1512, 44] on icon "Fechar a janela" at bounding box center [1515, 45] width 7 height 7
